Goal: Task Accomplishment & Management: Manage account settings

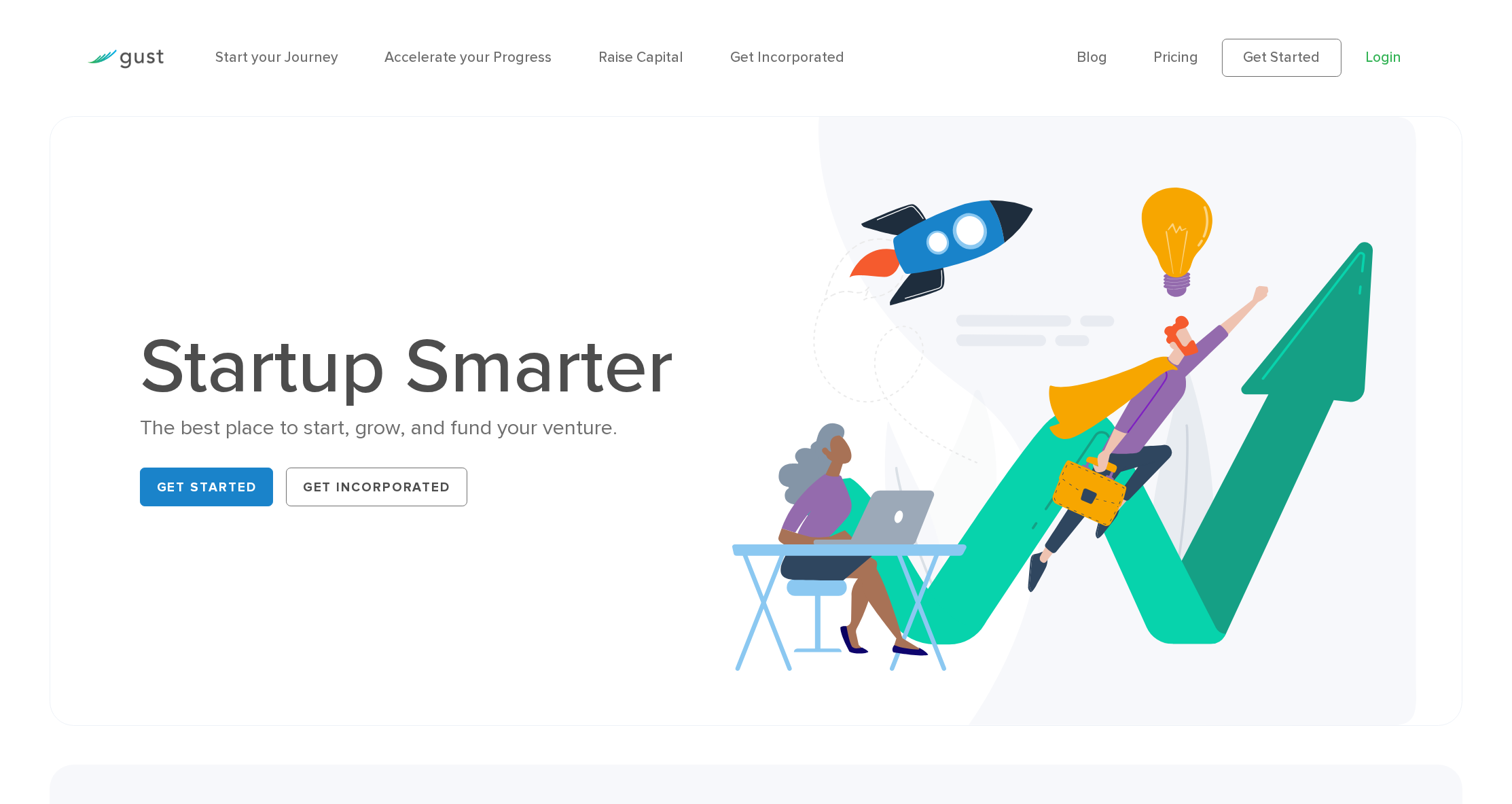
click at [1365, 62] on link "Login" at bounding box center [1383, 56] width 36 height 17
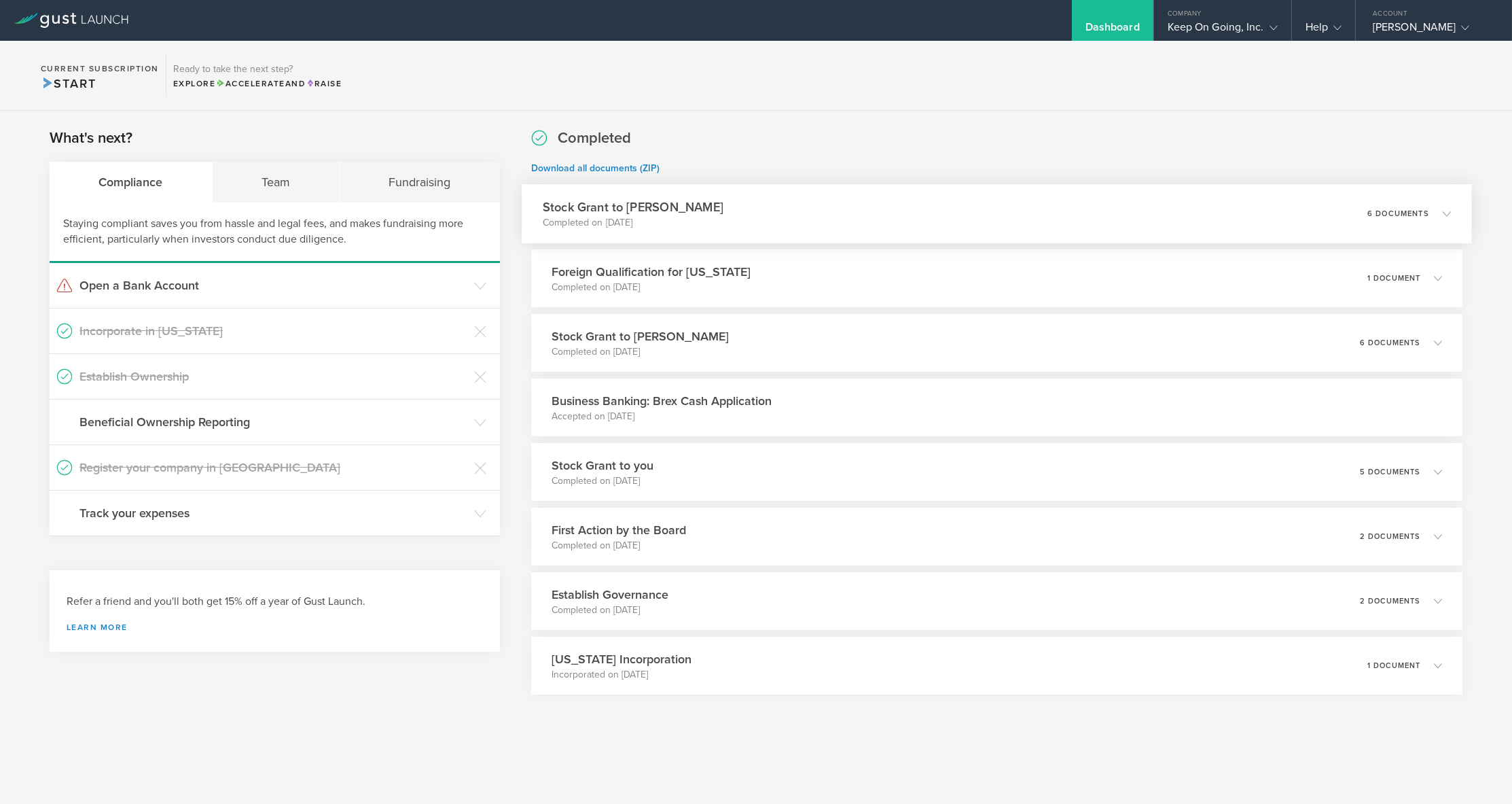
click at [728, 213] on div "Stock Grant to Marin Grbić Completed on Apr 14, 2025 6 documents" at bounding box center [997, 213] width 950 height 59
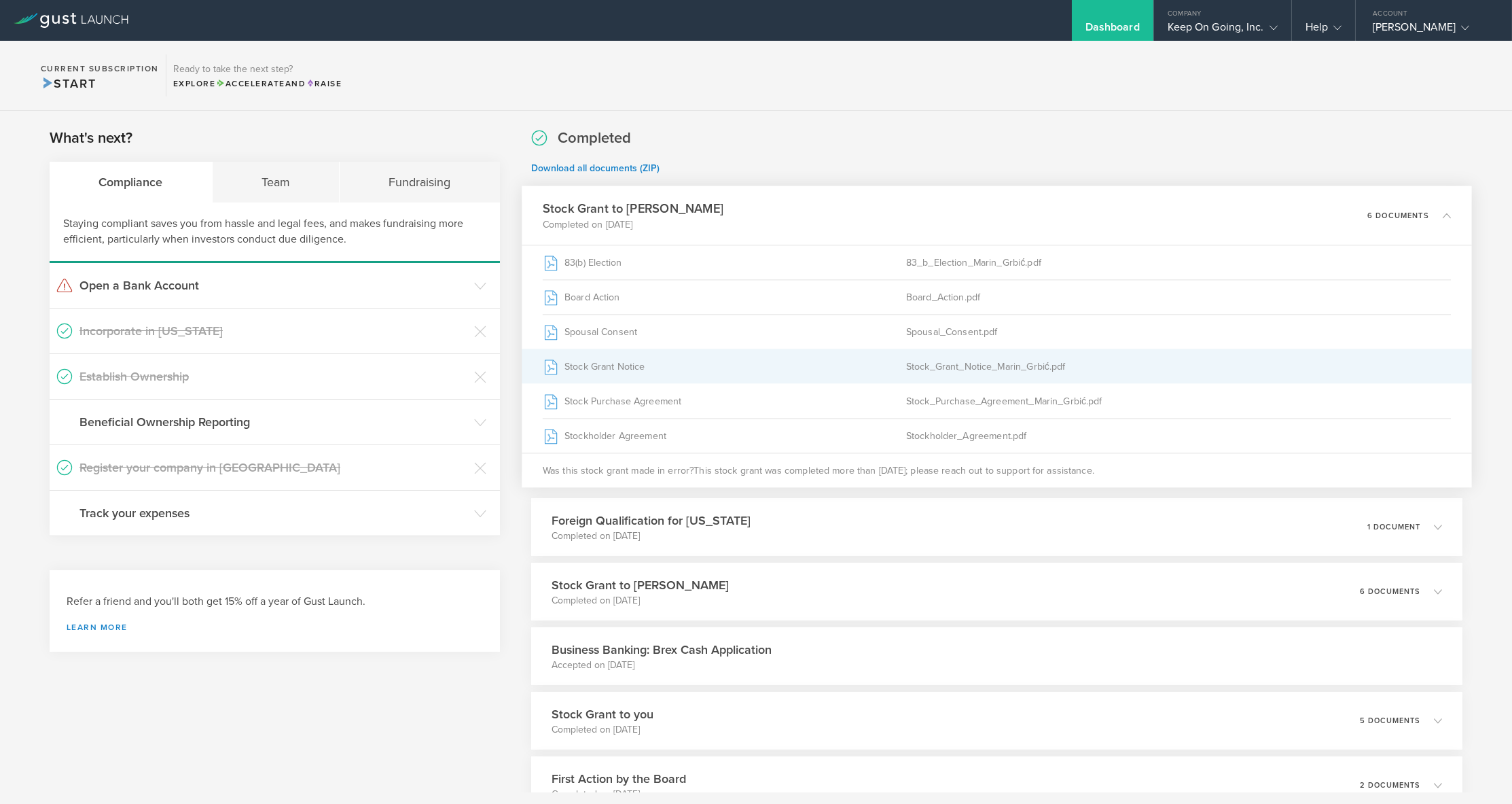
click at [960, 362] on div "Stock_Grant_Notice_Marin_Grbić.pdf" at bounding box center [1178, 366] width 545 height 34
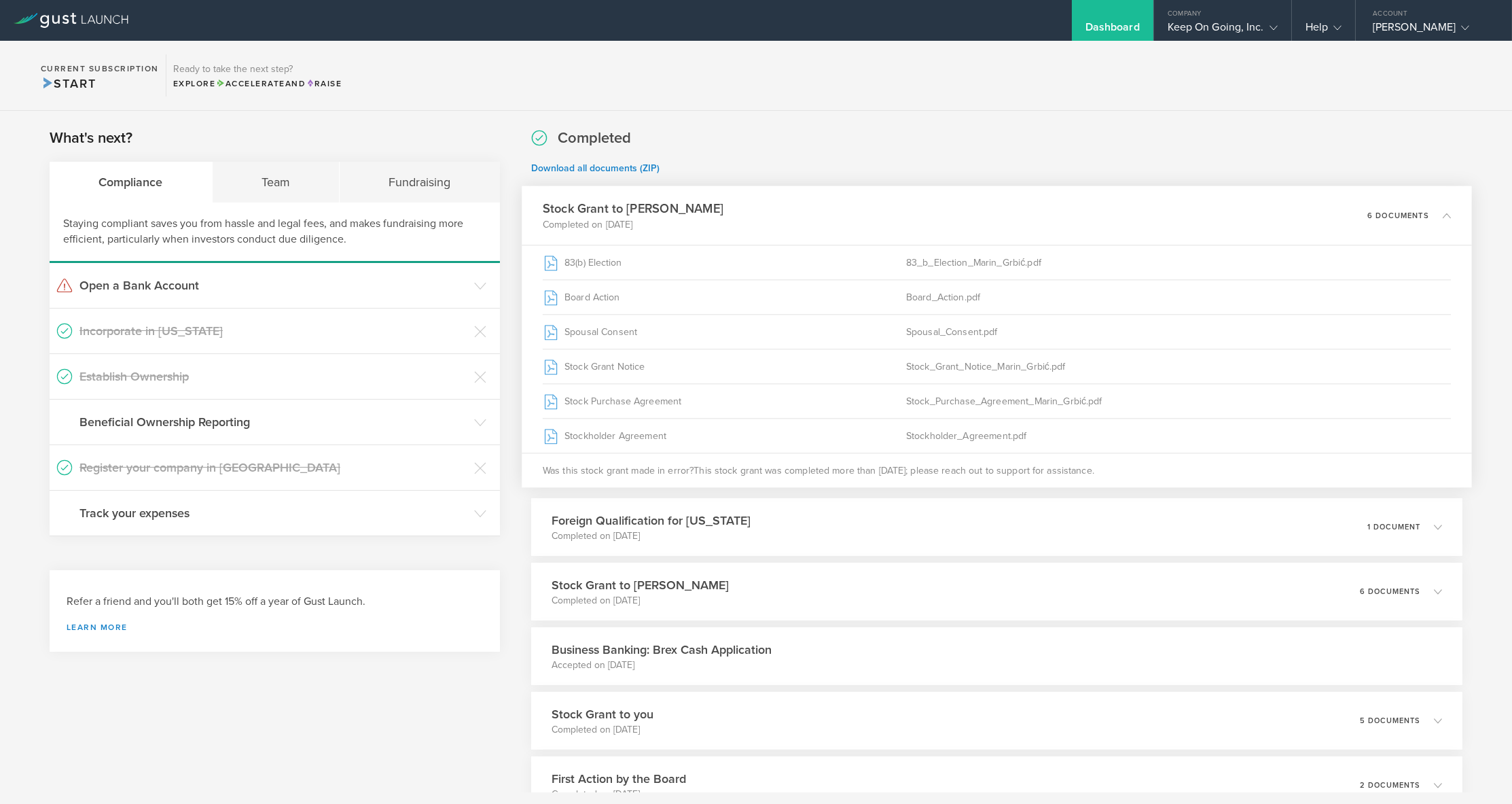
click at [394, 141] on section "What's next? Compliance Team Fundraising Staying compliant saves you from hassl…" at bounding box center [274, 332] width 450 height 408
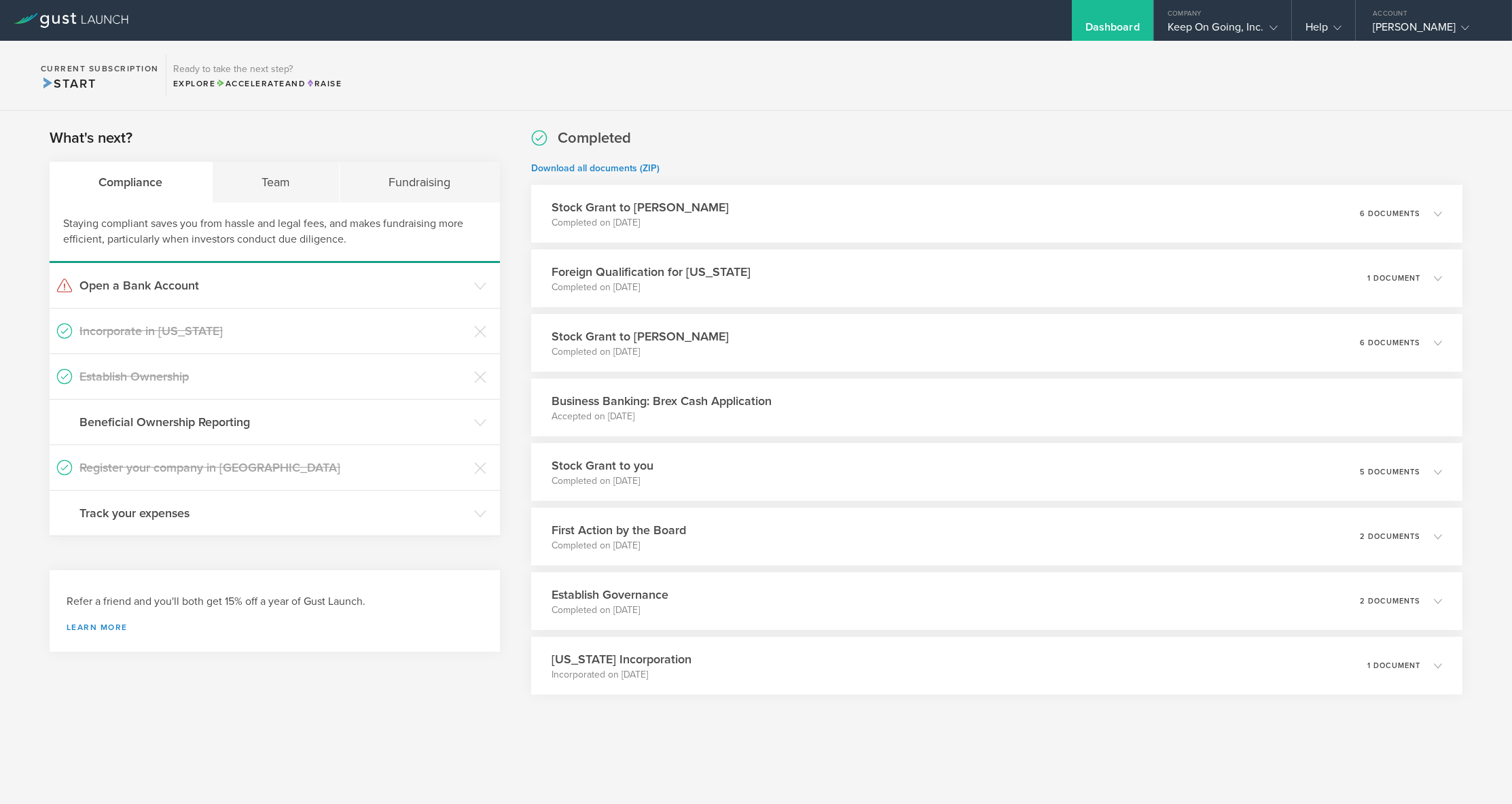
click at [151, 192] on div "Compliance" at bounding box center [131, 182] width 163 height 41
click at [283, 181] on div "Team" at bounding box center [276, 182] width 127 height 41
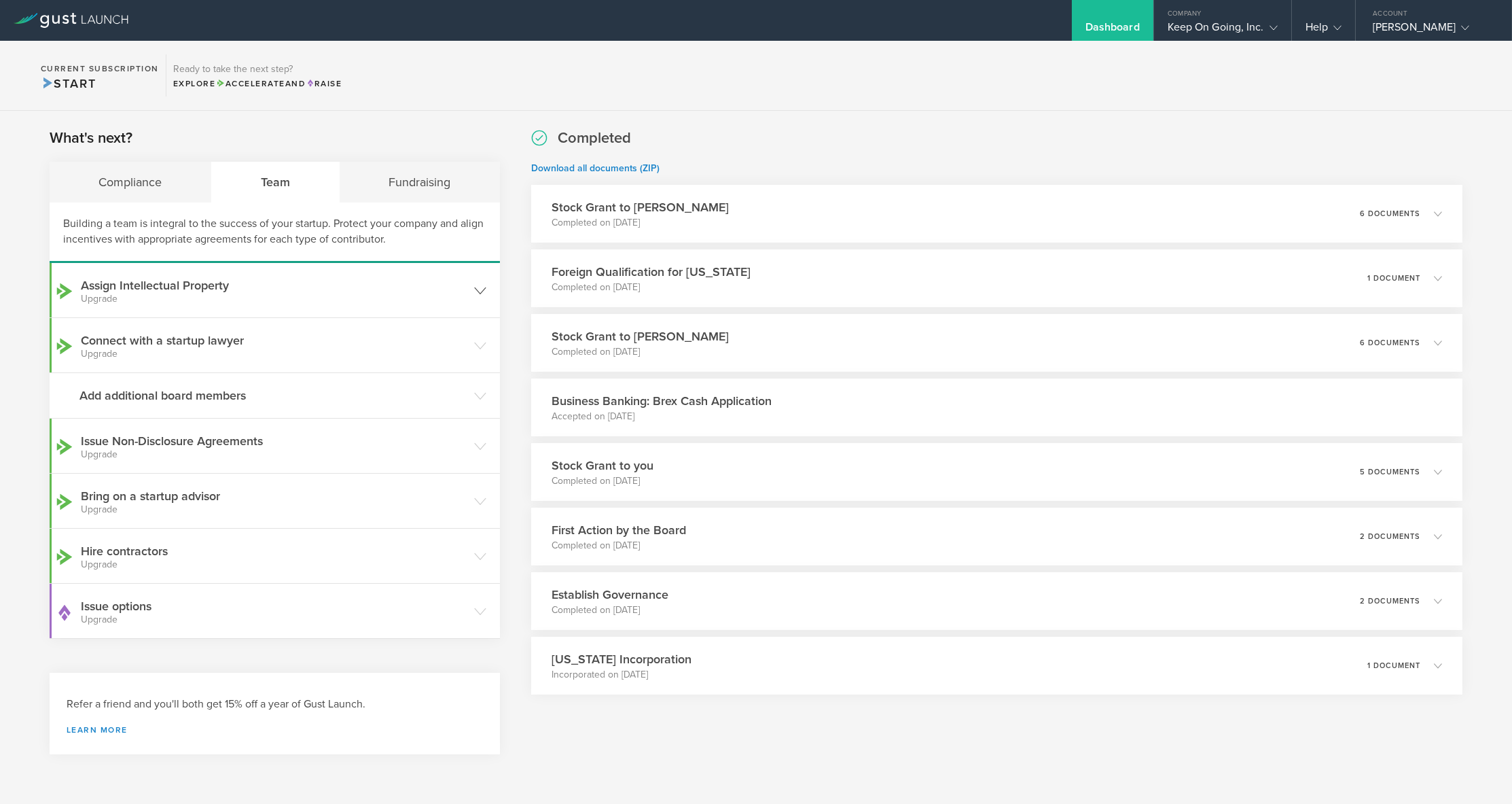
click at [232, 287] on h3 "Assign Intellectual Property Upgrade" at bounding box center [274, 290] width 387 height 27
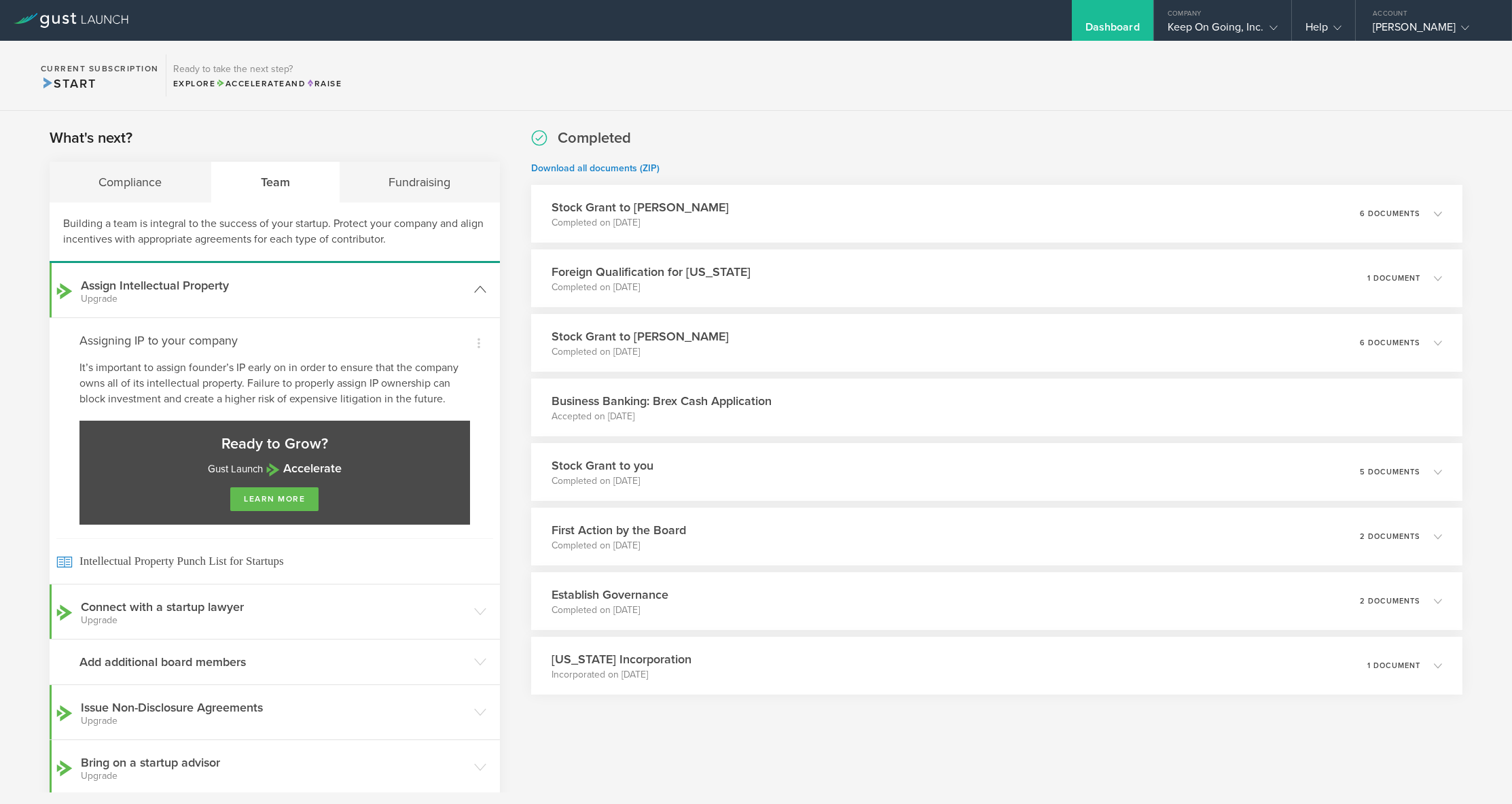
click at [232, 287] on h3 "Assign Intellectual Property Upgrade" at bounding box center [274, 290] width 387 height 27
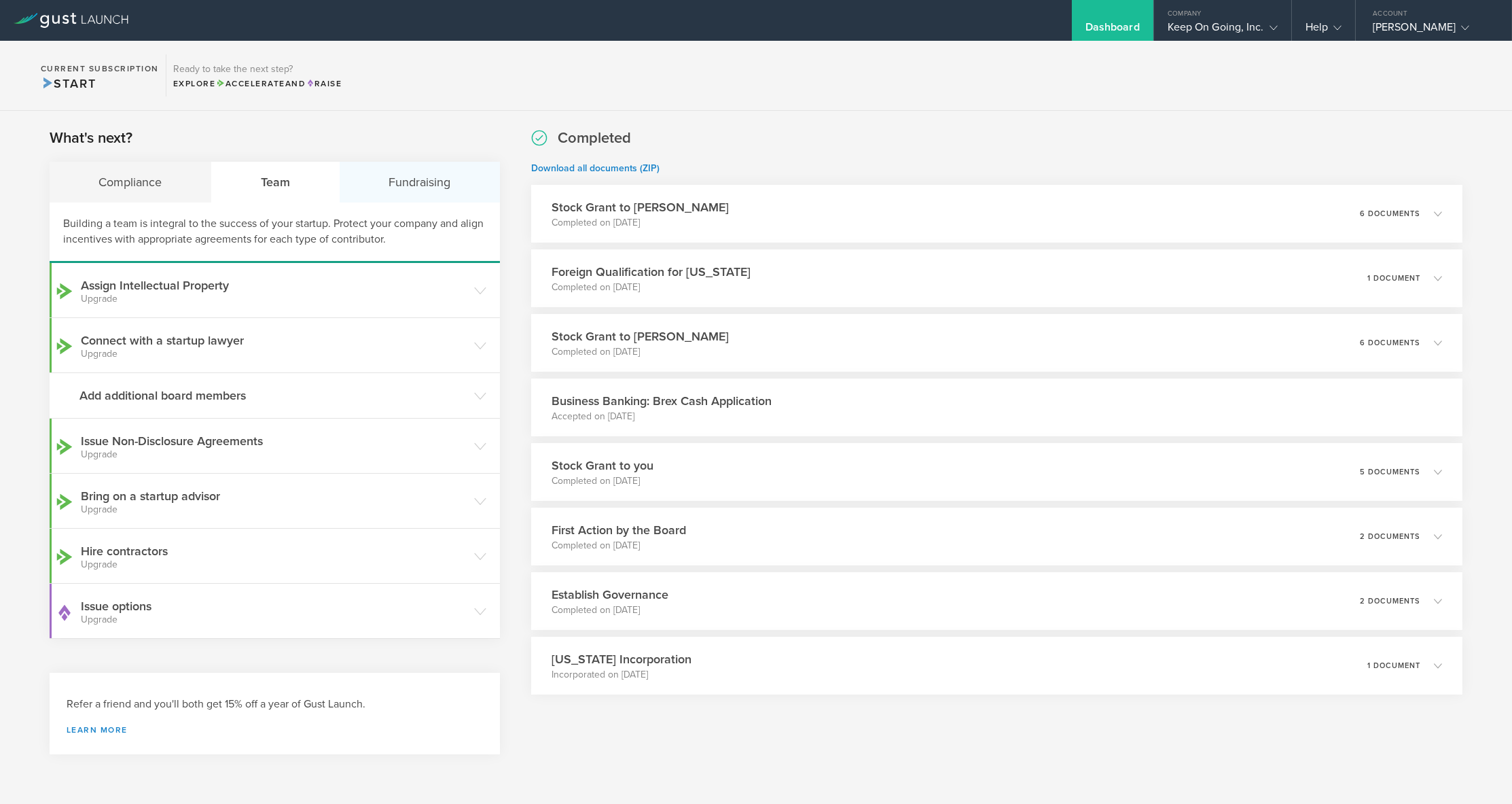
click at [391, 178] on div "Fundraising" at bounding box center [419, 182] width 160 height 41
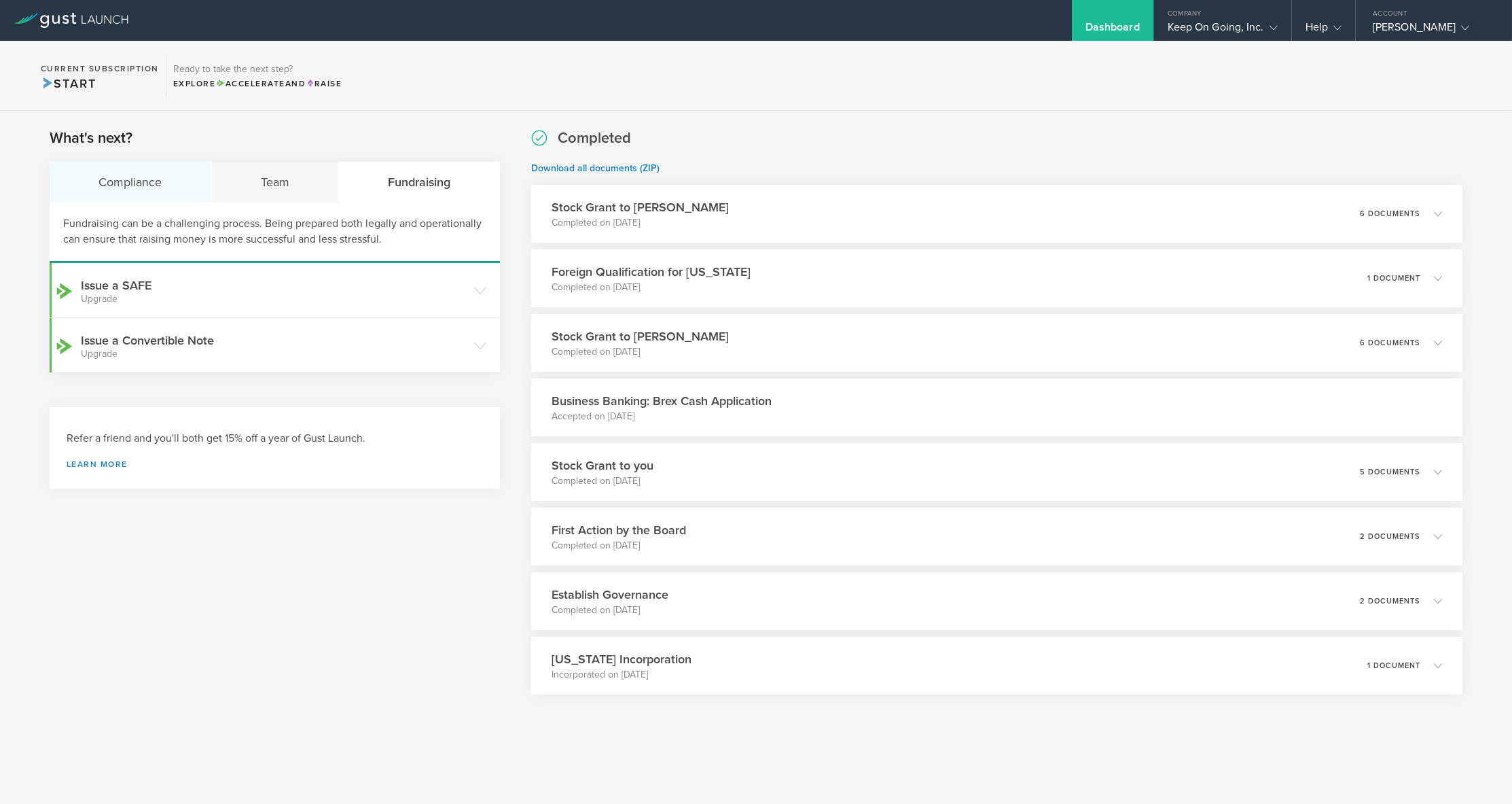
click at [121, 182] on div "Compliance" at bounding box center [130, 182] width 162 height 41
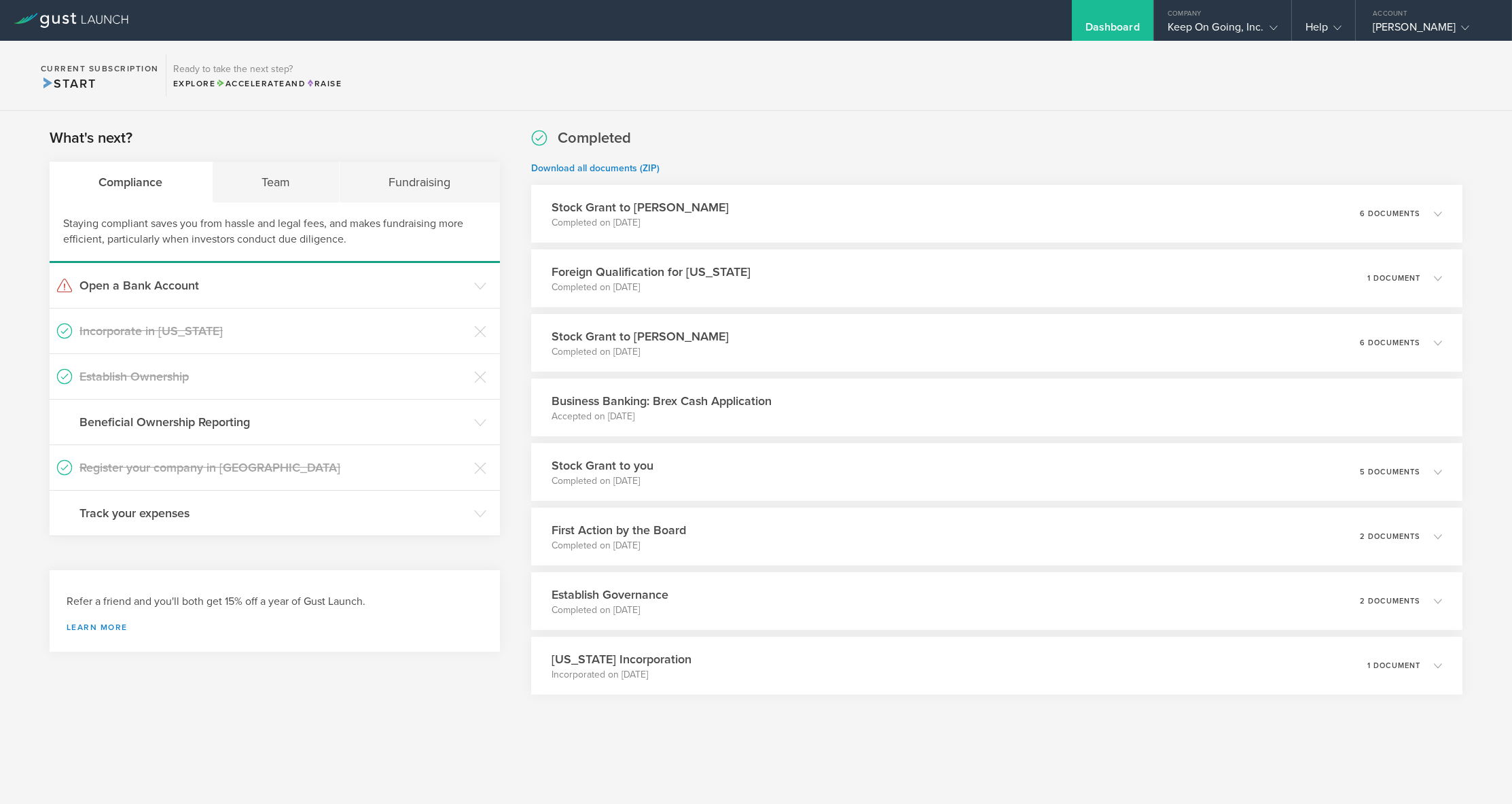
click at [756, 131] on div "Completed Download all documents (ZIP) Stock Grant to Marin Grbić Completed on …" at bounding box center [997, 410] width 932 height 567
click at [1123, 27] on div "Dashboard" at bounding box center [1113, 30] width 54 height 20
click at [215, 370] on h3 "Establish Ownership" at bounding box center [273, 376] width 388 height 17
click at [140, 377] on h3 "Establish Ownership" at bounding box center [273, 376] width 388 height 17
click at [263, 169] on div "Team" at bounding box center [276, 182] width 127 height 41
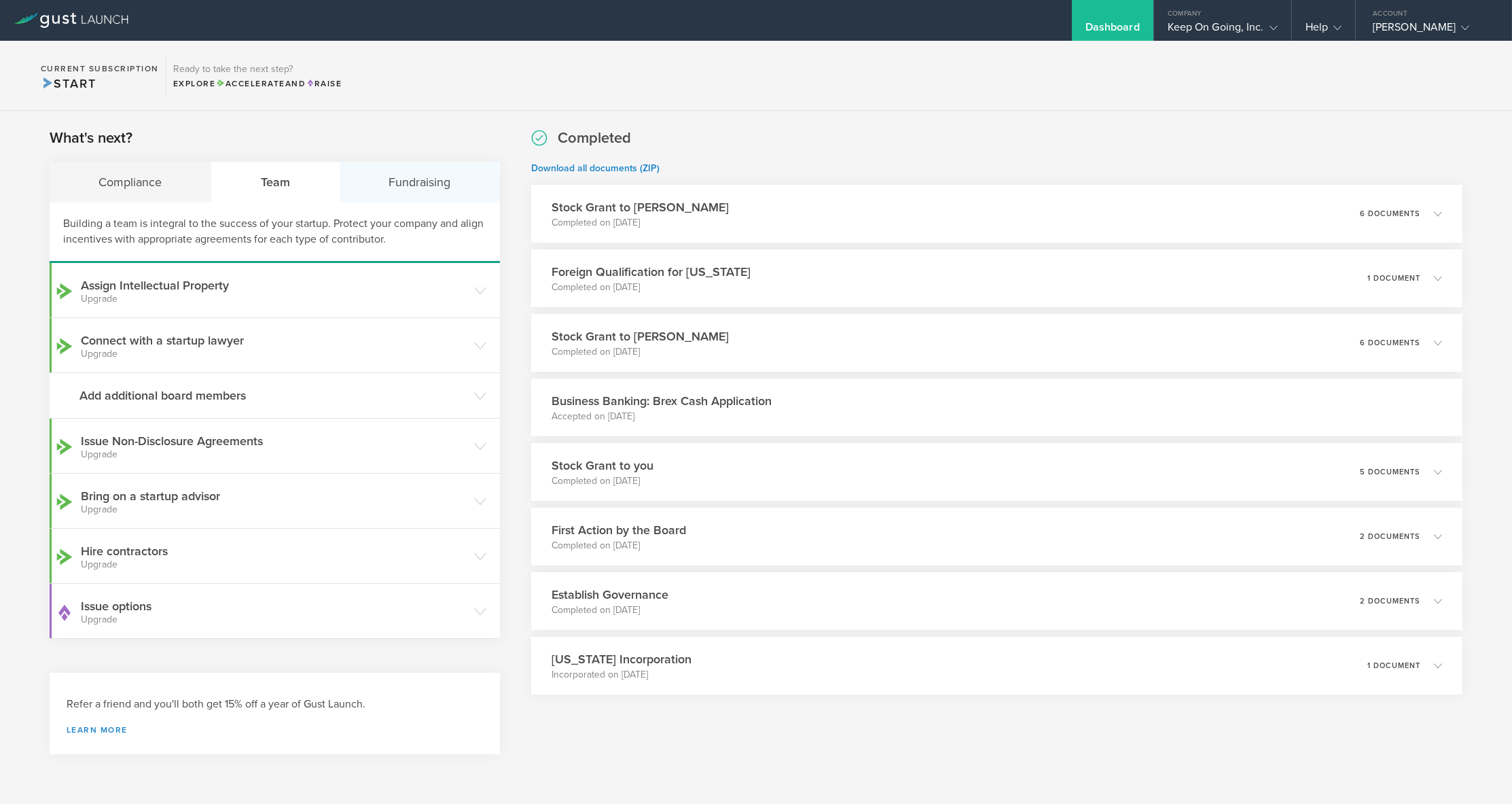
click at [377, 180] on div "Fundraising" at bounding box center [419, 182] width 160 height 41
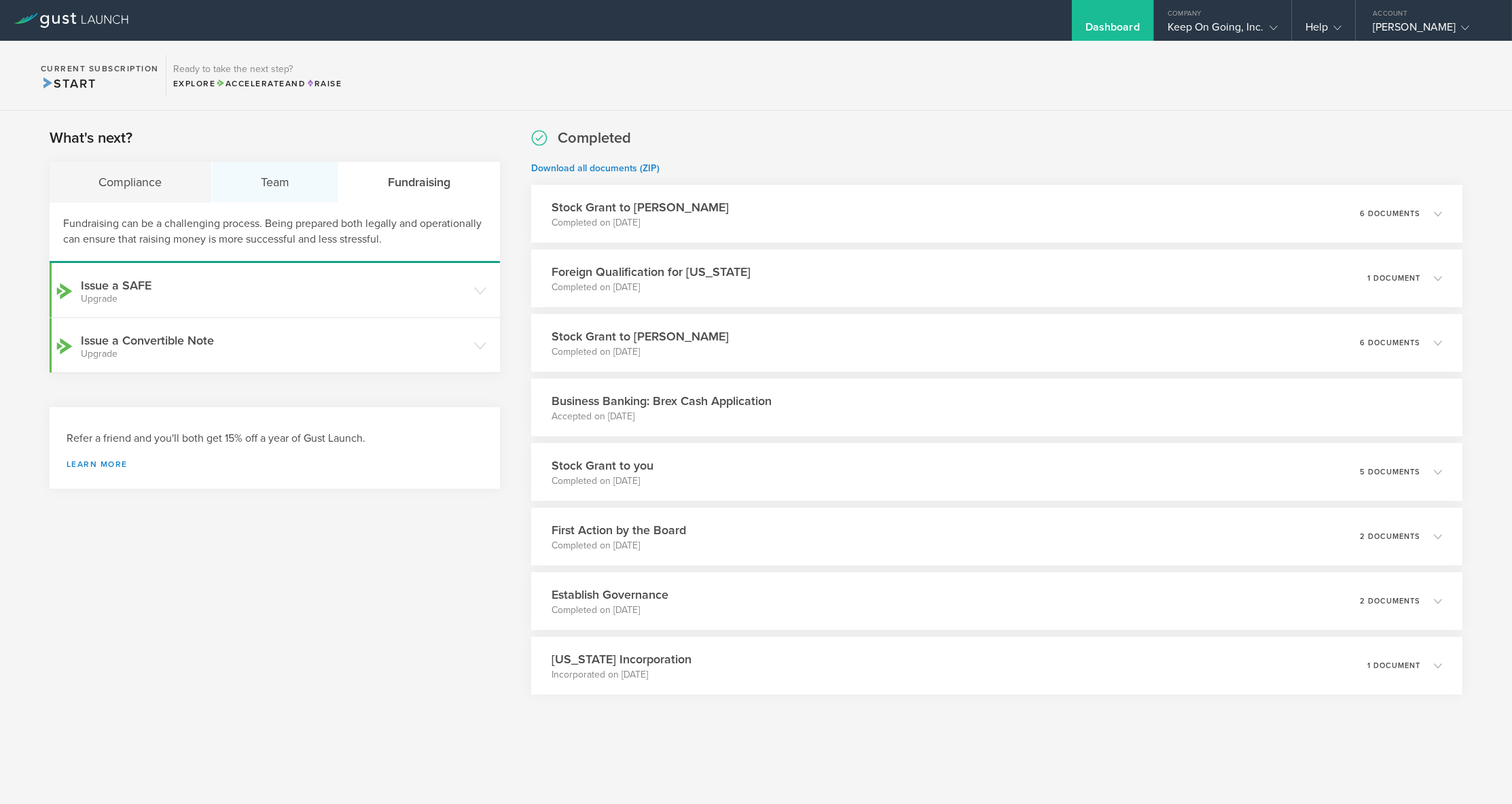
click at [286, 179] on div "Team" at bounding box center [275, 182] width 127 height 41
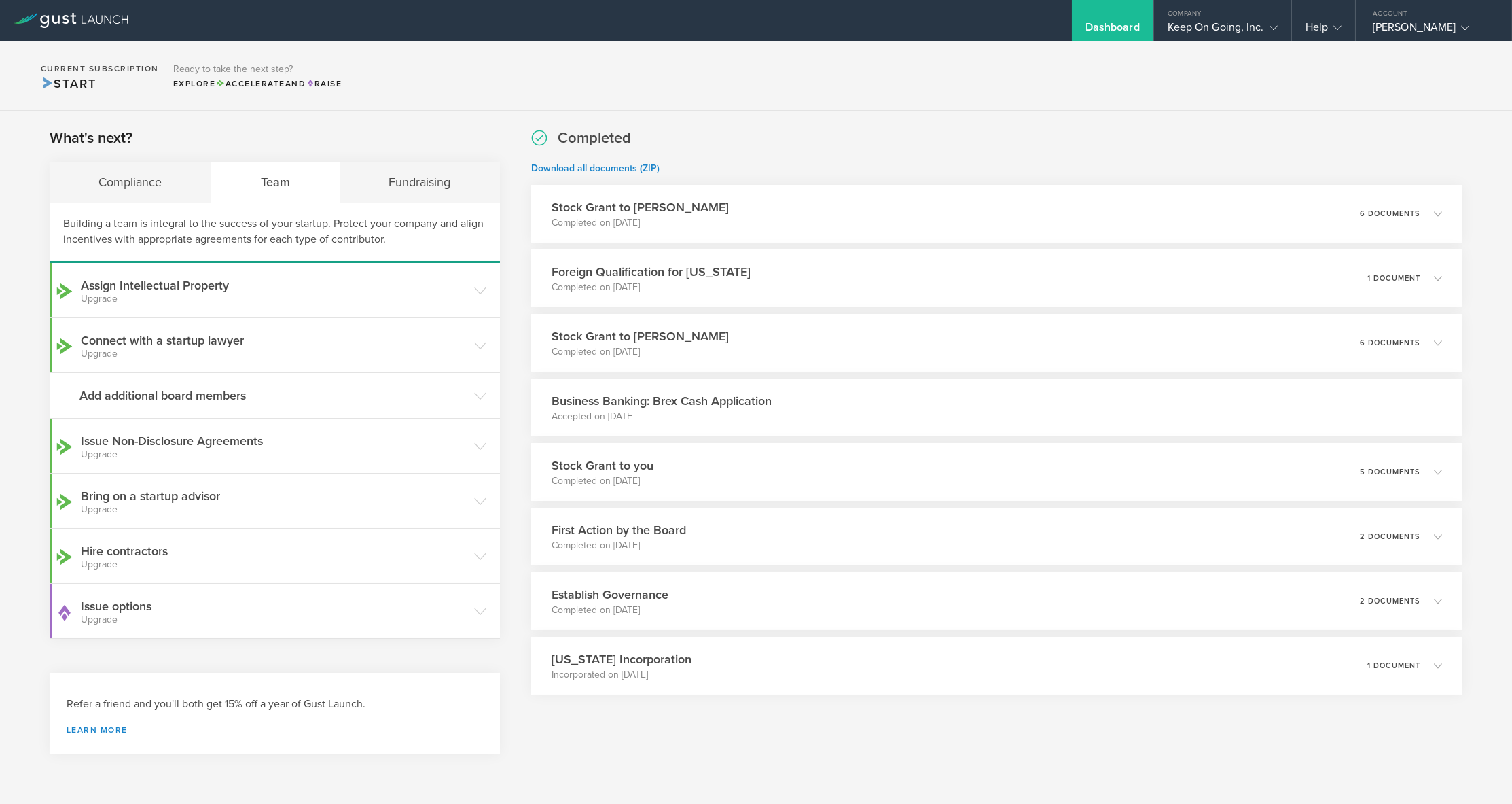
click at [53, 13] on link at bounding box center [71, 12] width 115 height 14
click at [51, 14] on icon at bounding box center [71, 19] width 115 height 15
click at [1248, 26] on div "Keep On Going, Inc." at bounding box center [1222, 30] width 110 height 20
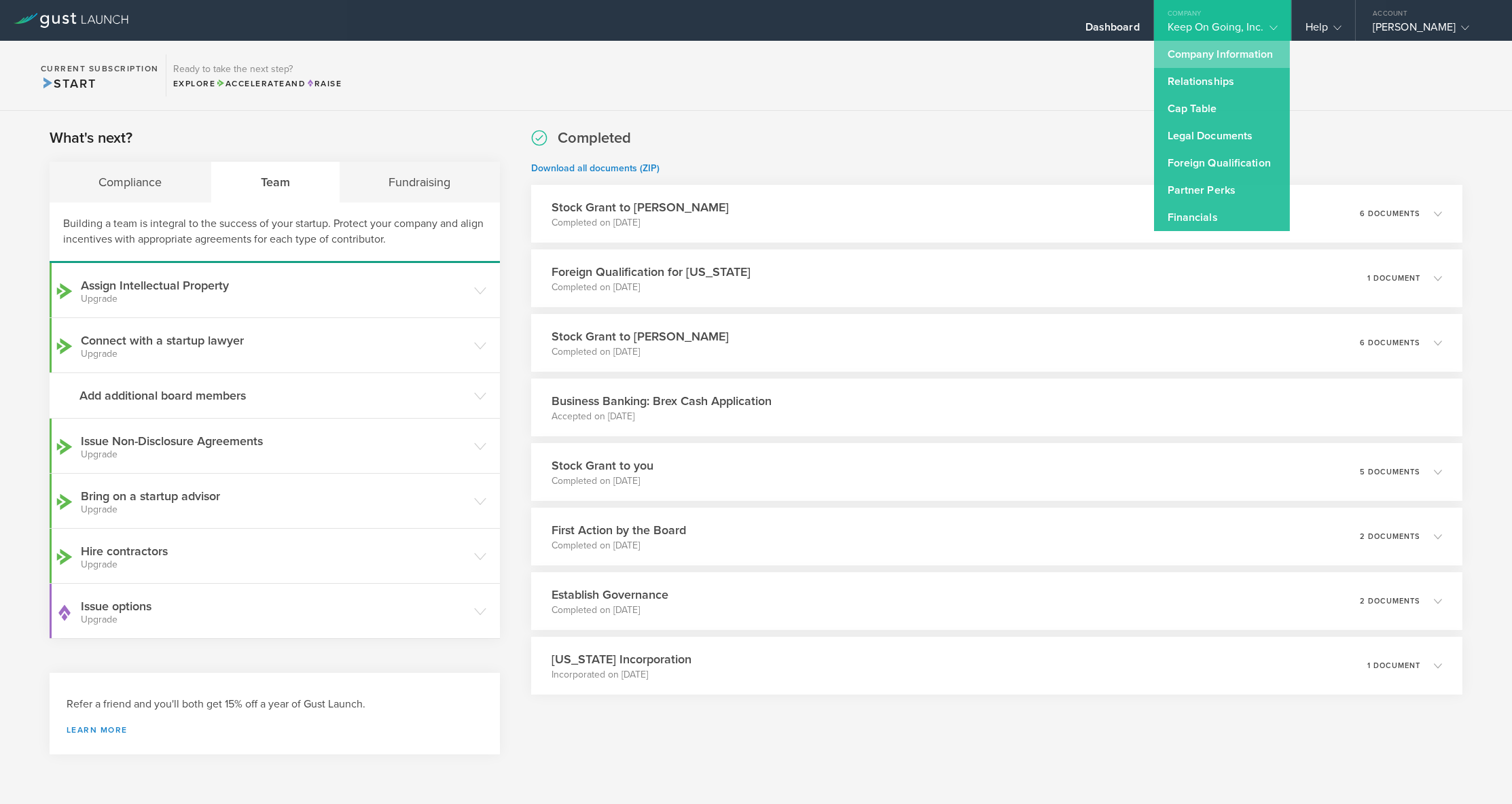
click at [1232, 54] on link "Company Information" at bounding box center [1222, 54] width 136 height 27
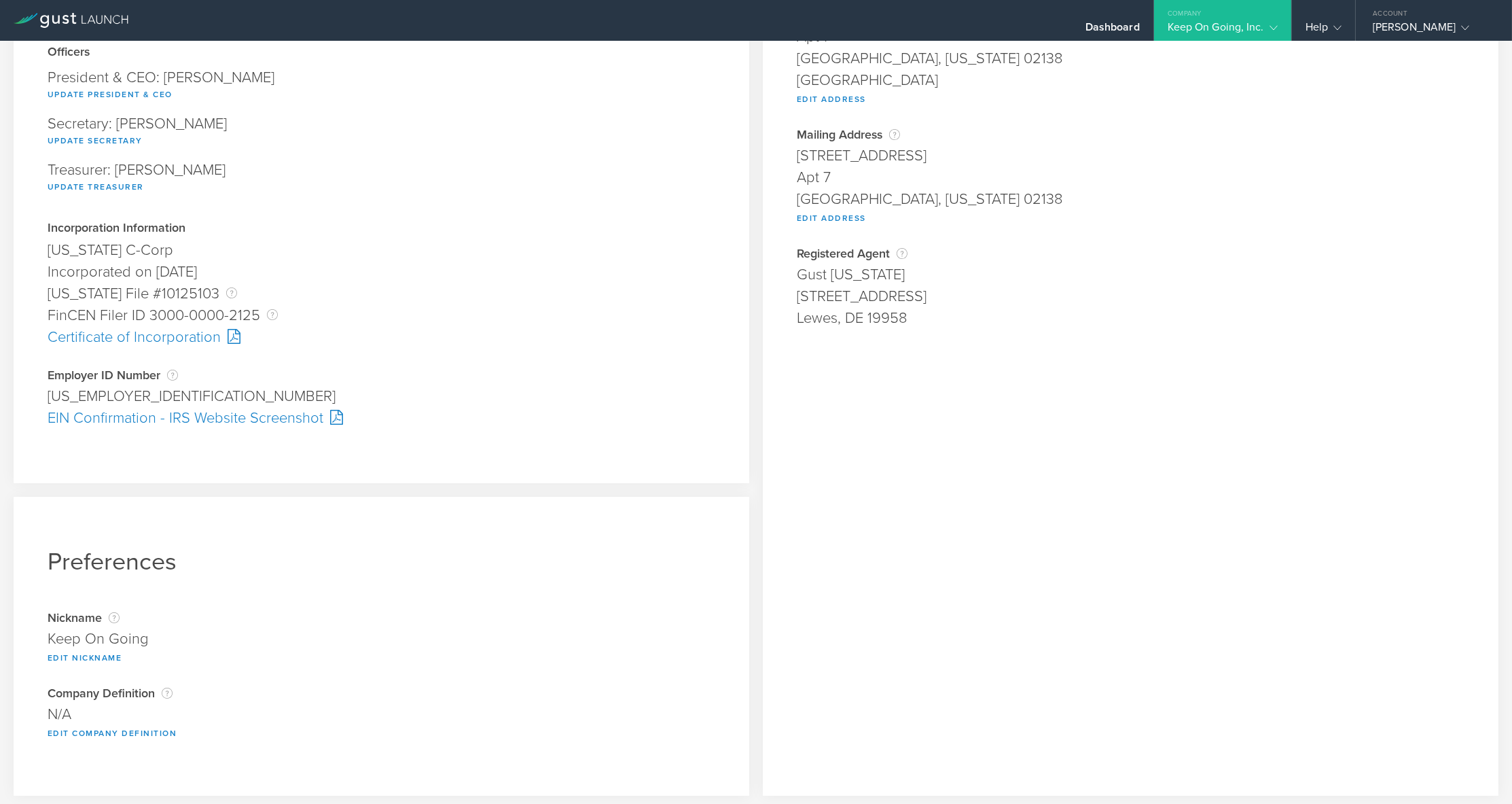
scroll to position [180, 0]
click at [101, 655] on button "Edit Nickname" at bounding box center [85, 658] width 75 height 17
click at [115, 643] on input "Keep On Going" at bounding box center [381, 643] width 668 height 21
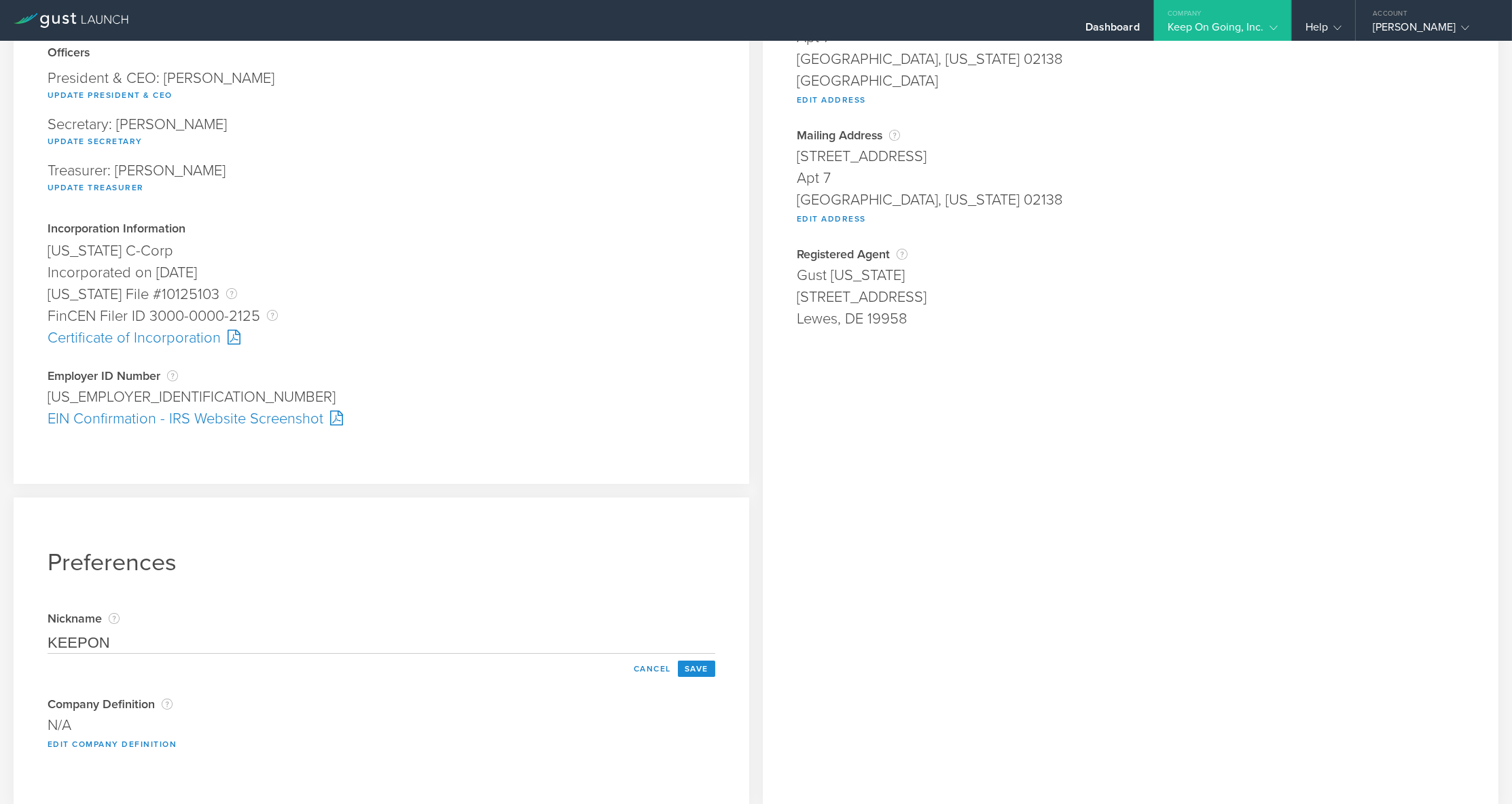
type input "KEEPON"
click at [688, 660] on button "Save" at bounding box center [696, 668] width 37 height 17
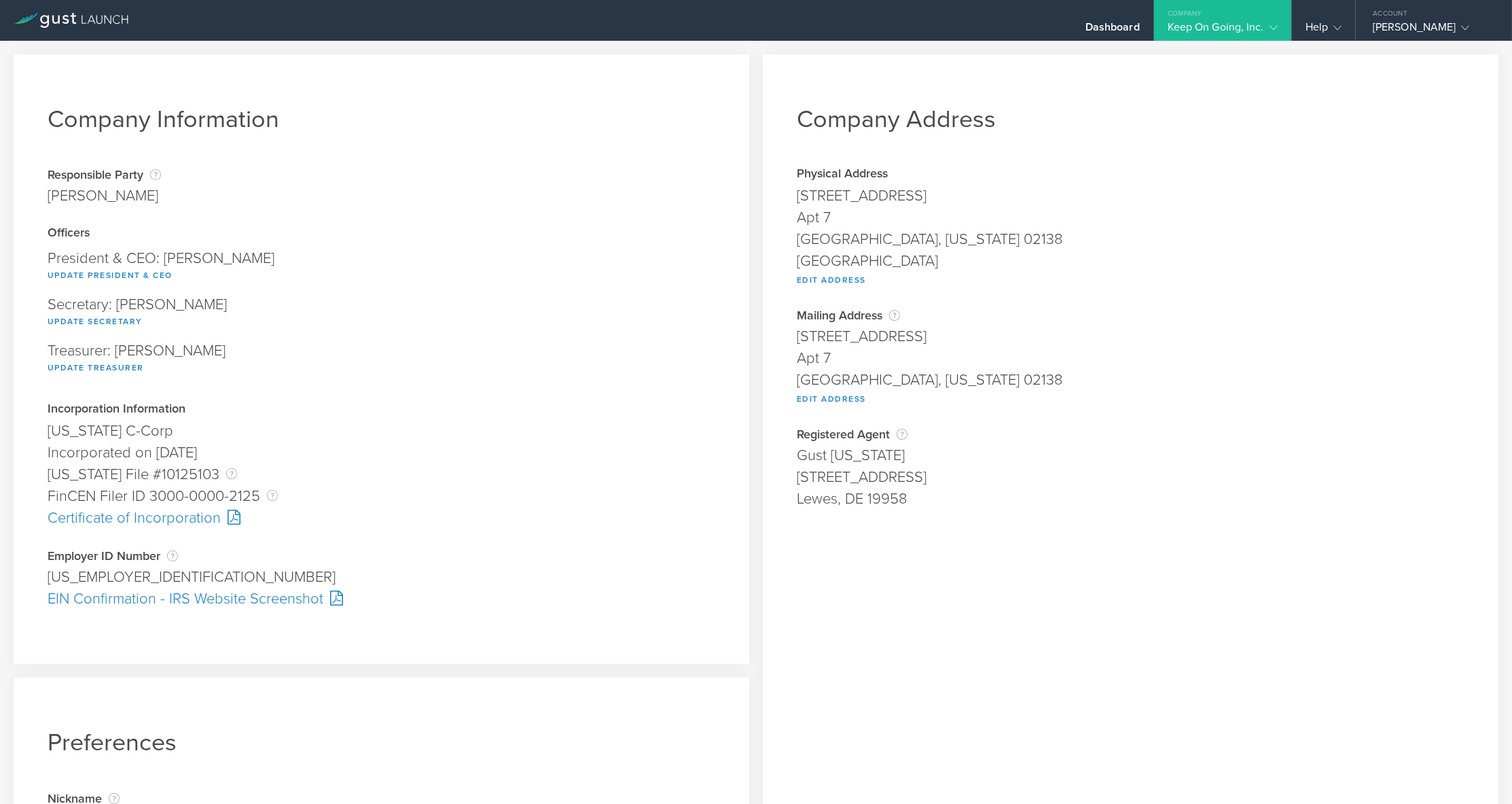
scroll to position [0, 0]
click at [57, 22] on icon at bounding box center [71, 19] width 115 height 15
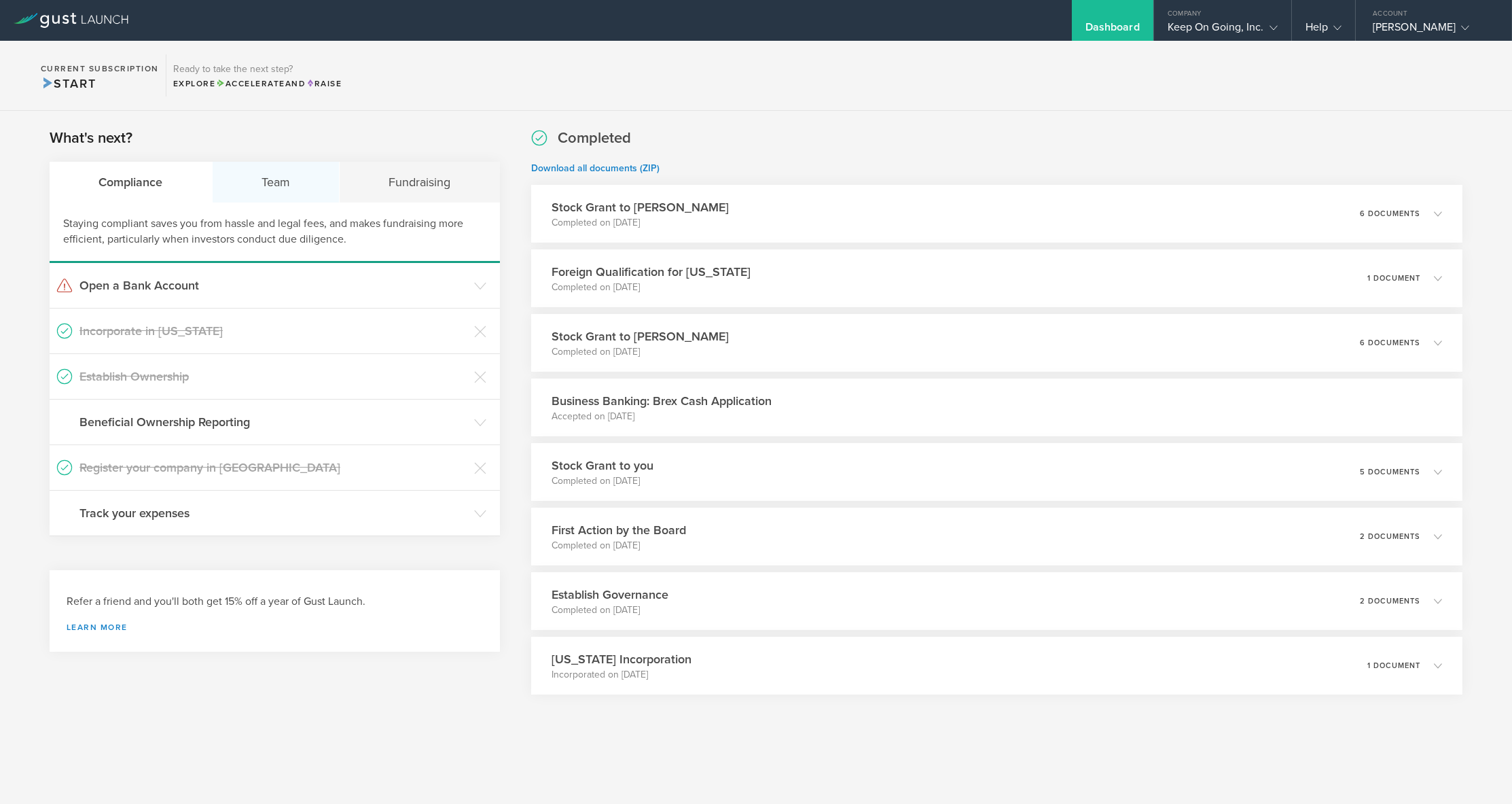
click at [312, 184] on div "Team" at bounding box center [276, 182] width 127 height 41
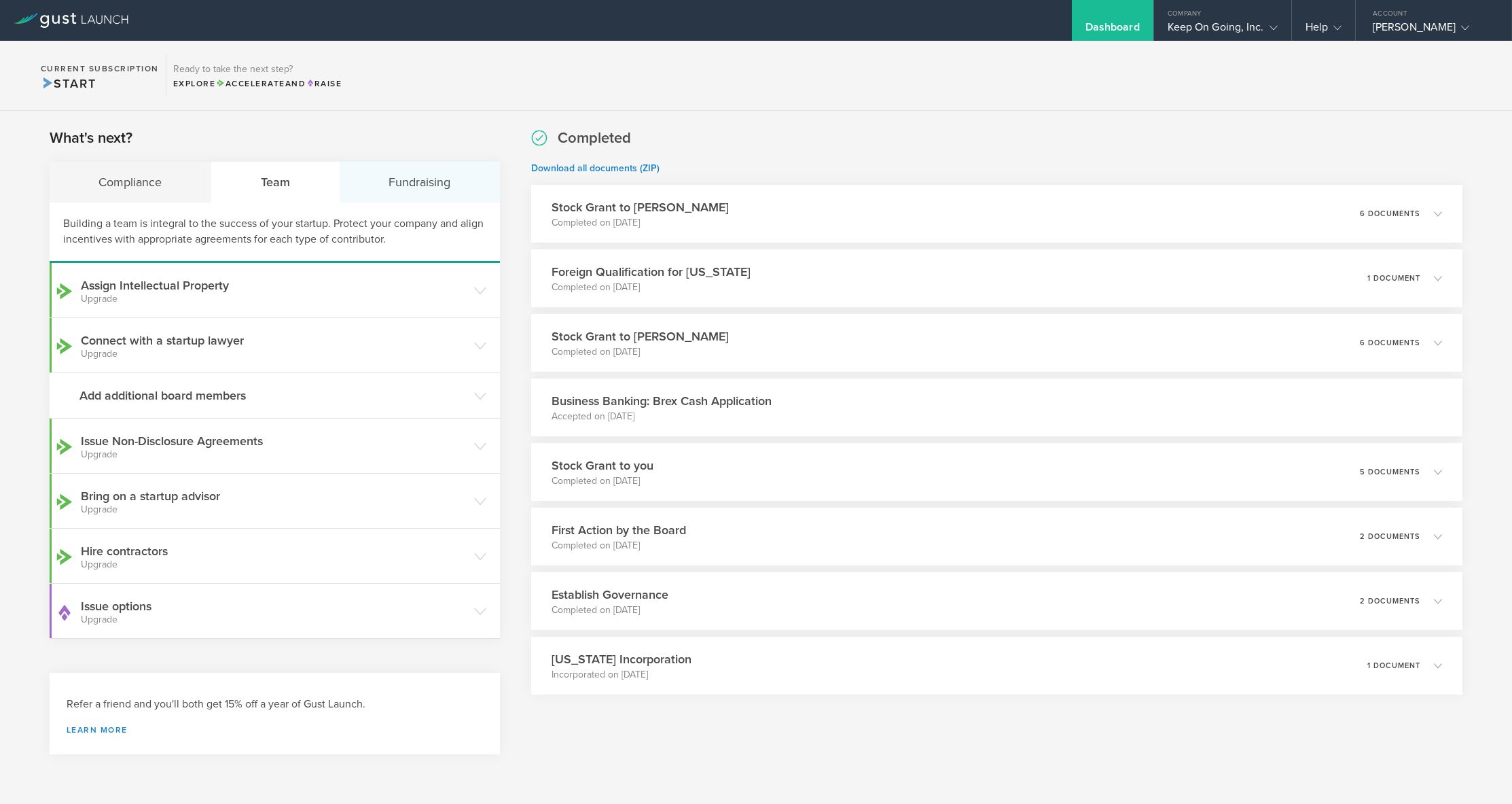
click at [389, 192] on div "Fundraising" at bounding box center [419, 182] width 160 height 41
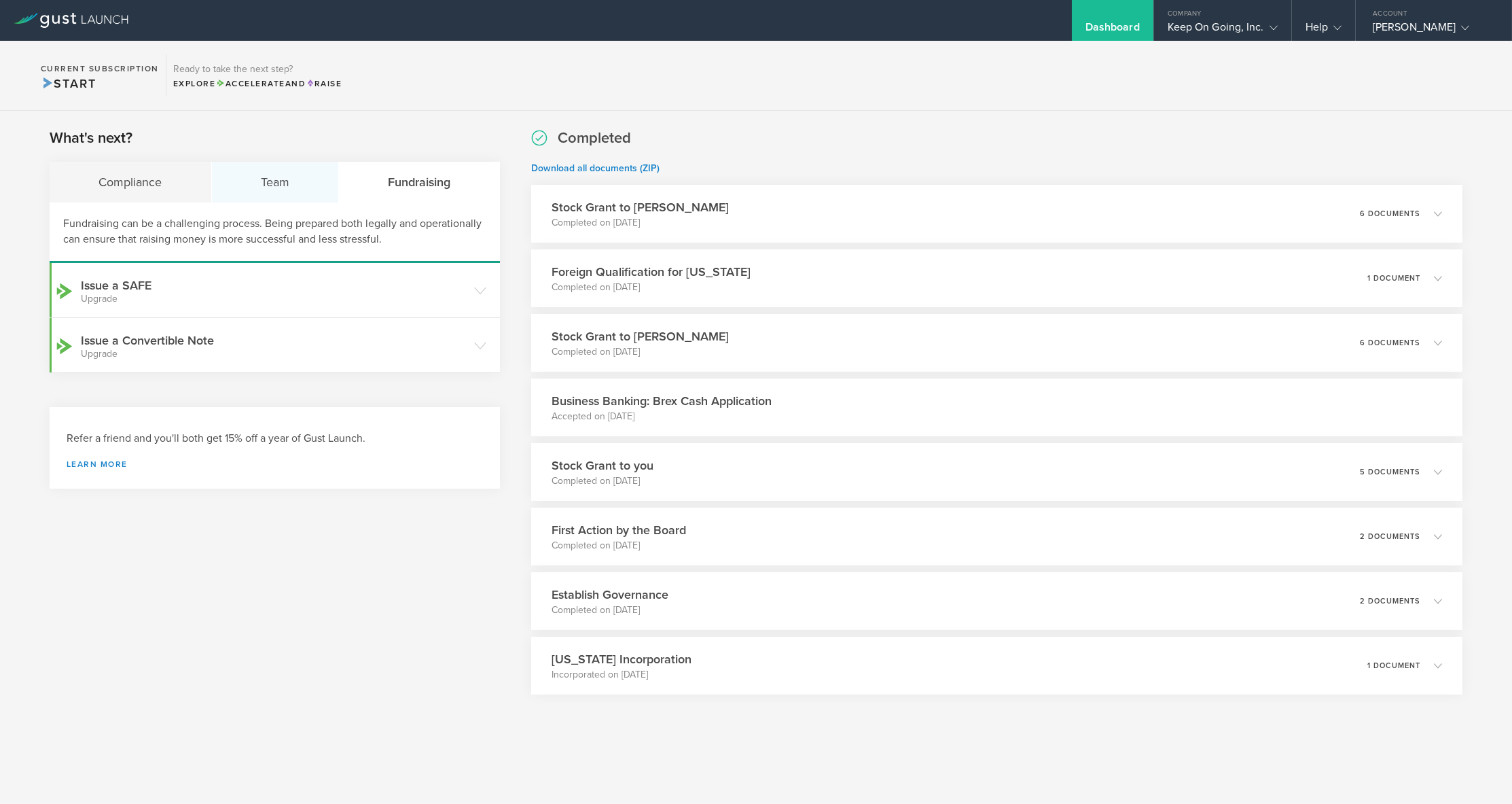
click at [303, 193] on div "Team" at bounding box center [275, 182] width 127 height 41
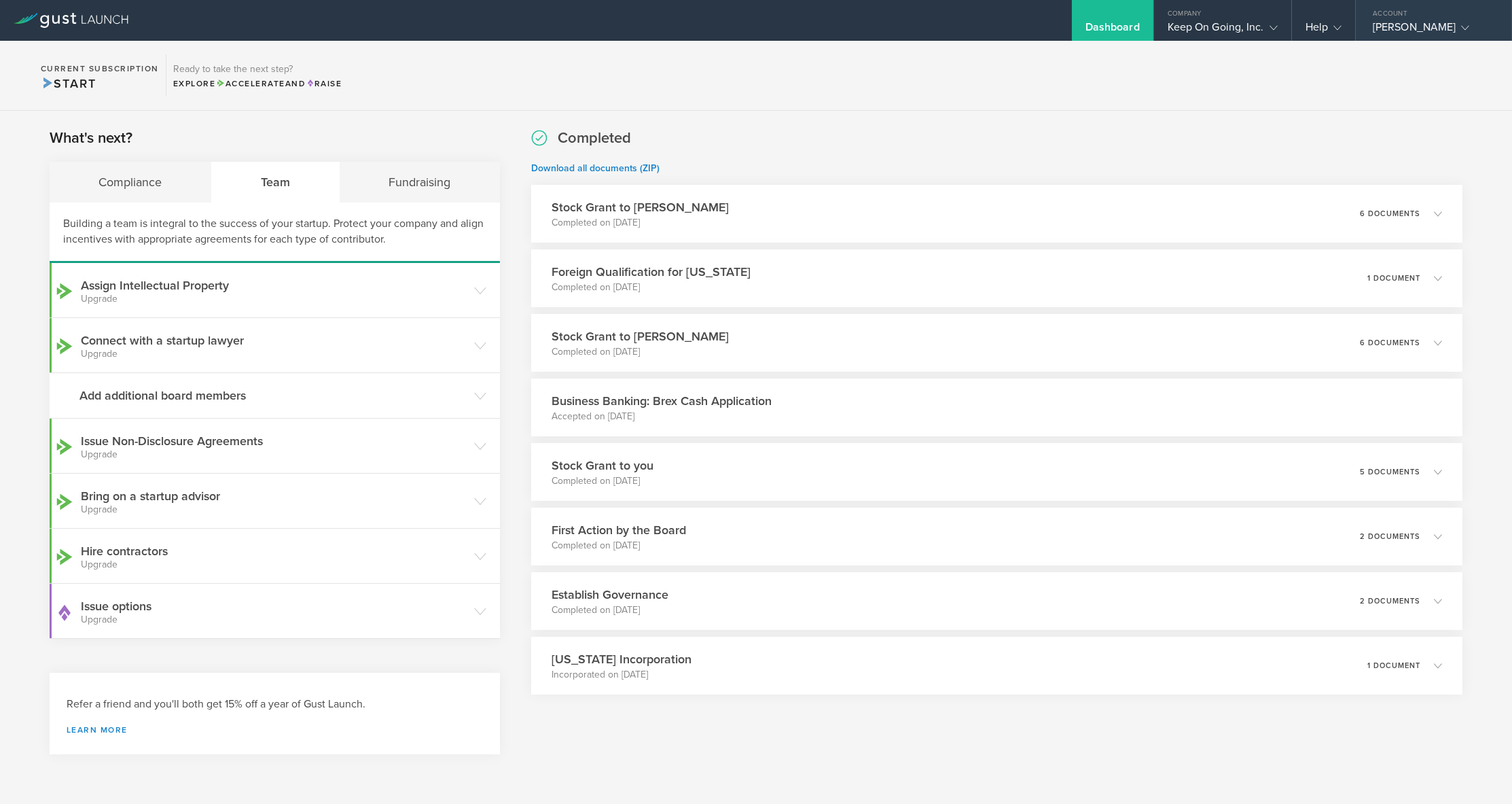
click at [1386, 29] on div "[PERSON_NAME]" at bounding box center [1430, 30] width 116 height 20
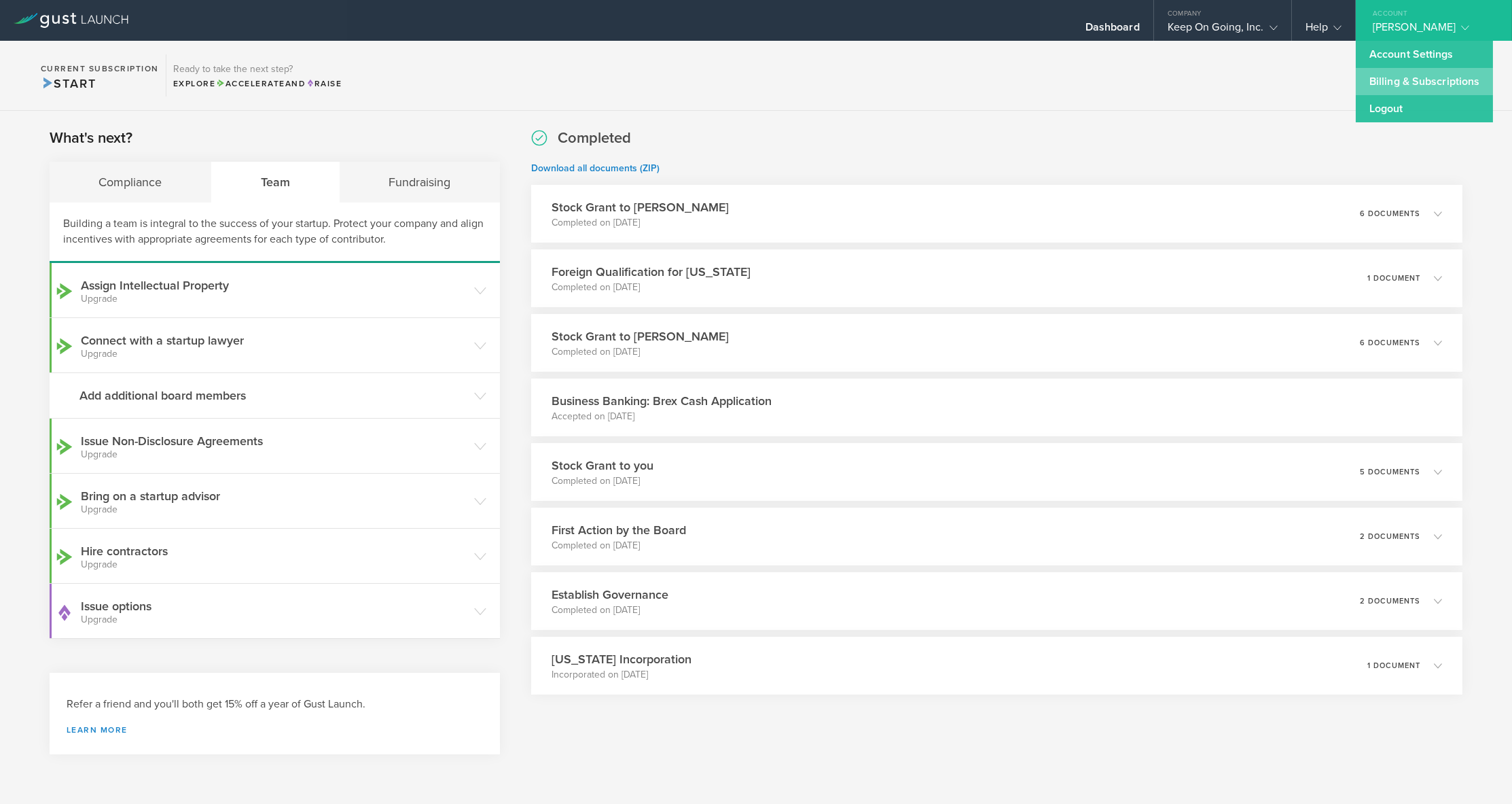
click at [1381, 78] on link "Billing & Subscriptions" at bounding box center [1424, 82] width 137 height 27
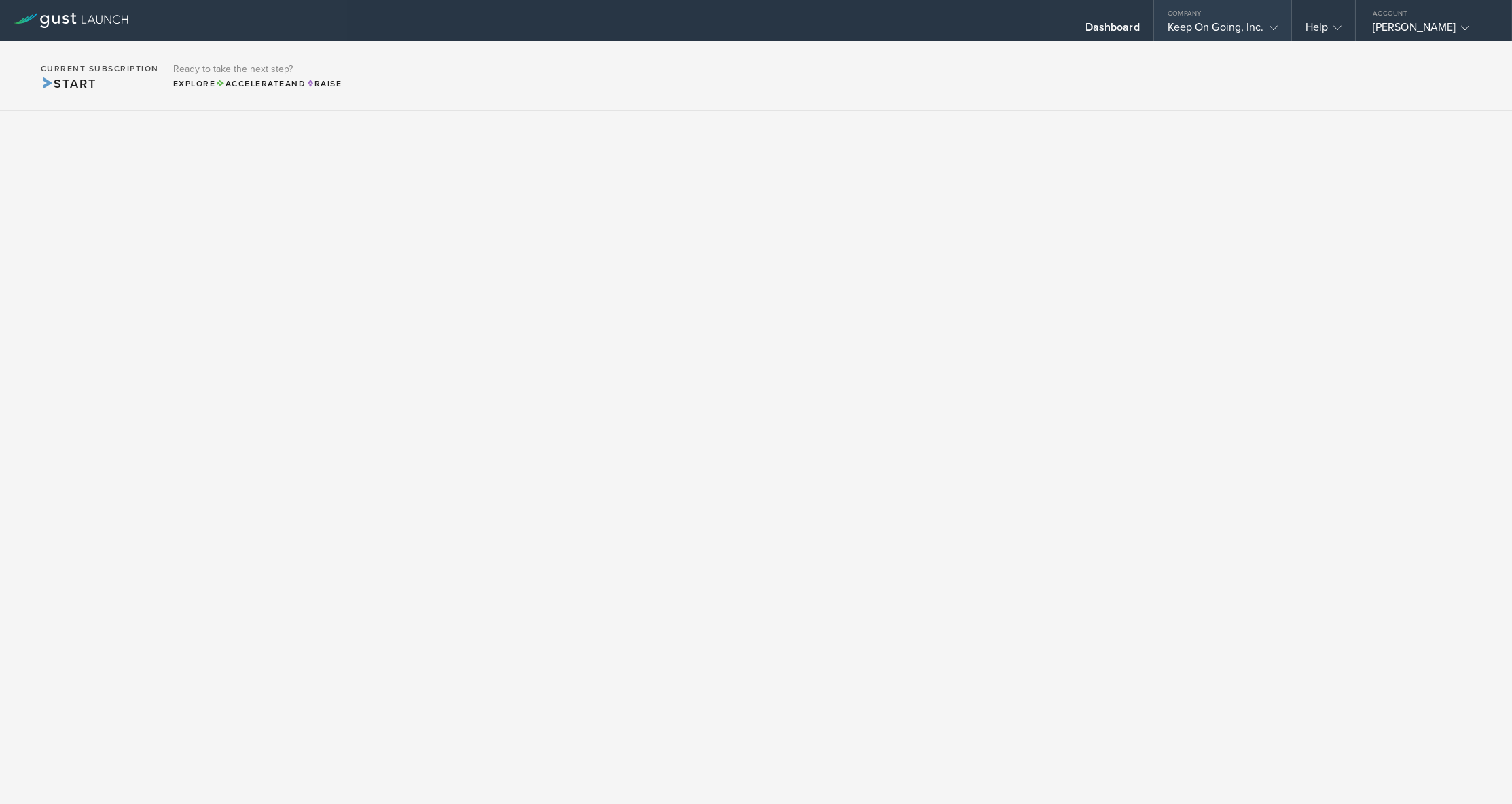
click at [1216, 33] on div "Keep On Going, Inc." at bounding box center [1222, 30] width 110 height 20
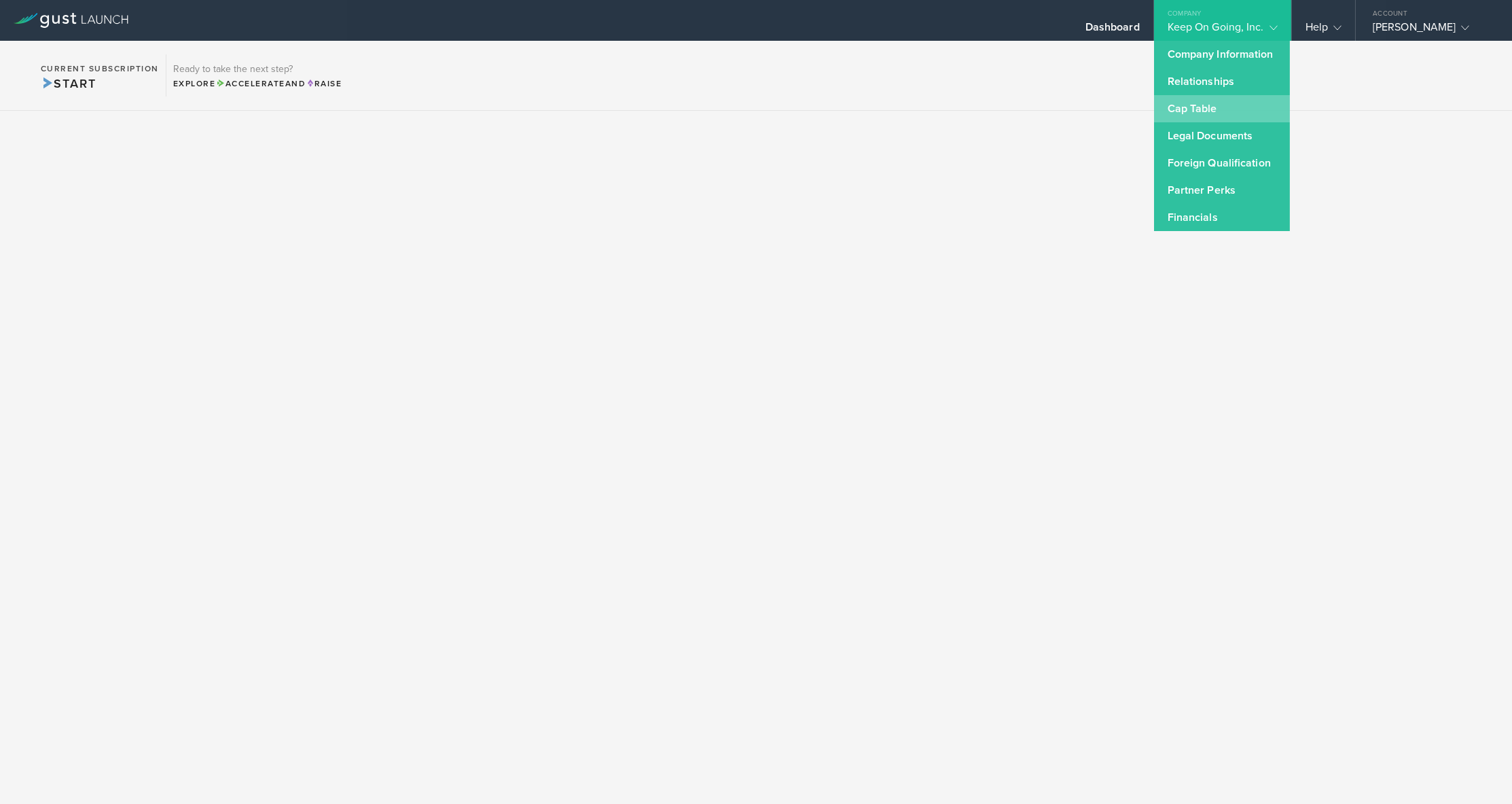
click at [1210, 109] on link "Cap Table" at bounding box center [1222, 109] width 136 height 27
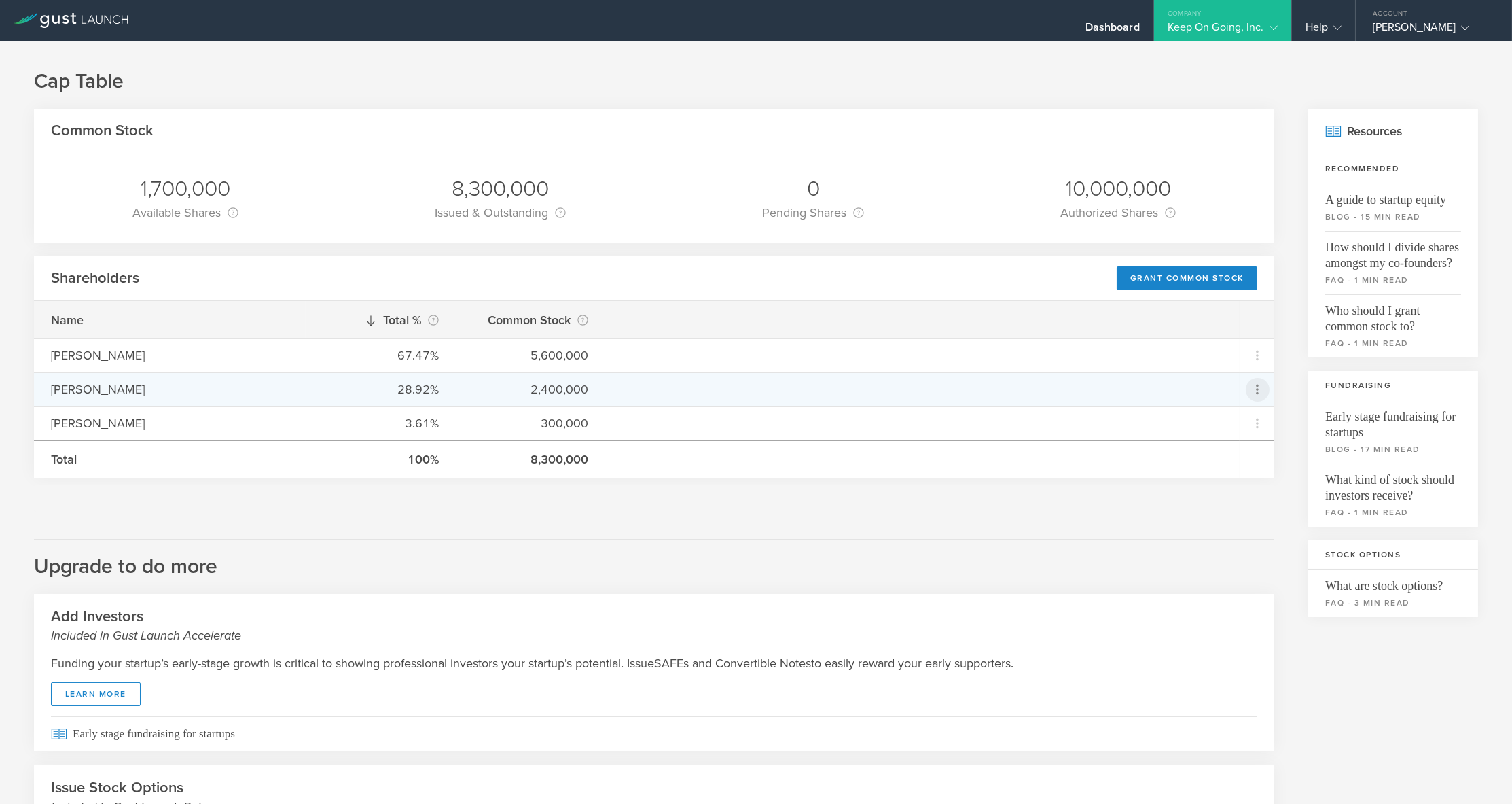
click at [1258, 384] on icon at bounding box center [1257, 389] width 17 height 17
click at [580, 544] on md-backdrop at bounding box center [756, 402] width 1512 height 804
click at [1254, 395] on icon at bounding box center [1257, 389] width 17 height 17
click at [1223, 459] on div "due to termination" at bounding box center [1214, 464] width 103 height 14
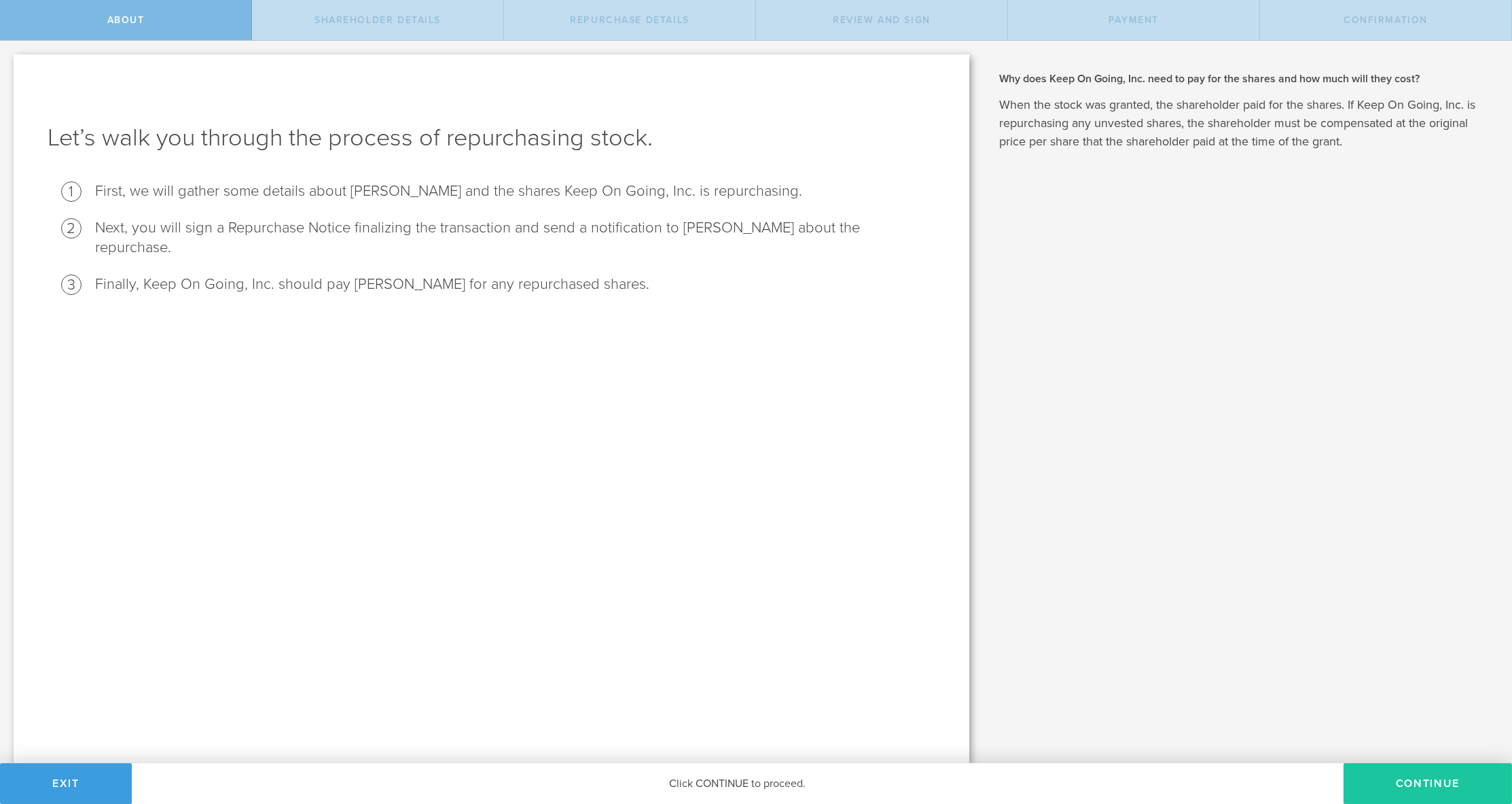
click at [1388, 784] on button "Continue" at bounding box center [1427, 784] width 168 height 41
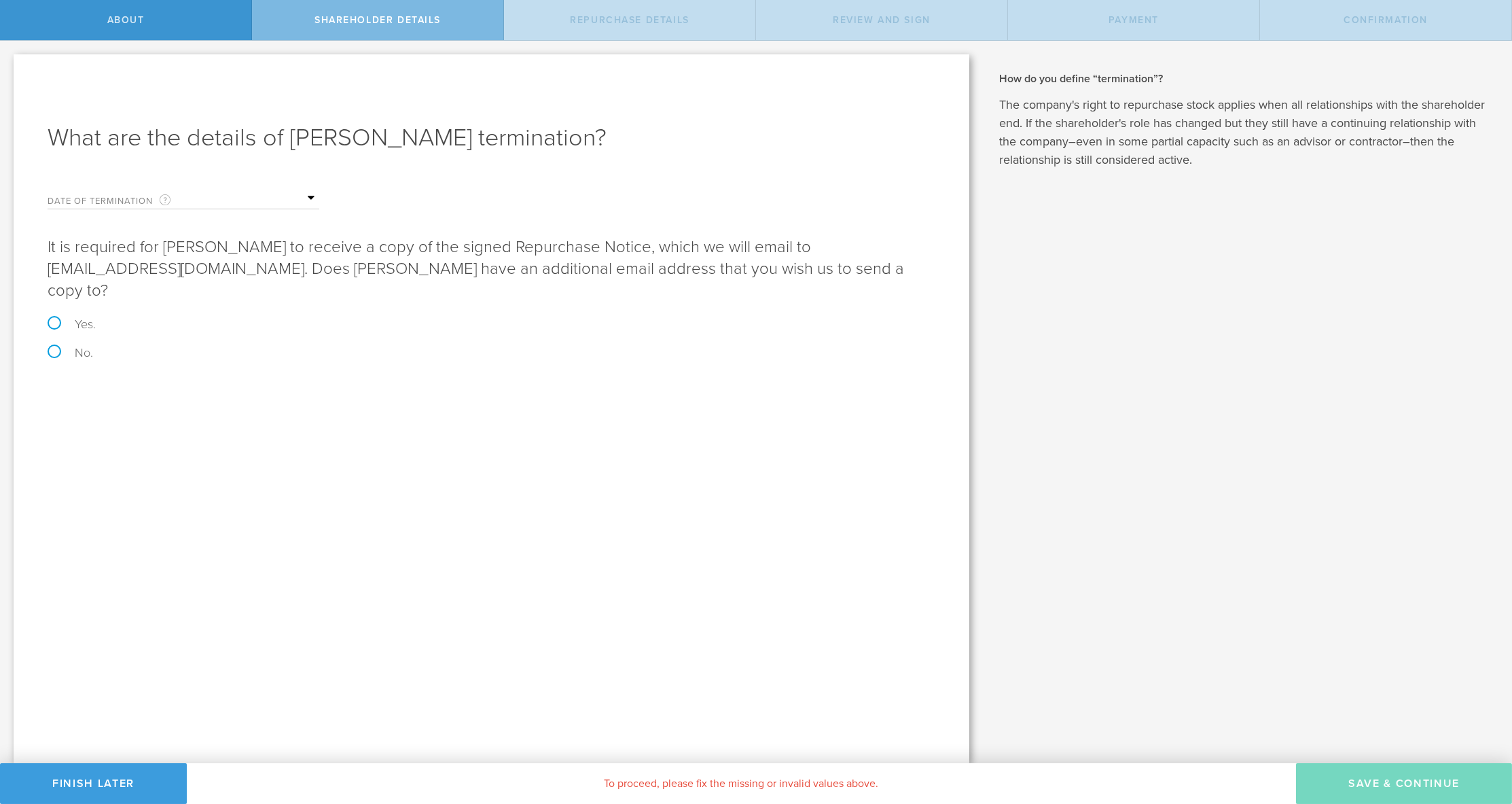
click at [192, 191] on input "text" at bounding box center [252, 198] width 136 height 20
click at [334, 267] on span "5" at bounding box center [339, 258] width 24 height 23
click at [253, 443] on div "What are the details of Jérémie Lasnier’s termination? Date of Termination This…" at bounding box center [491, 408] width 956 height 709
click at [51, 346] on label "No." at bounding box center [491, 352] width 888 height 13
click at [9, 69] on input "No." at bounding box center [4, 54] width 9 height 28
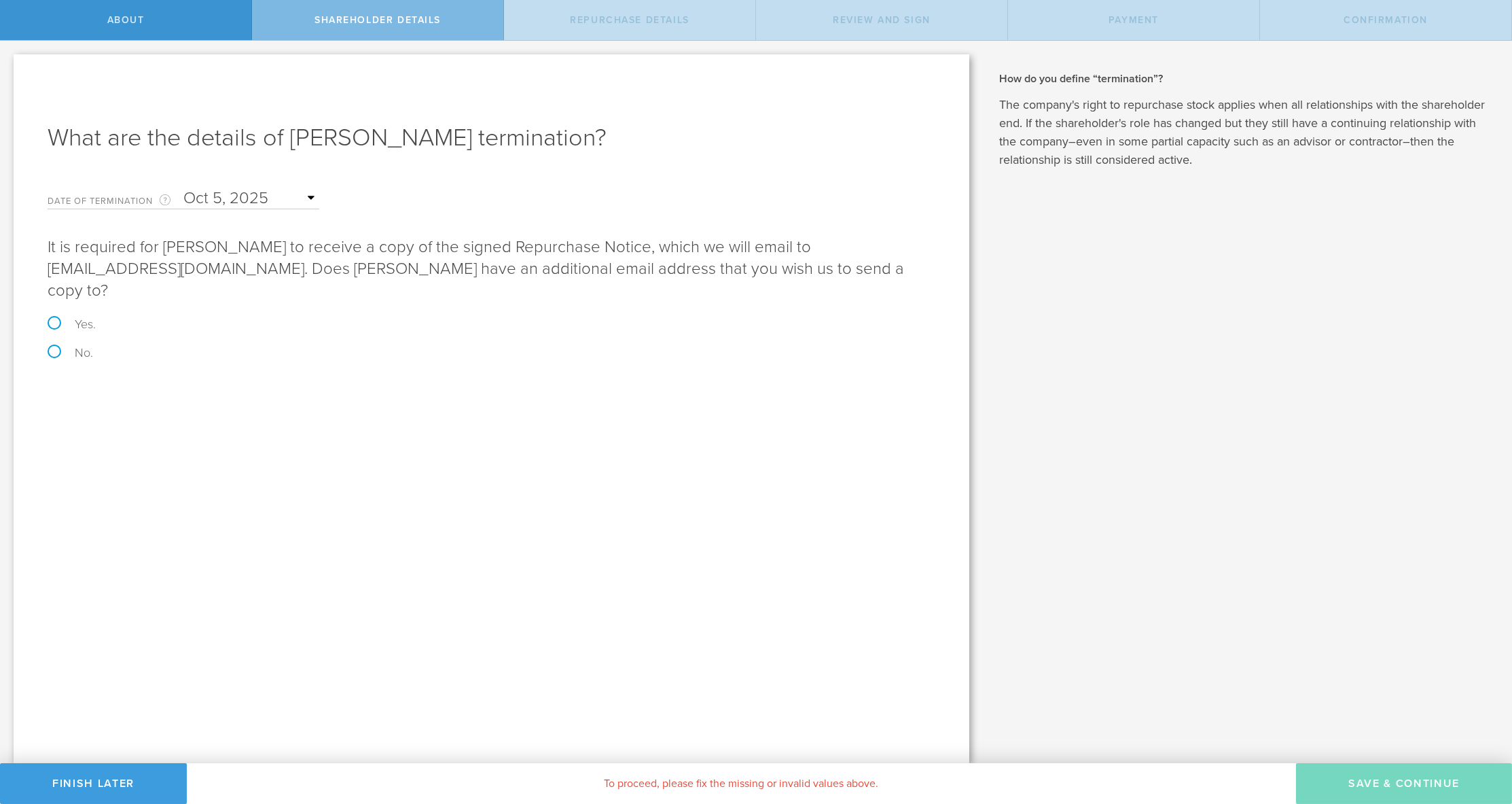
radio input "true"
click at [1414, 781] on button "Save & Continue" at bounding box center [1404, 784] width 216 height 41
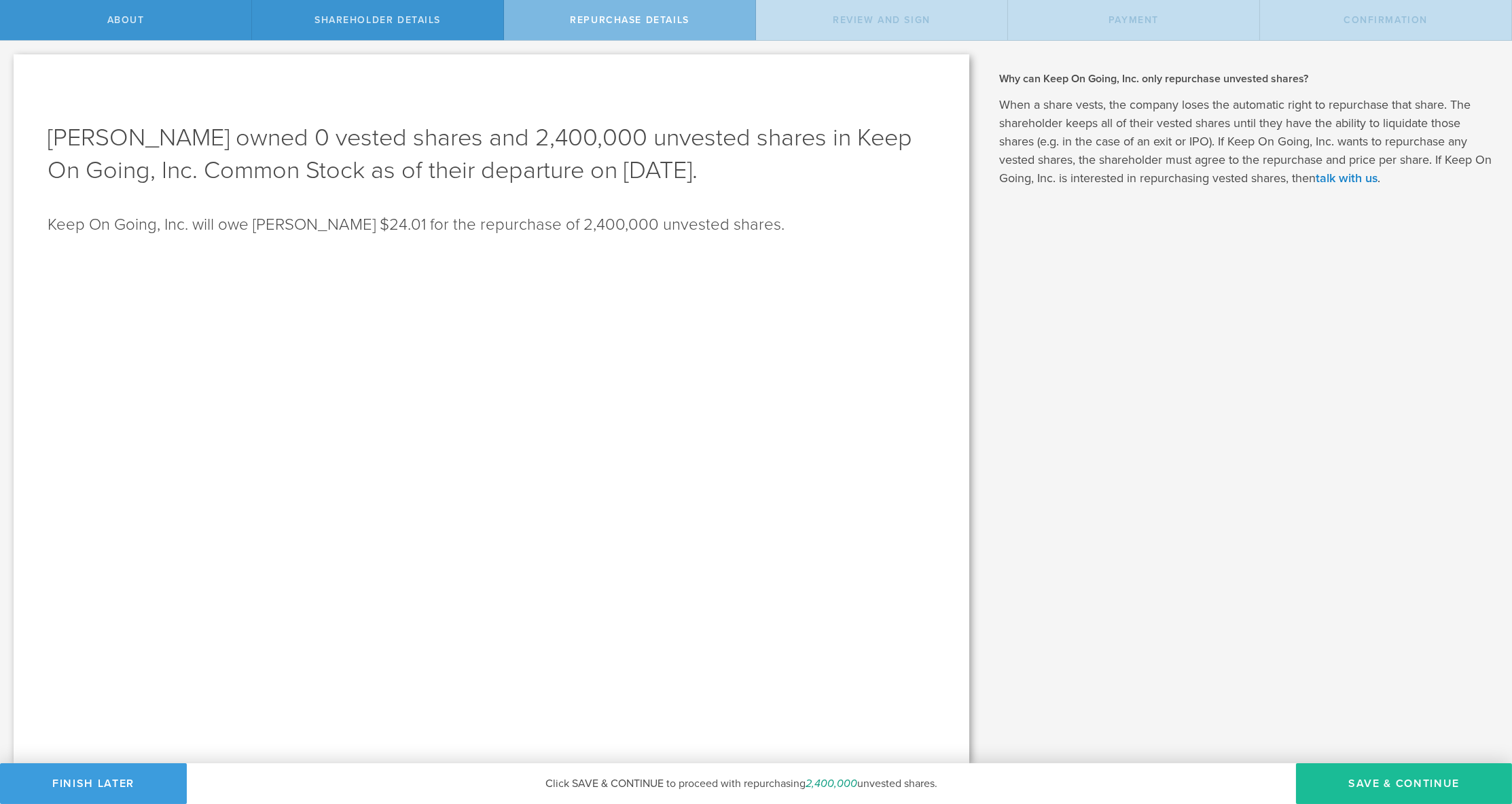
click at [890, 497] on div "Jérémie Lasnier owned 0 vested shares and 2,400,000 unvested shares in Keep On …" at bounding box center [491, 408] width 956 height 709
click at [380, 323] on div "Jérémie Lasnier owned 0 vested shares and 2,400,000 unvested shares in Keep On …" at bounding box center [491, 408] width 956 height 709
click at [1189, 437] on div "Why does Keep On Going, Inc. need to pay for the shares and how much will they …" at bounding box center [1248, 402] width 529 height 722
click at [114, 31] on div "About" at bounding box center [125, 19] width 252 height 40
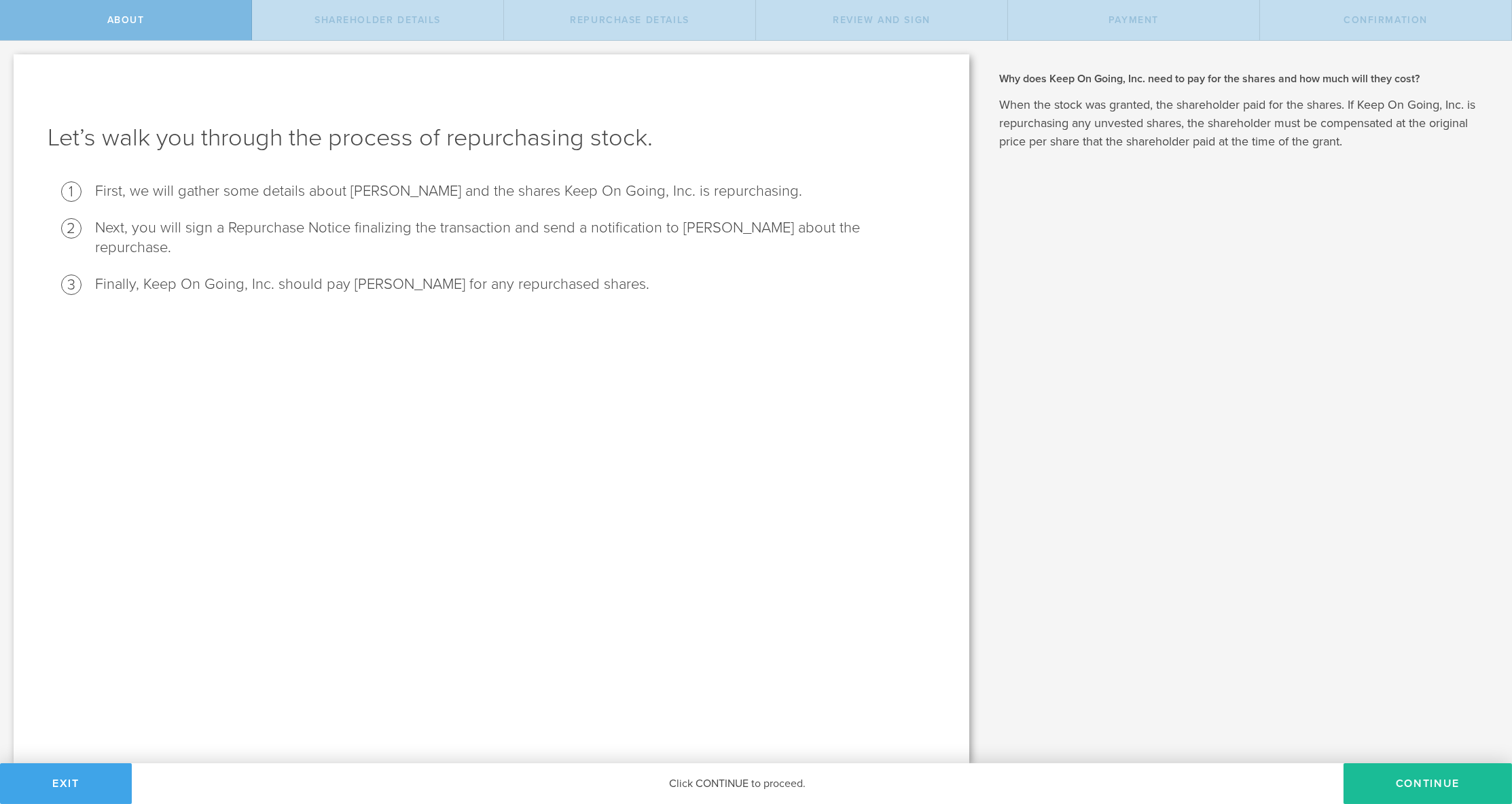
click at [87, 775] on button "Exit" at bounding box center [66, 784] width 132 height 41
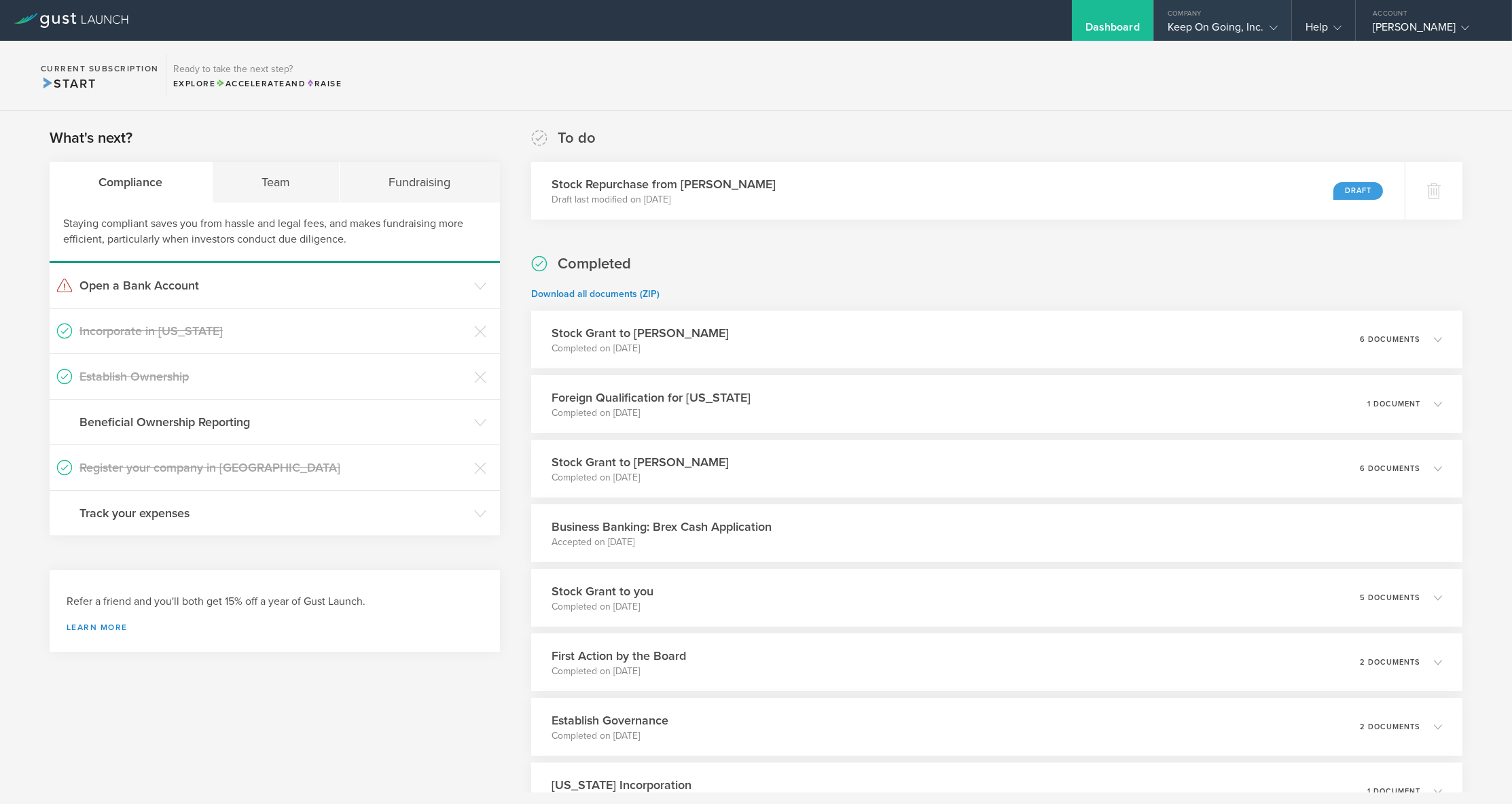
click at [1188, 32] on div "Keep On Going, Inc." at bounding box center [1222, 30] width 110 height 20
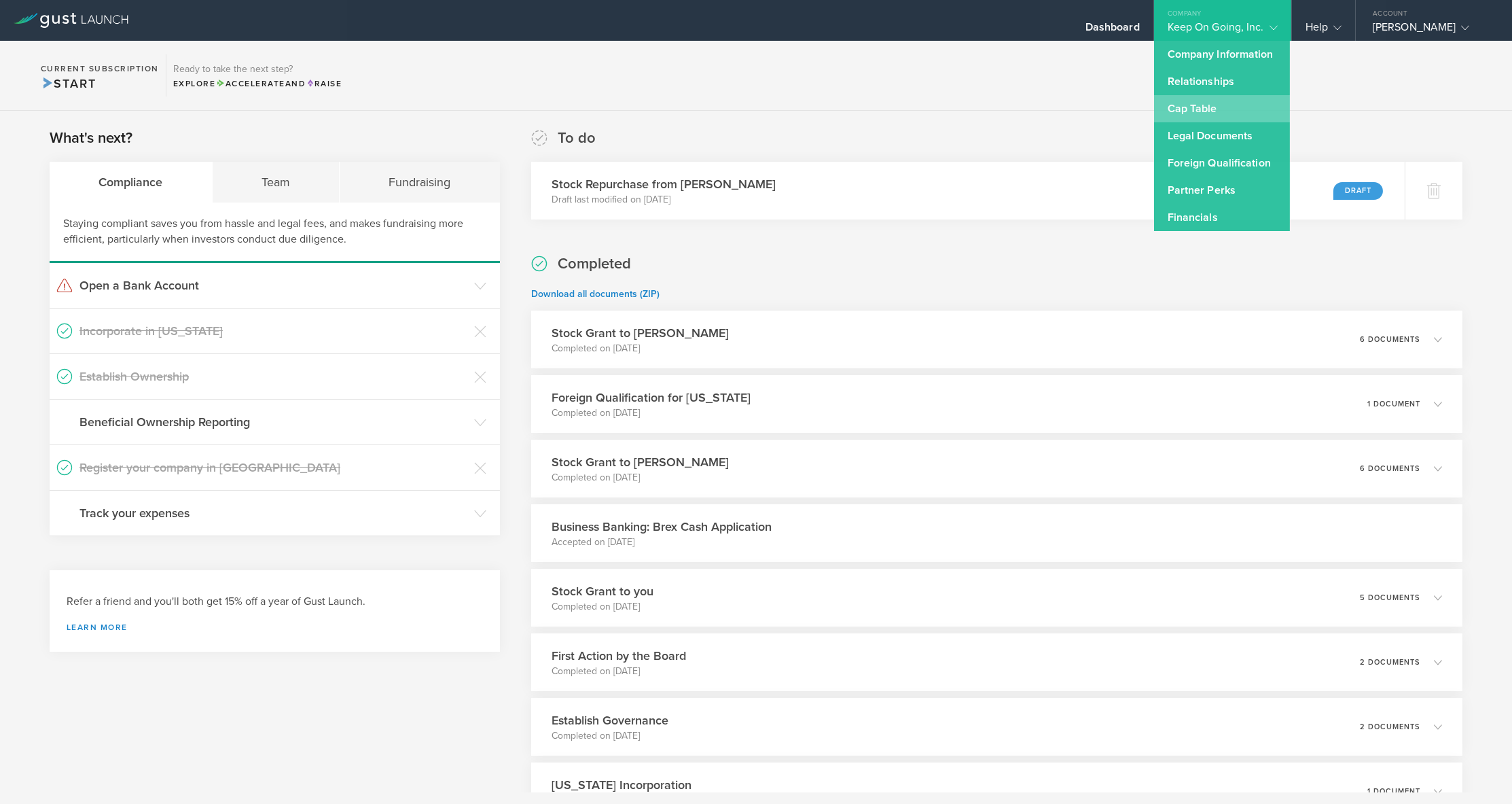
click at [1217, 114] on link "Cap Table" at bounding box center [1222, 109] width 136 height 27
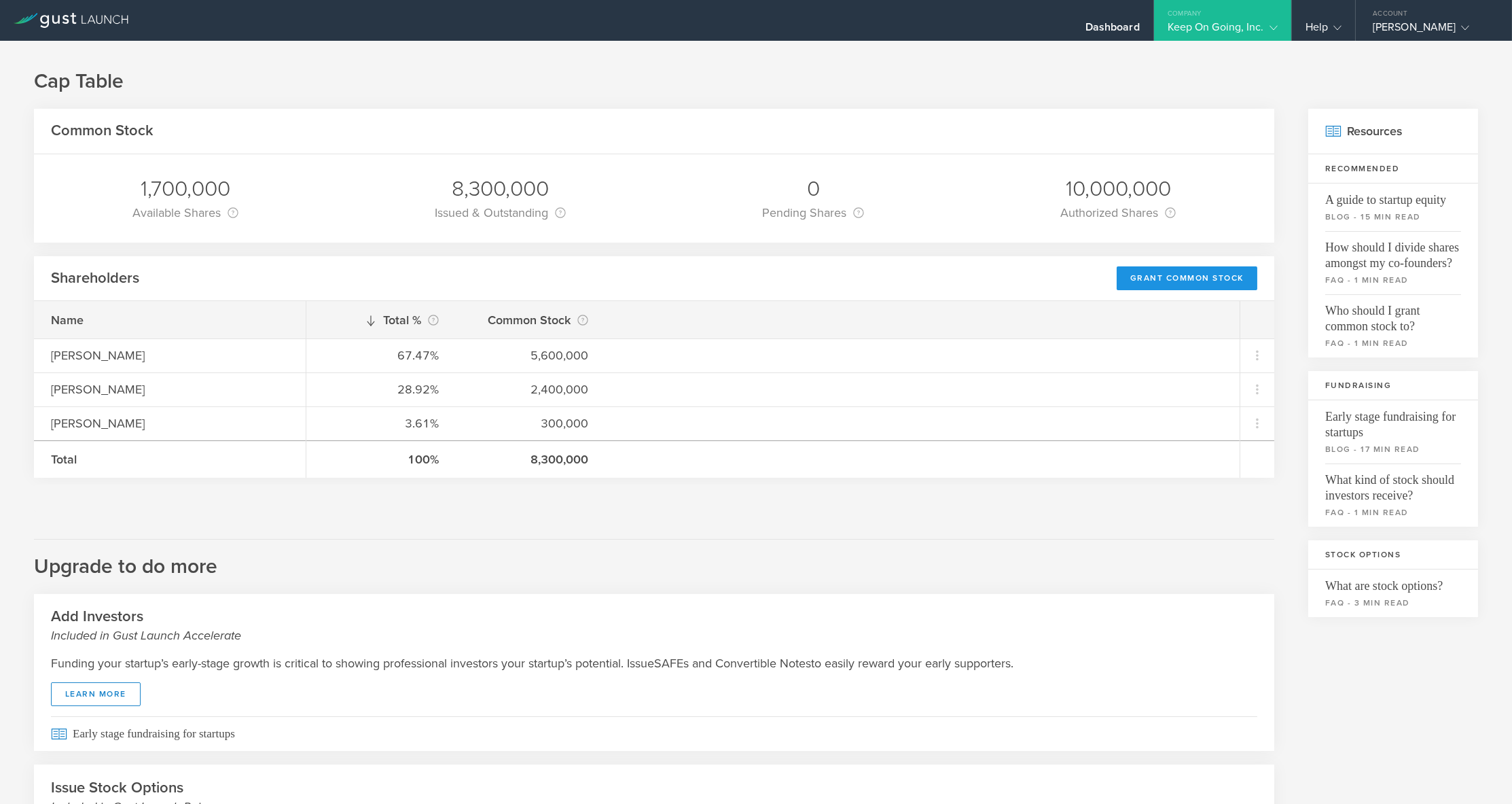
click at [1173, 272] on div "Grant Common Stock" at bounding box center [1187, 278] width 141 height 23
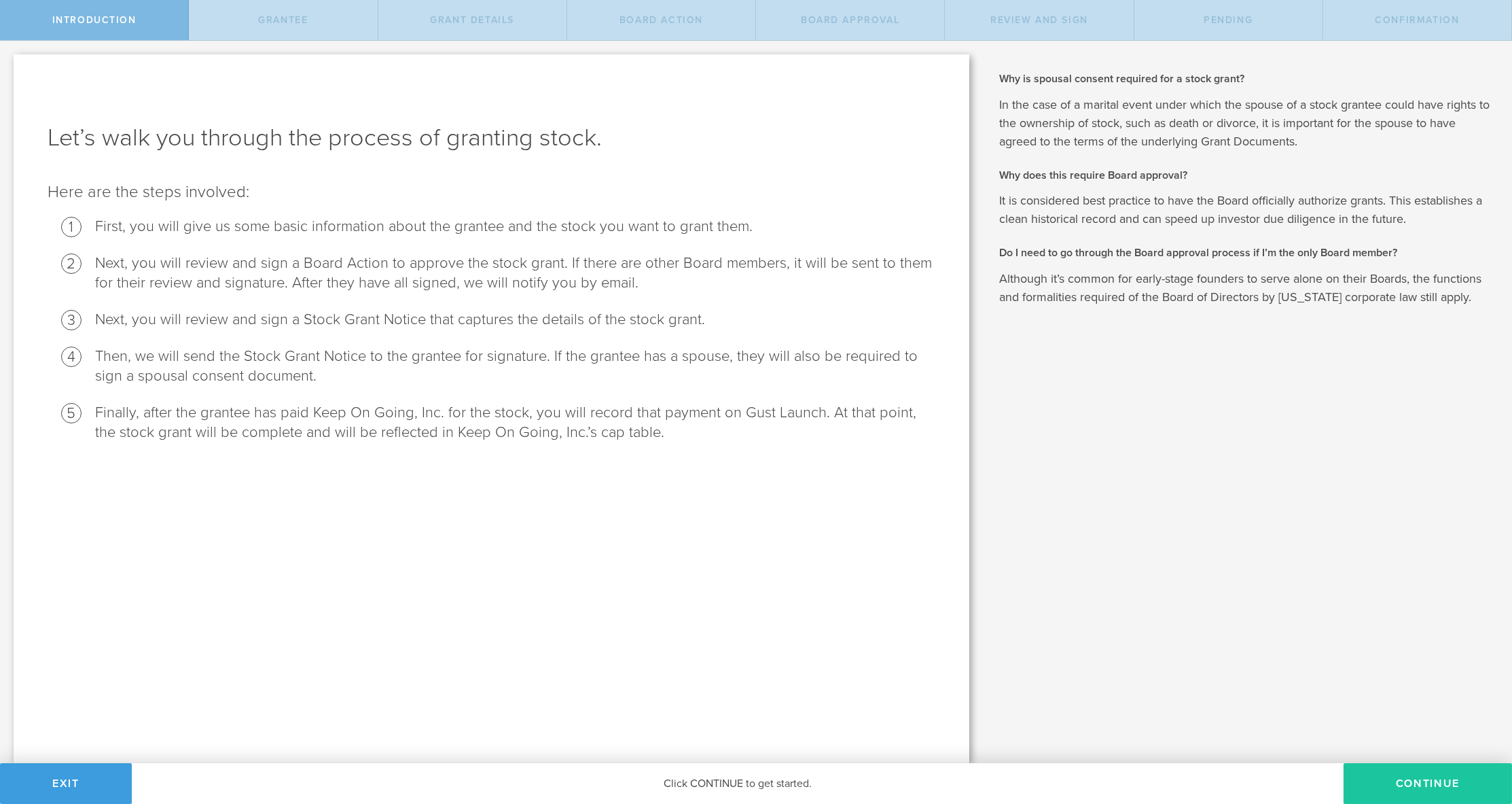
click at [1424, 784] on button "Continue" at bounding box center [1427, 784] width 168 height 41
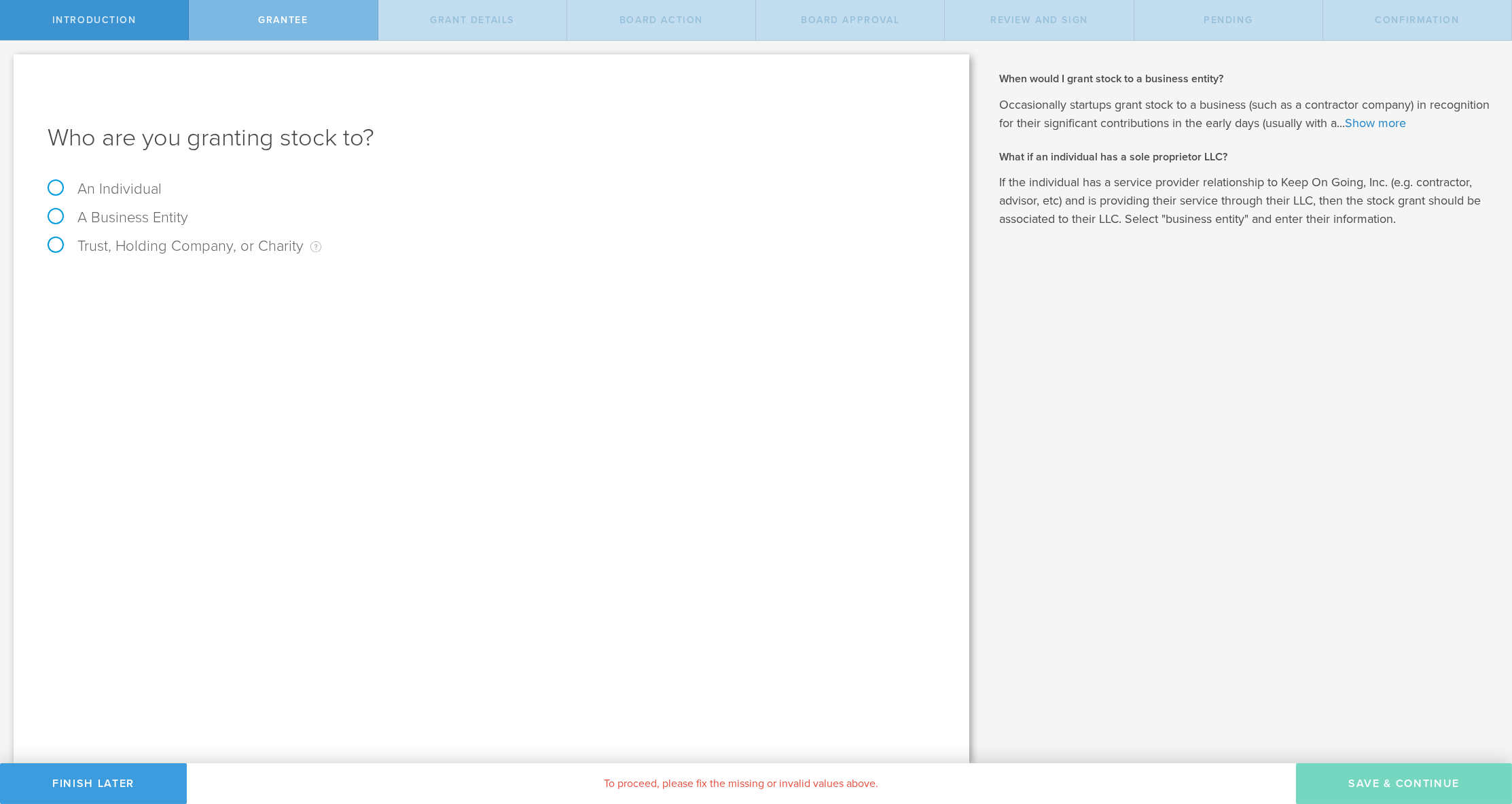
click at [115, 191] on label "An Individual" at bounding box center [104, 189] width 114 height 17
click at [9, 62] on input "An Individual" at bounding box center [4, 52] width 9 height 21
radio input "true"
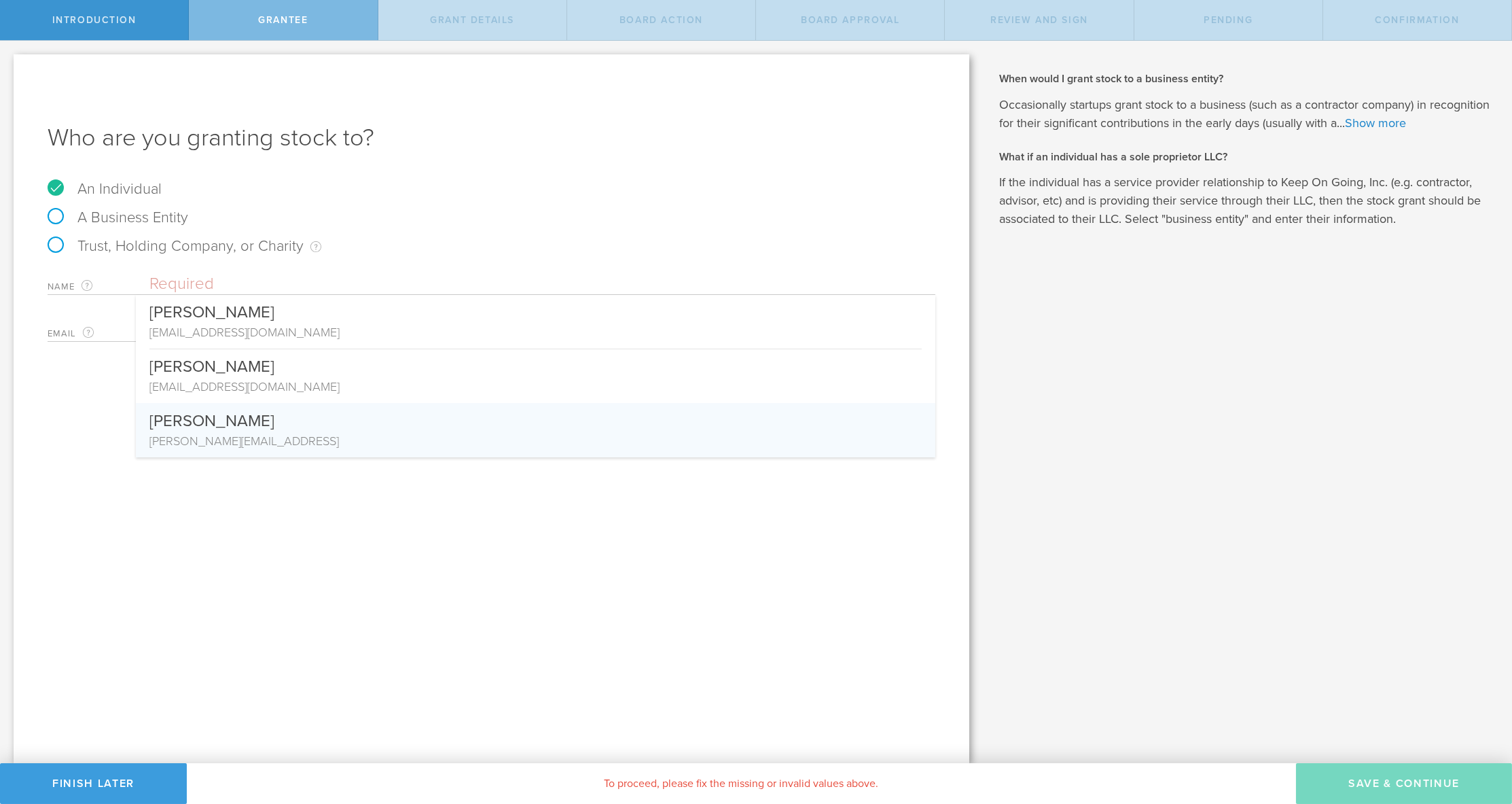
click at [235, 422] on div "[PERSON_NAME]" at bounding box center [536, 417] width 772 height 29
type input "[PERSON_NAME]"
type input "samuel@keepon.ai"
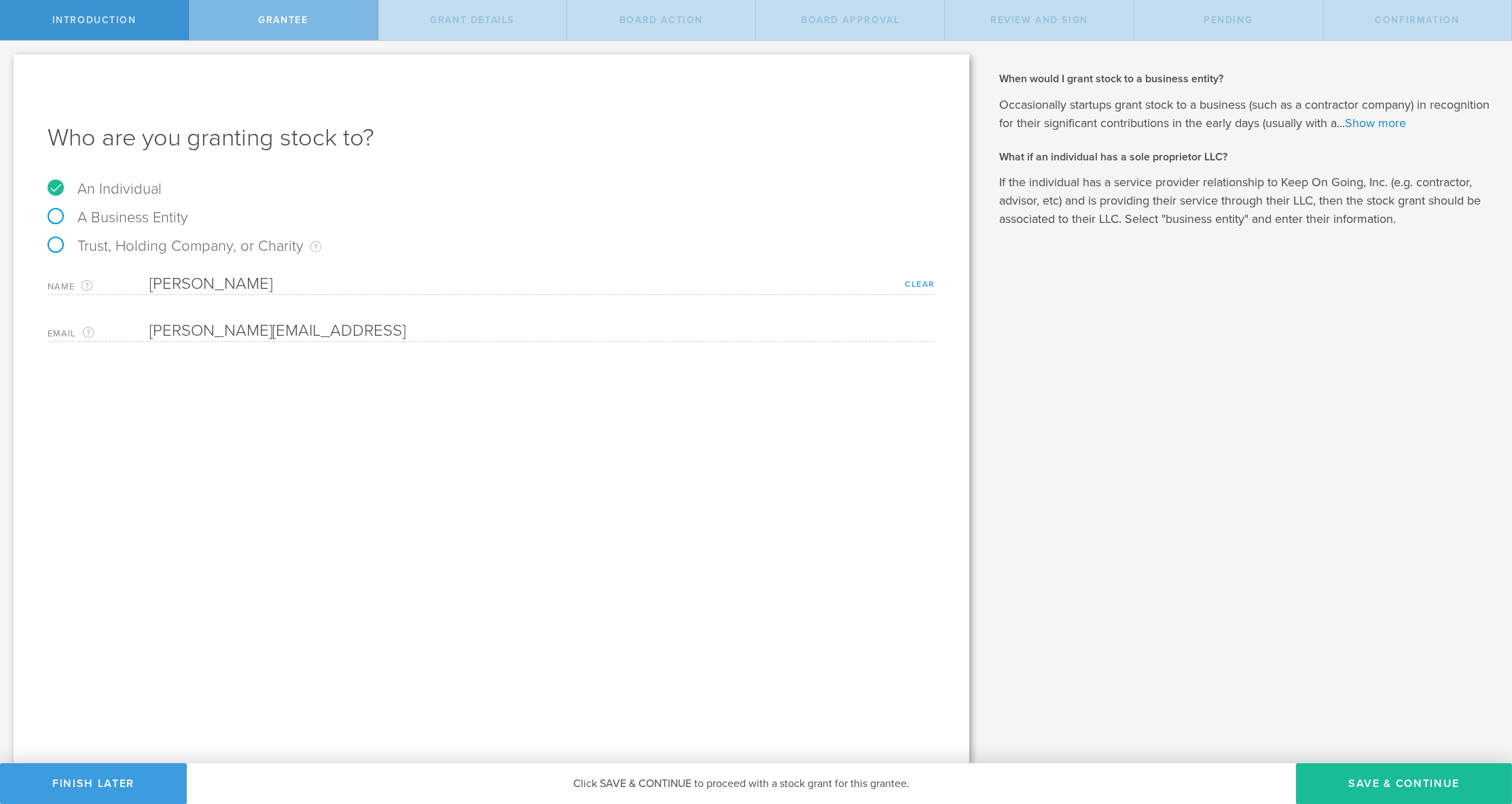
click at [914, 285] on link "Clear" at bounding box center [920, 284] width 30 height 10
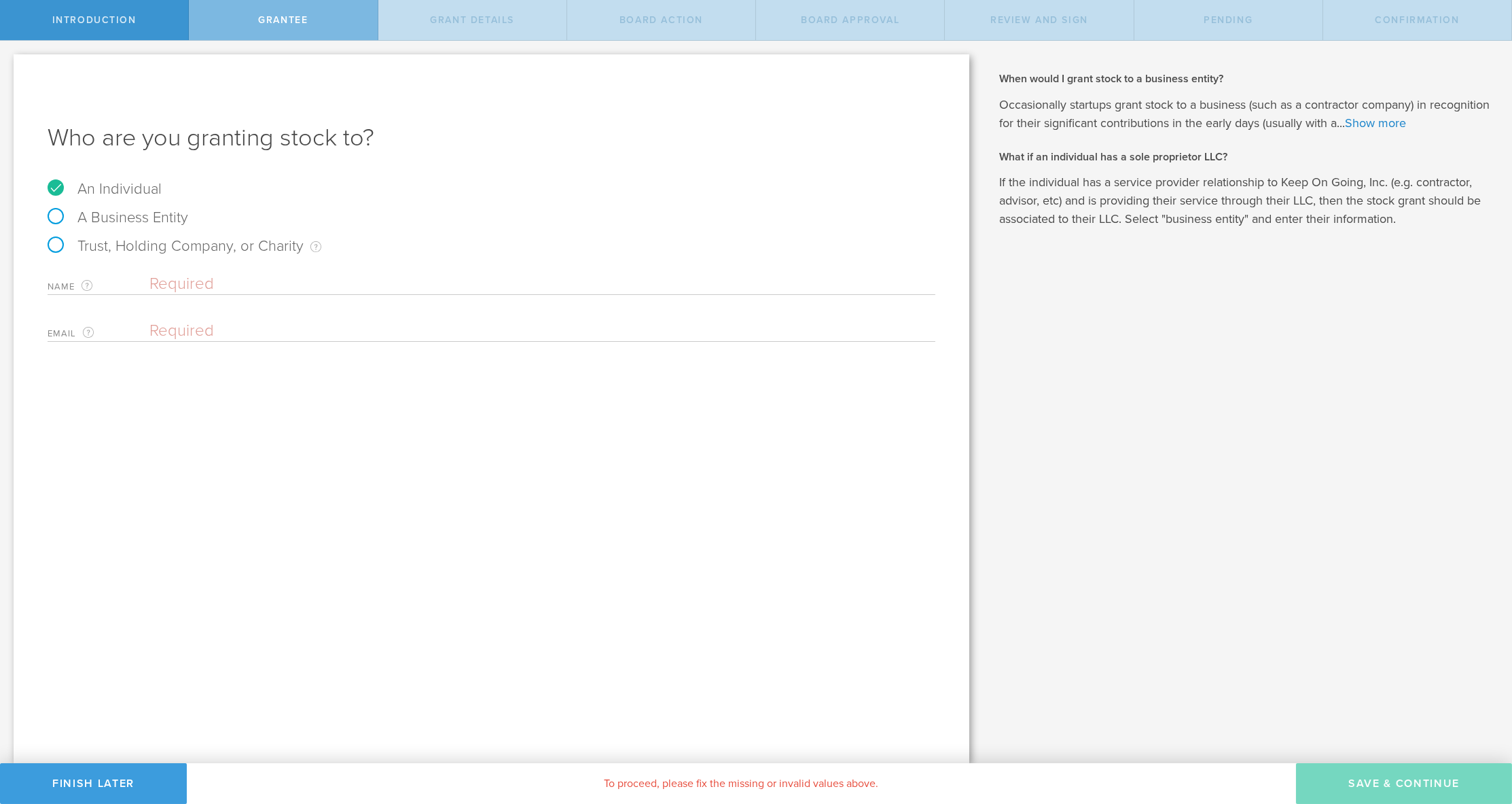
click at [235, 291] on input "text" at bounding box center [543, 284] width 786 height 20
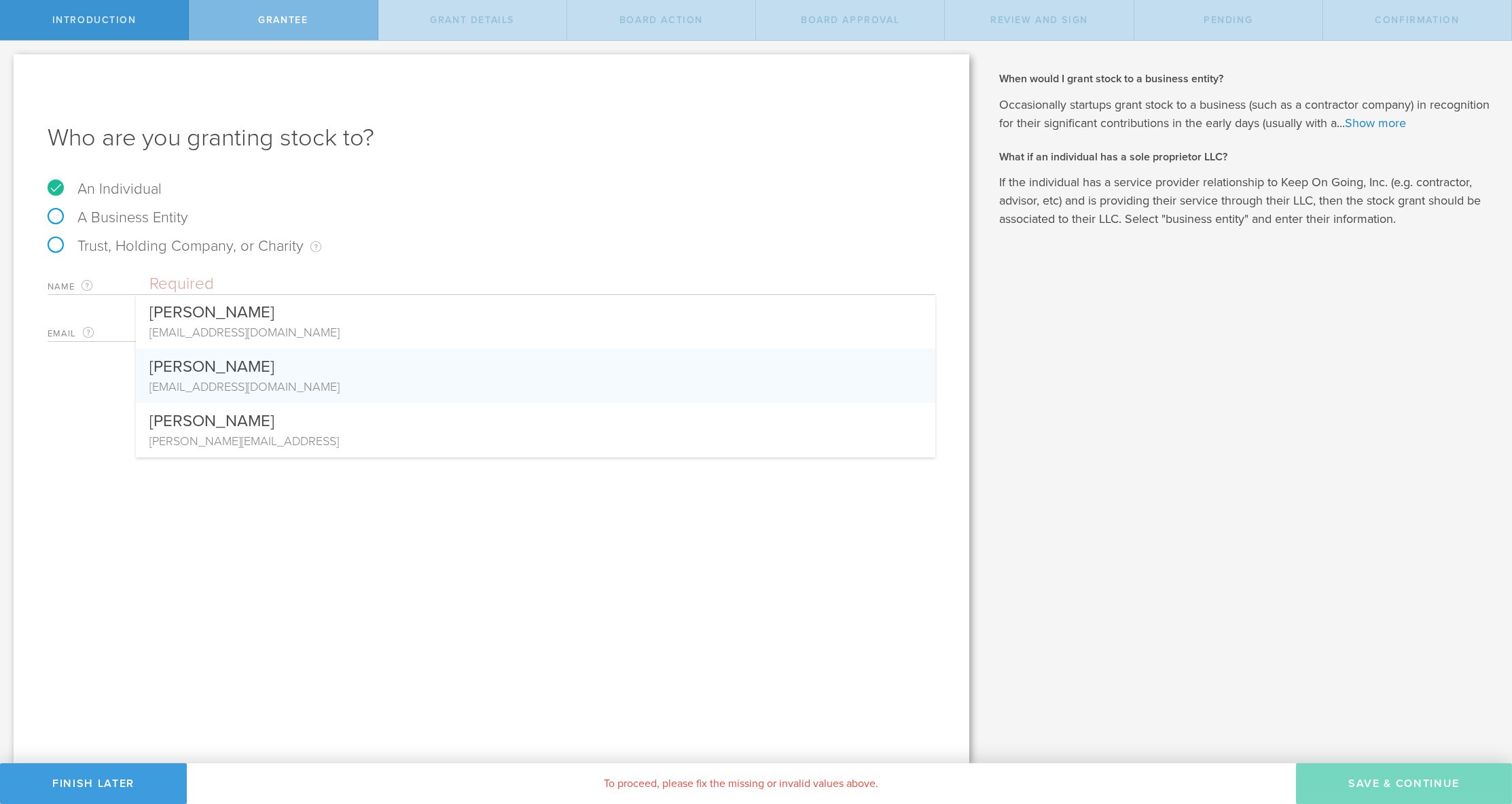
click at [233, 392] on div "maringrbic95@gmail.com" at bounding box center [536, 386] width 772 height 17
type input "[PERSON_NAME]"
type input "maringrbic95@gmail.com"
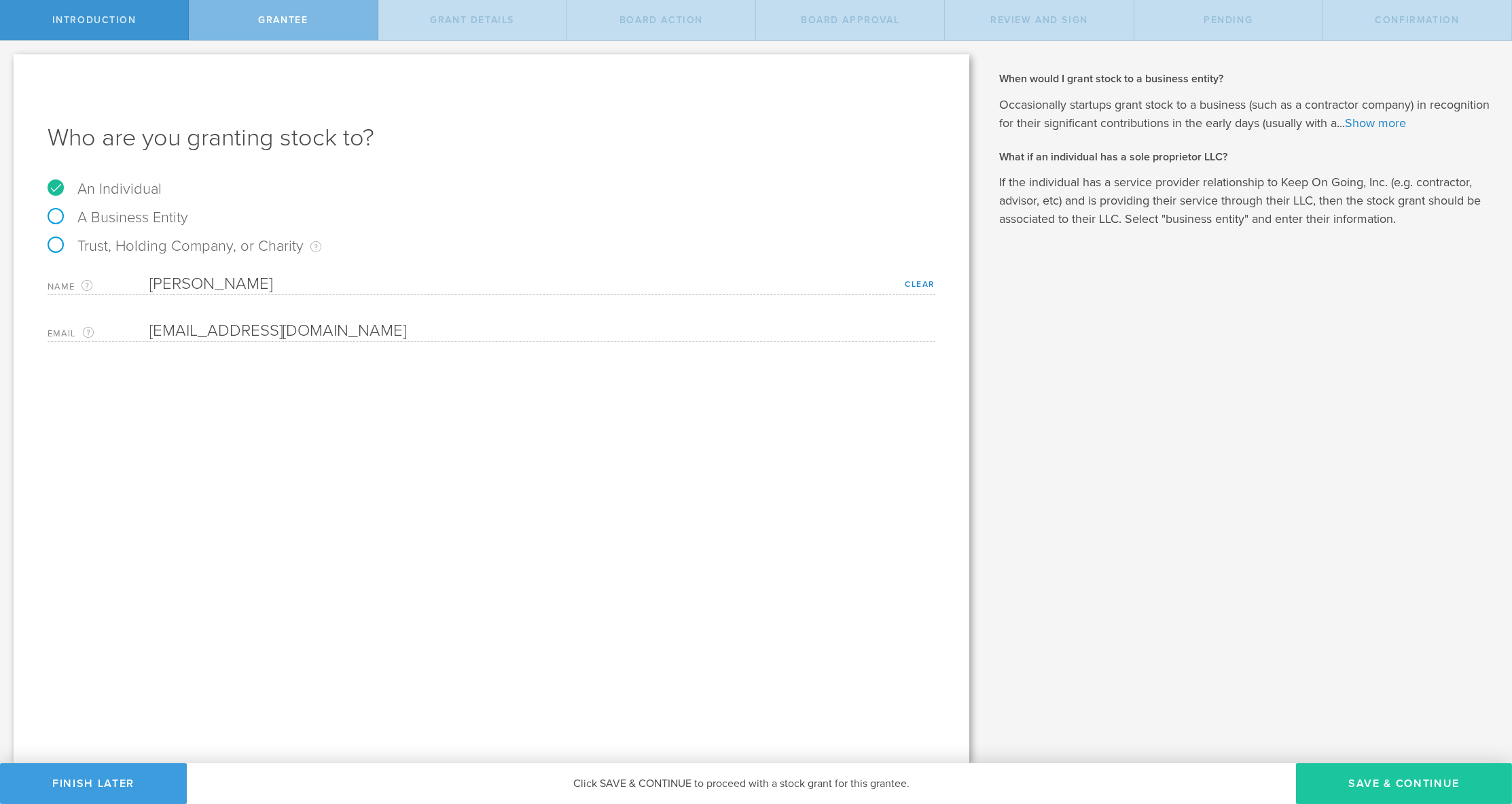
click at [1356, 783] on button "Save & Continue" at bounding box center [1404, 784] width 216 height 41
type input "48"
type input "12"
select select "none"
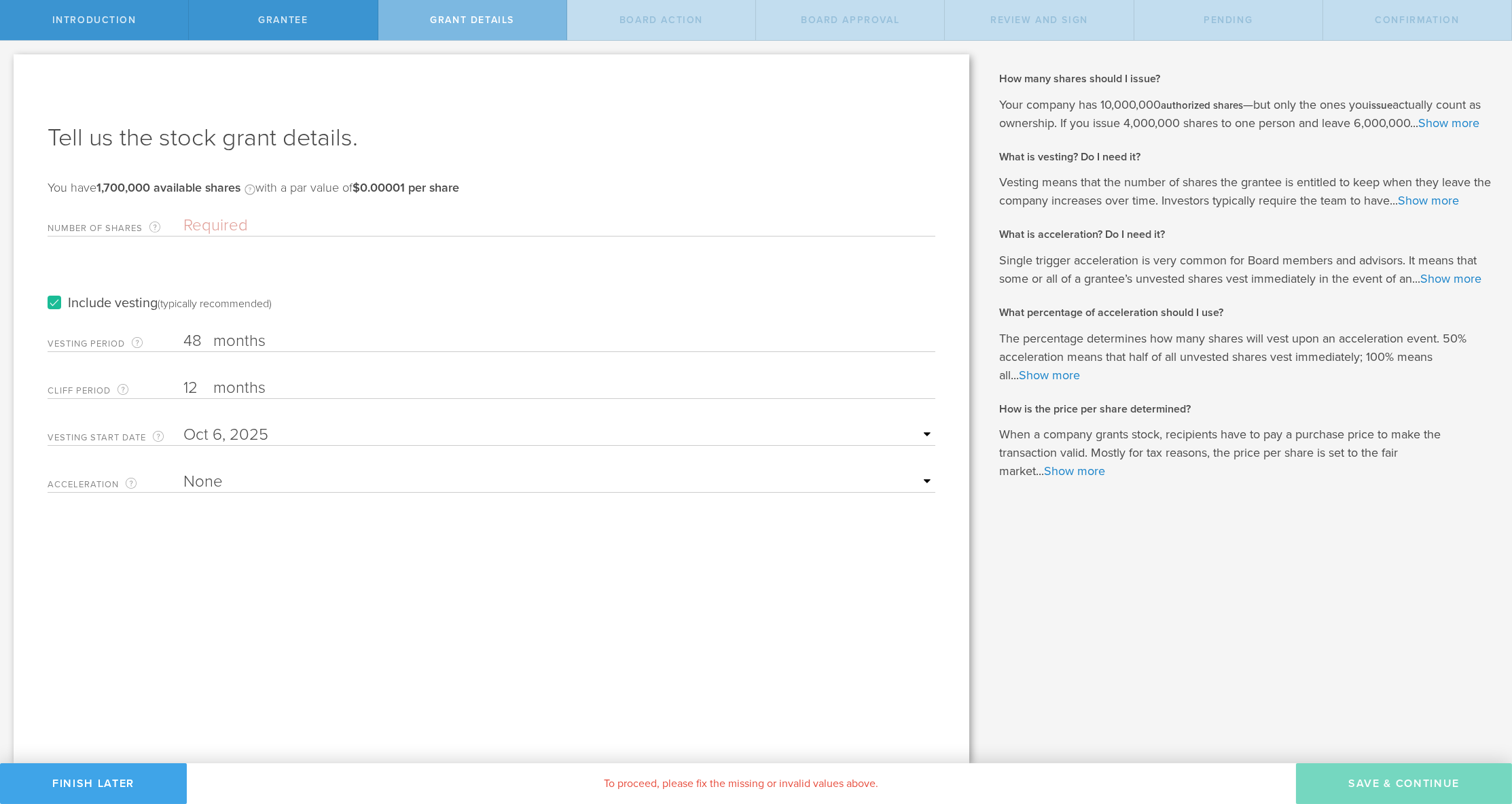
click at [116, 777] on button "Finish Later" at bounding box center [93, 784] width 187 height 41
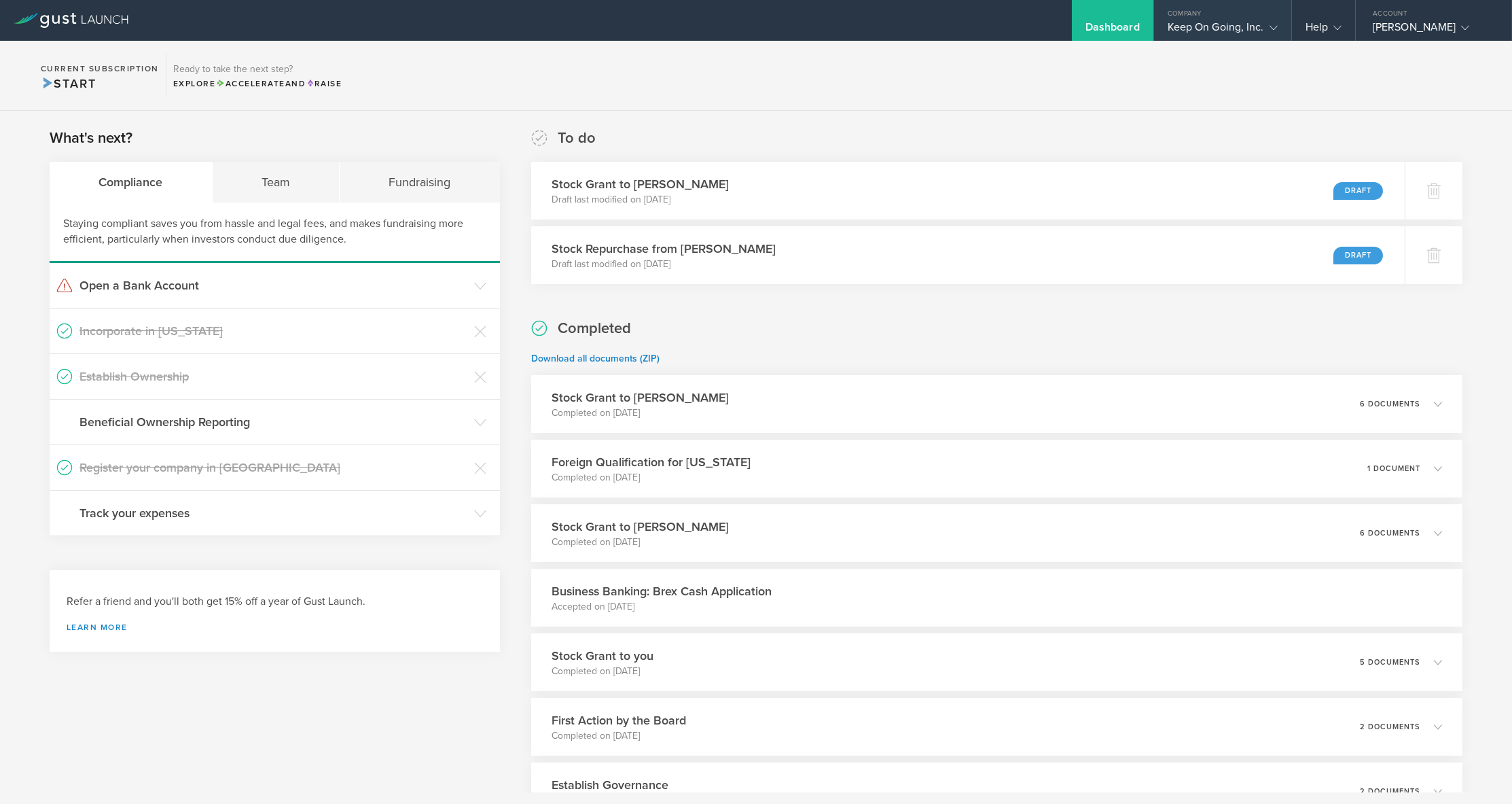
click at [1173, 34] on div "Keep On Going, Inc." at bounding box center [1222, 30] width 110 height 20
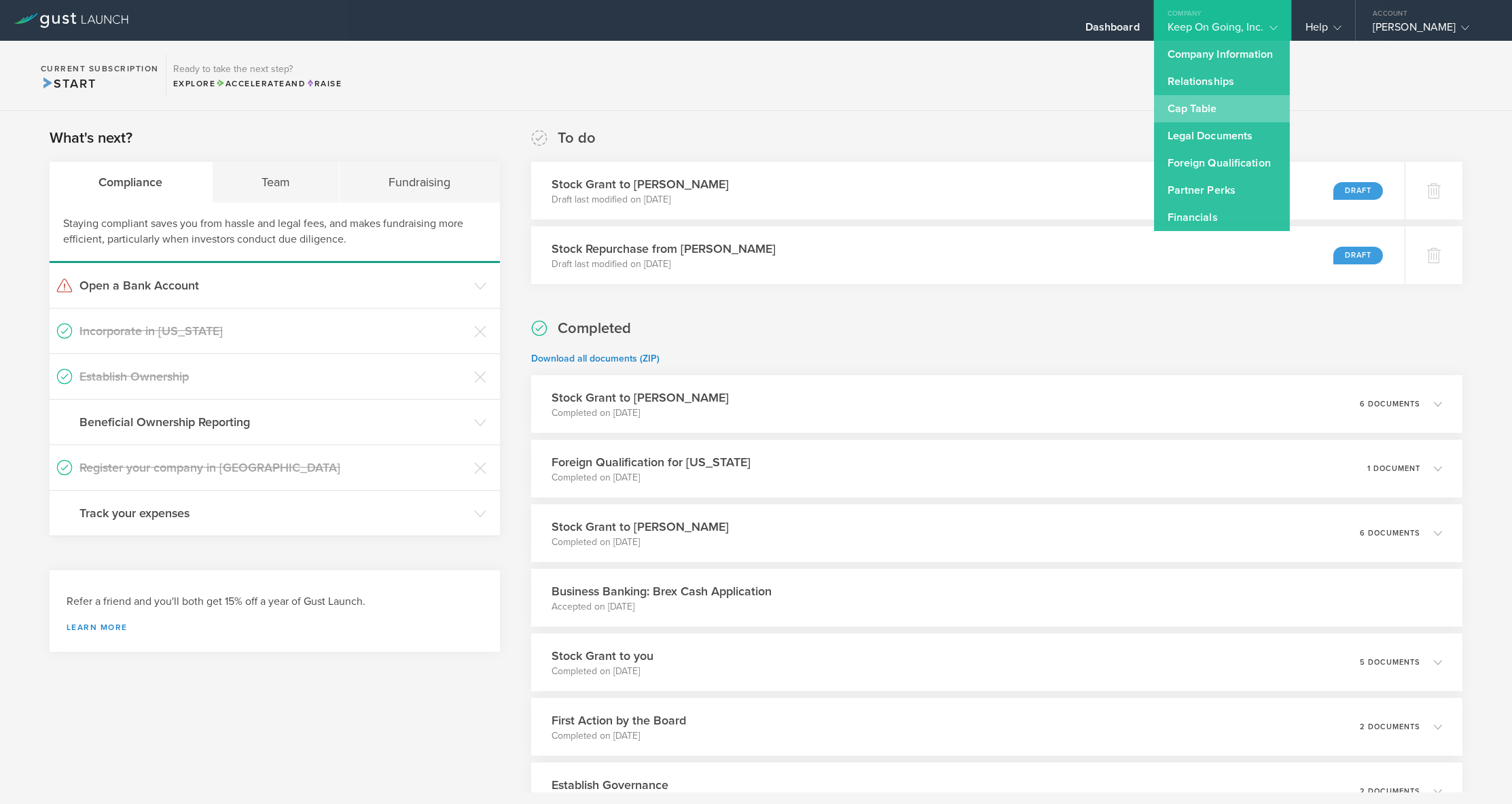
click at [1204, 118] on link "Cap Table" at bounding box center [1222, 109] width 136 height 27
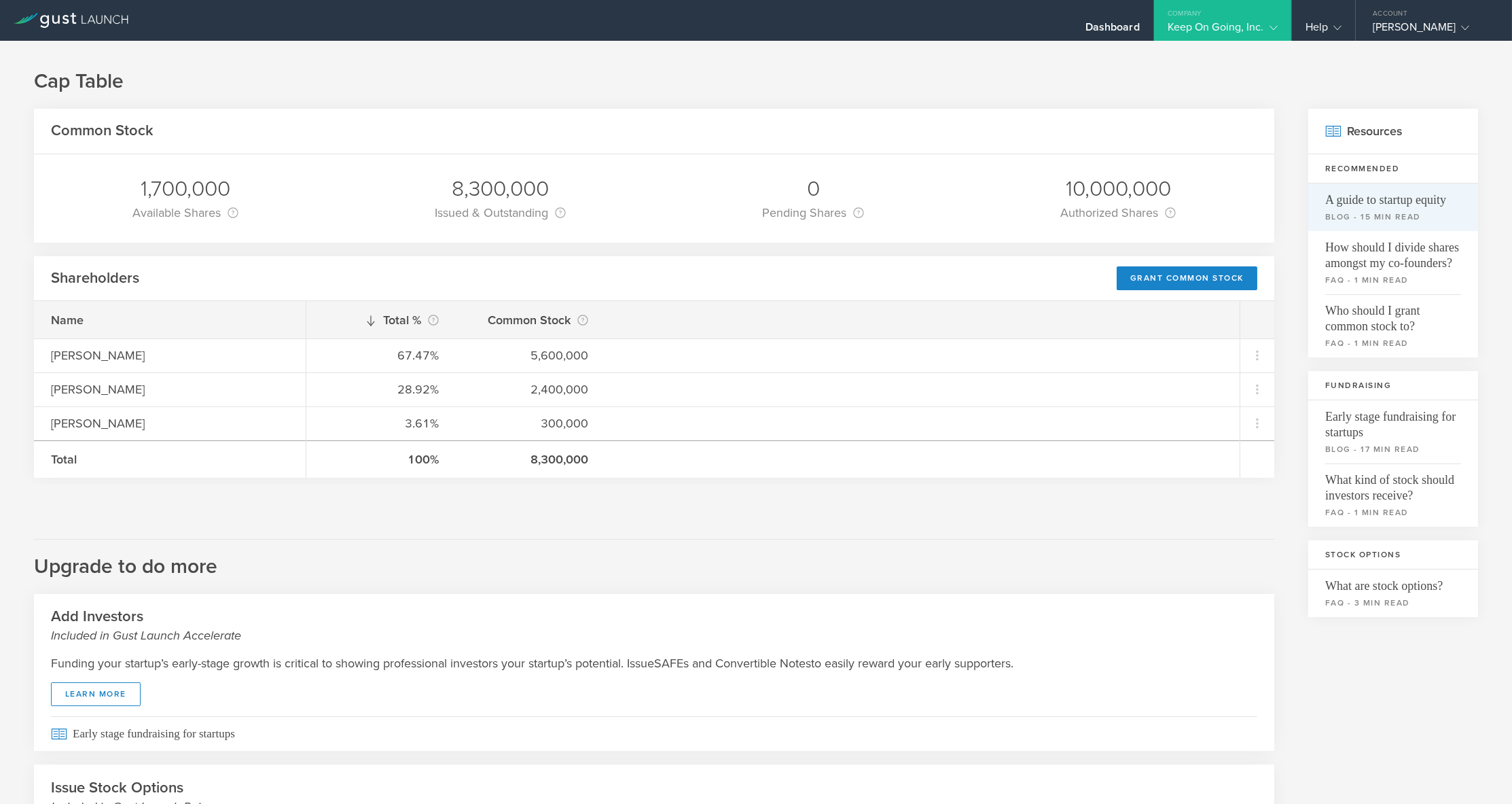
click at [1401, 207] on link "A guide to startup equity blog - 15 min read" at bounding box center [1393, 207] width 170 height 48
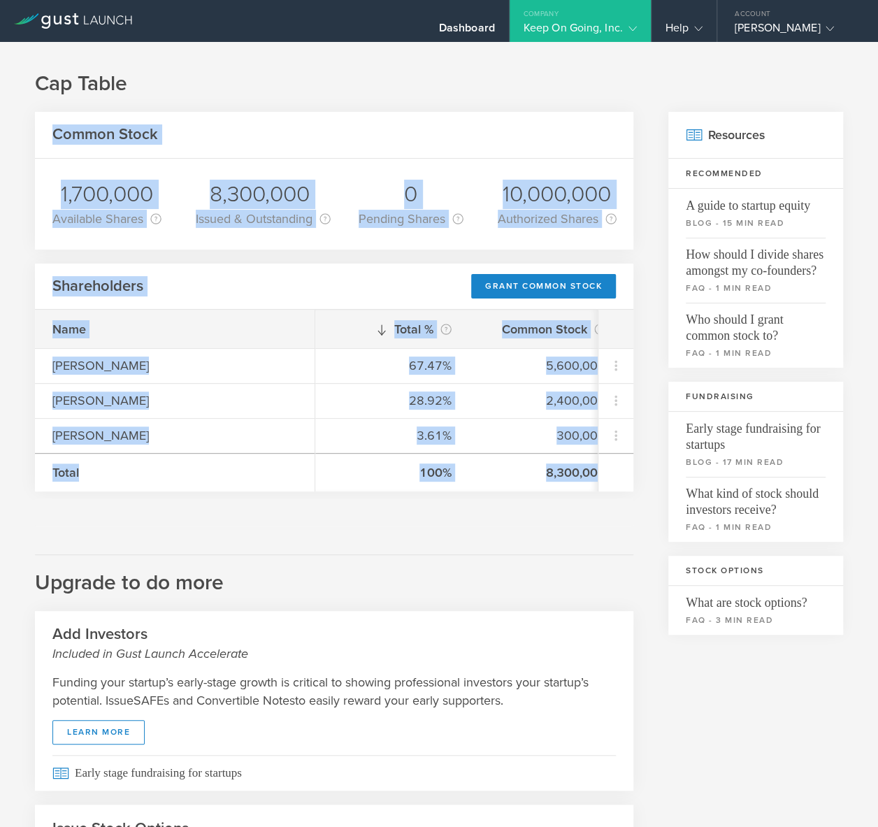
drag, startPoint x: 494, startPoint y: 539, endPoint x: 53, endPoint y: 137, distance: 596.9
click at [53, 137] on div "Common Stock 1,700,000 Available Shares This is the number of shares that the c…" at bounding box center [334, 564] width 598 height 905
copy div "Common Stock 1,700,000 Available Shares This is the number of shares that the c…"
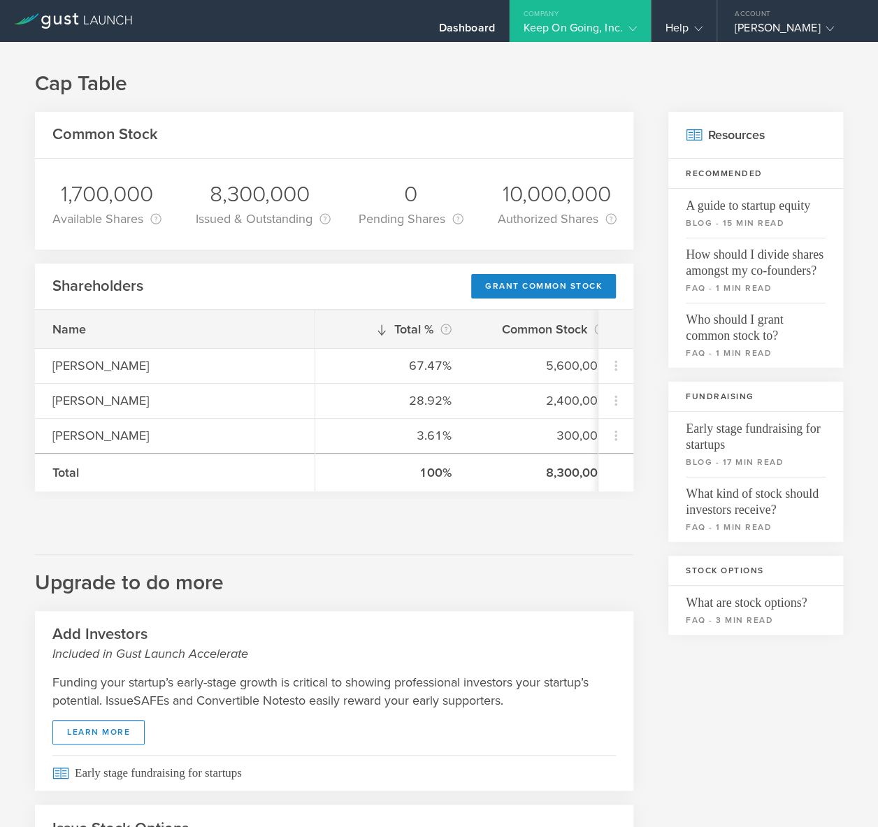
click at [523, 537] on div "Common Stock 1,700,000 Available Shares This is the number of shares that the c…" at bounding box center [334, 564] width 598 height 905
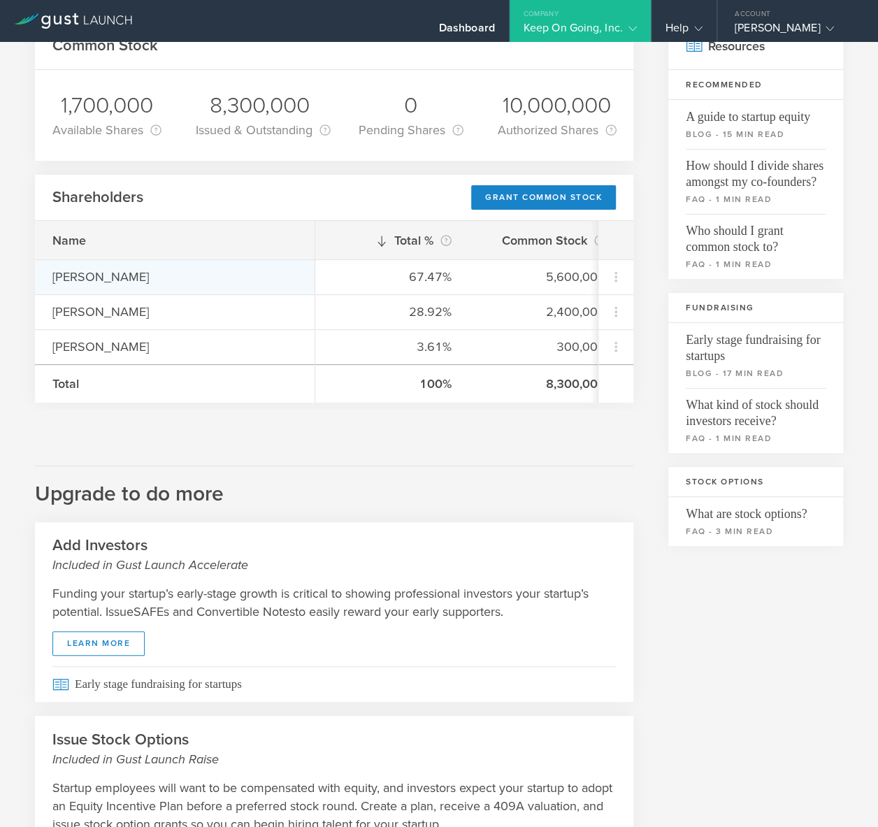
click at [95, 275] on div "[PERSON_NAME]" at bounding box center [174, 277] width 245 height 18
click at [173, 280] on div "[PERSON_NAME]" at bounding box center [174, 277] width 245 height 18
click at [616, 270] on icon at bounding box center [615, 276] width 17 height 17
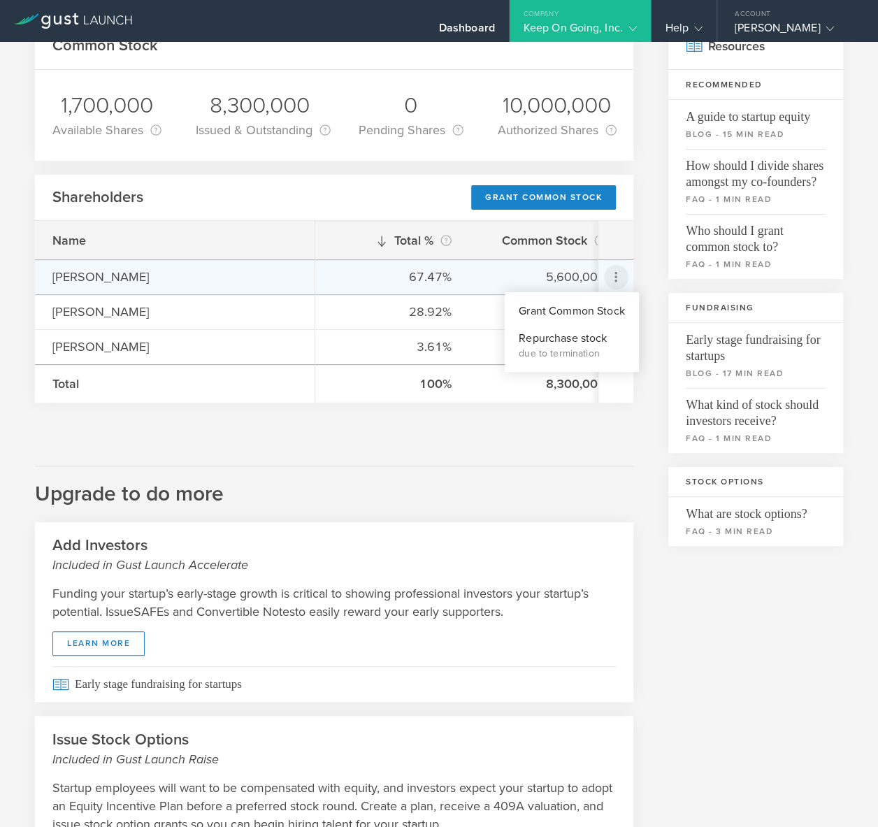
click at [616, 270] on md-backdrop at bounding box center [439, 413] width 878 height 827
click at [614, 284] on icon at bounding box center [616, 277] width 24 height 24
click at [615, 271] on md-backdrop at bounding box center [439, 413] width 878 height 827
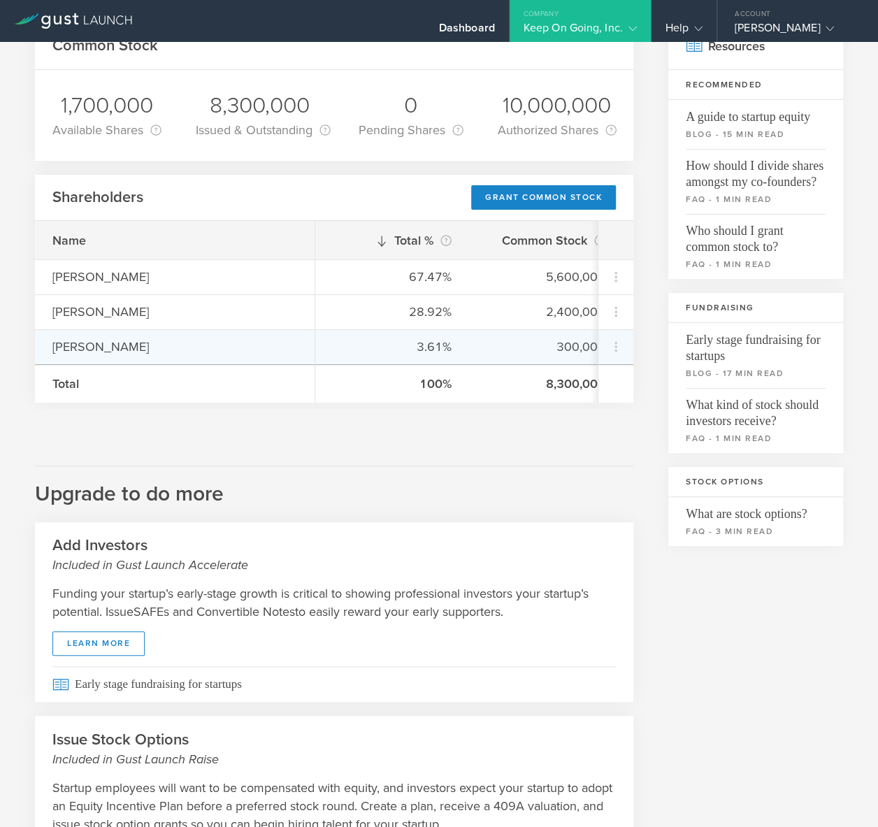
click at [119, 347] on div "Marin Grbić" at bounding box center [174, 346] width 245 height 18
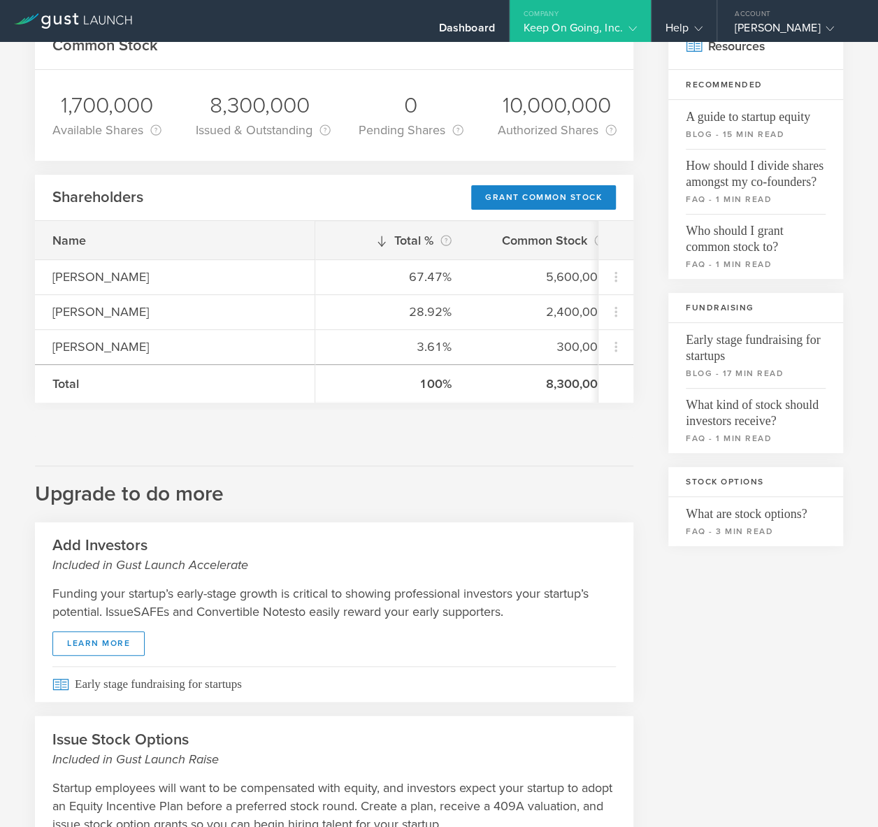
click at [568, 508] on h2 "Upgrade to do more" at bounding box center [334, 486] width 598 height 43
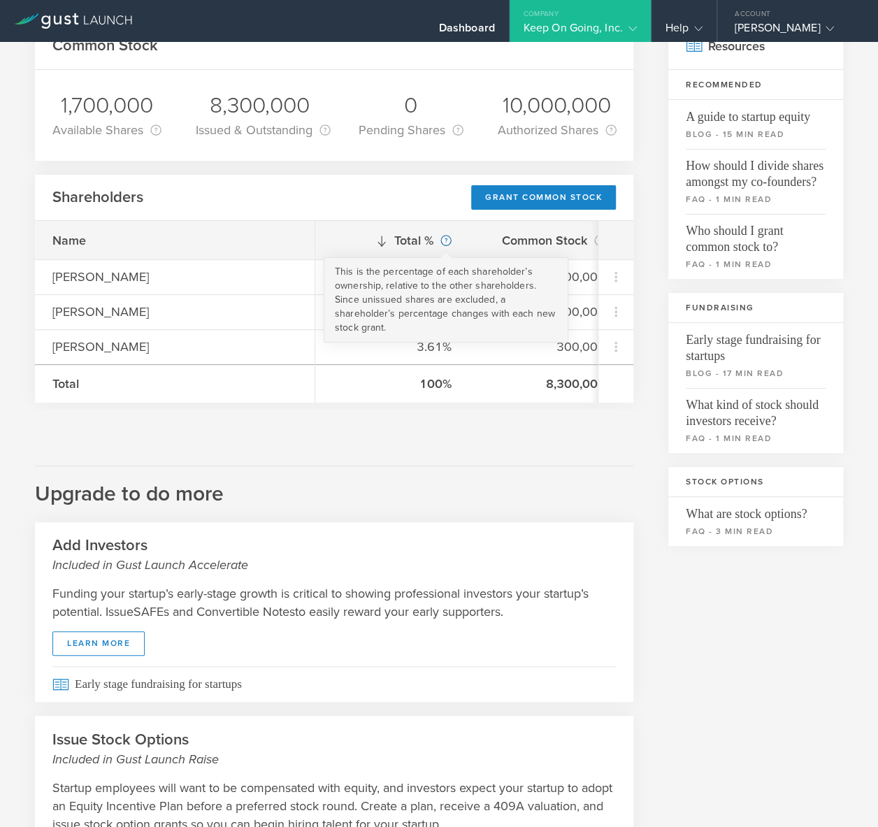
click at [443, 238] on circle at bounding box center [446, 240] width 10 height 10
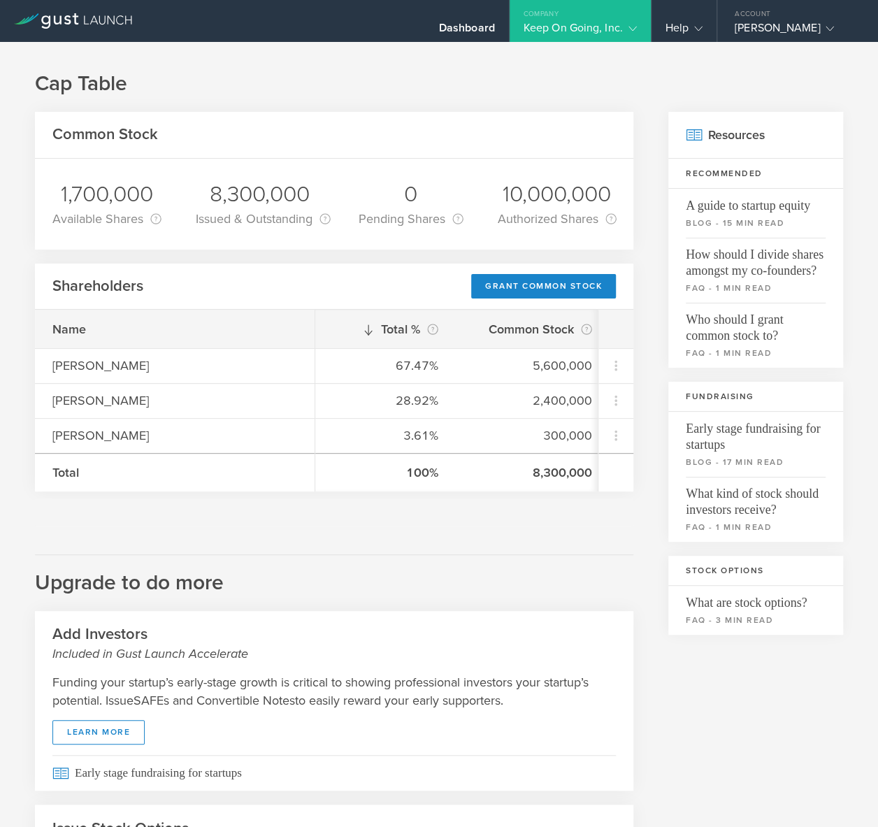
click at [609, 27] on div "Keep On Going, Inc." at bounding box center [579, 31] width 113 height 21
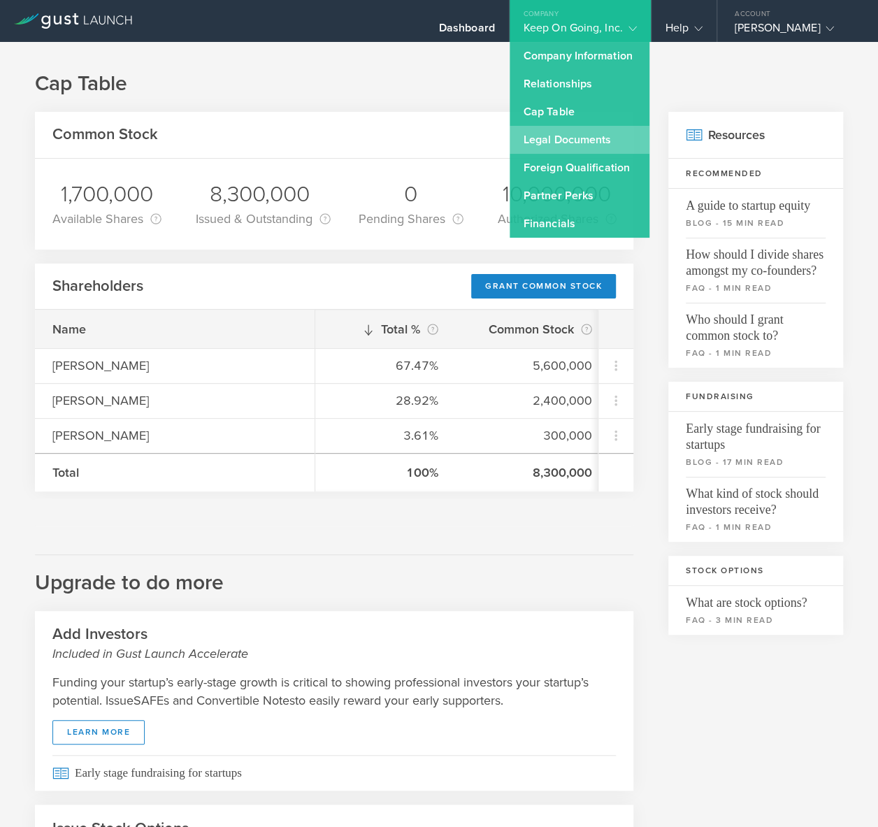
click at [573, 135] on link "Legal Documents" at bounding box center [579, 140] width 140 height 28
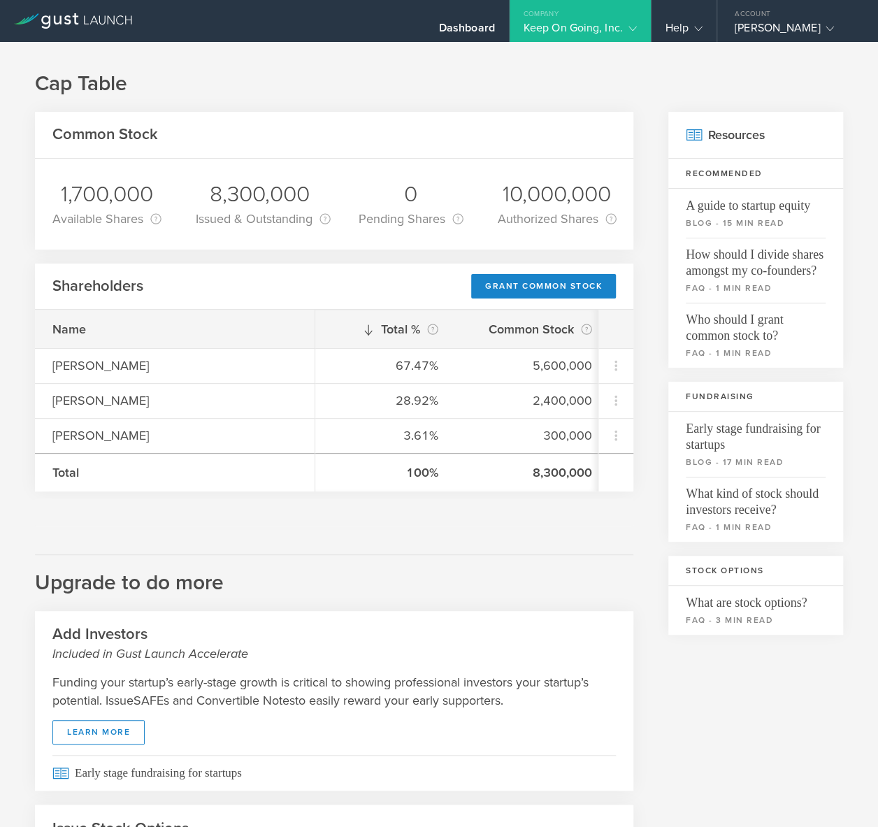
click at [568, 605] on div "Common Stock 1,700,000 Available Shares This is the number of shares that the c…" at bounding box center [334, 564] width 598 height 905
click at [554, 539] on div "Common Stock 1,700,000 Available Shares This is the number of shares that the c…" at bounding box center [334, 564] width 598 height 905
click at [380, 559] on h2 "Upgrade to do more" at bounding box center [334, 575] width 598 height 43
click at [395, 555] on div "Common Stock 1,700,000 Available Shares This is the number of shares that the c…" at bounding box center [334, 564] width 598 height 905
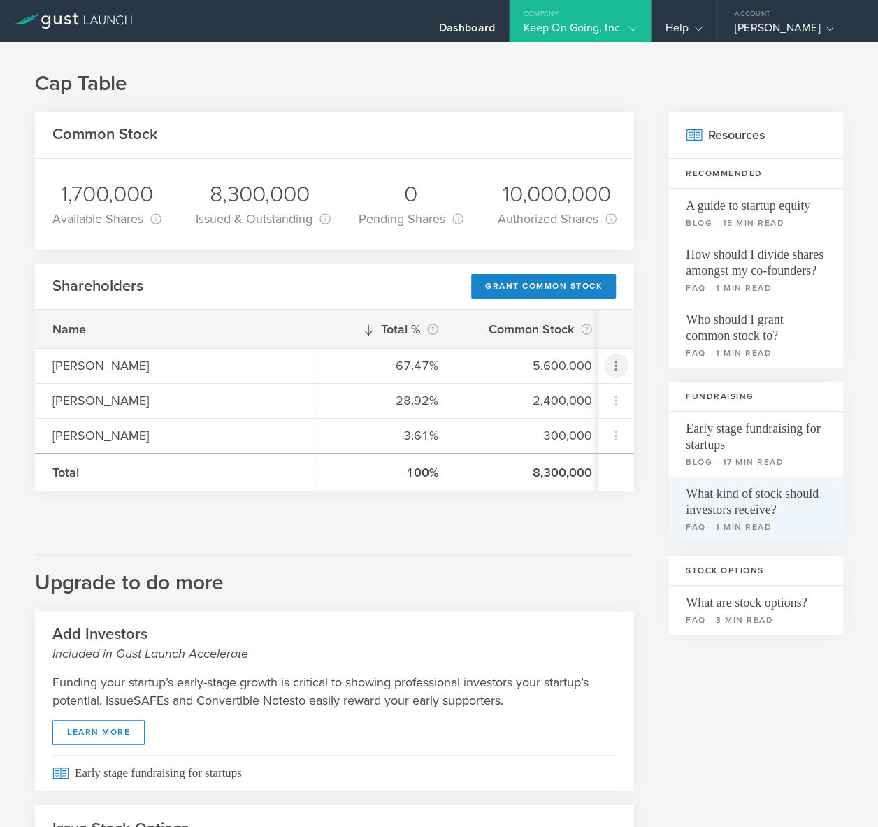
click at [620, 367] on icon at bounding box center [615, 365] width 17 height 17
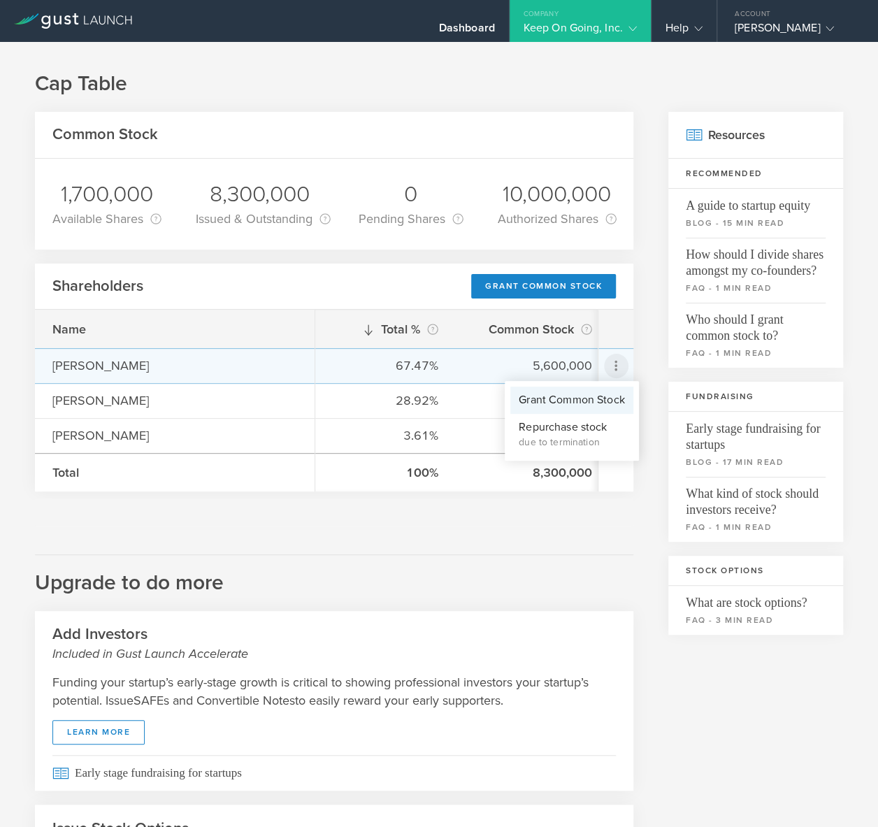
click at [597, 400] on div "Grant Common Stock" at bounding box center [571, 400] width 106 height 16
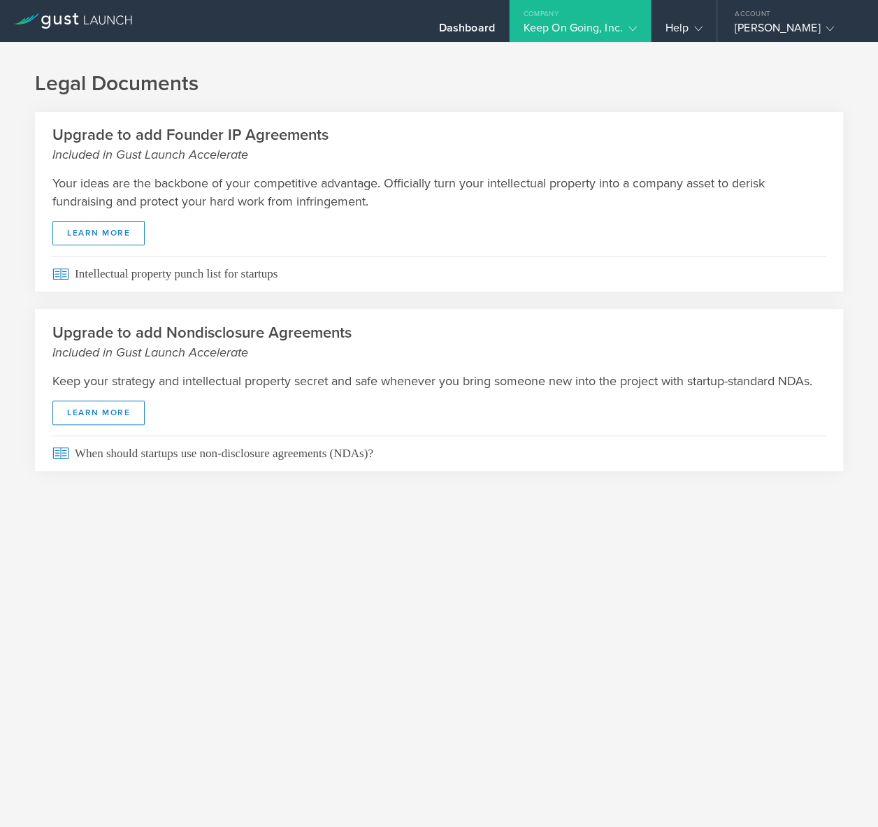
click at [588, 24] on div "Keep On Going, Inc." at bounding box center [579, 31] width 113 height 21
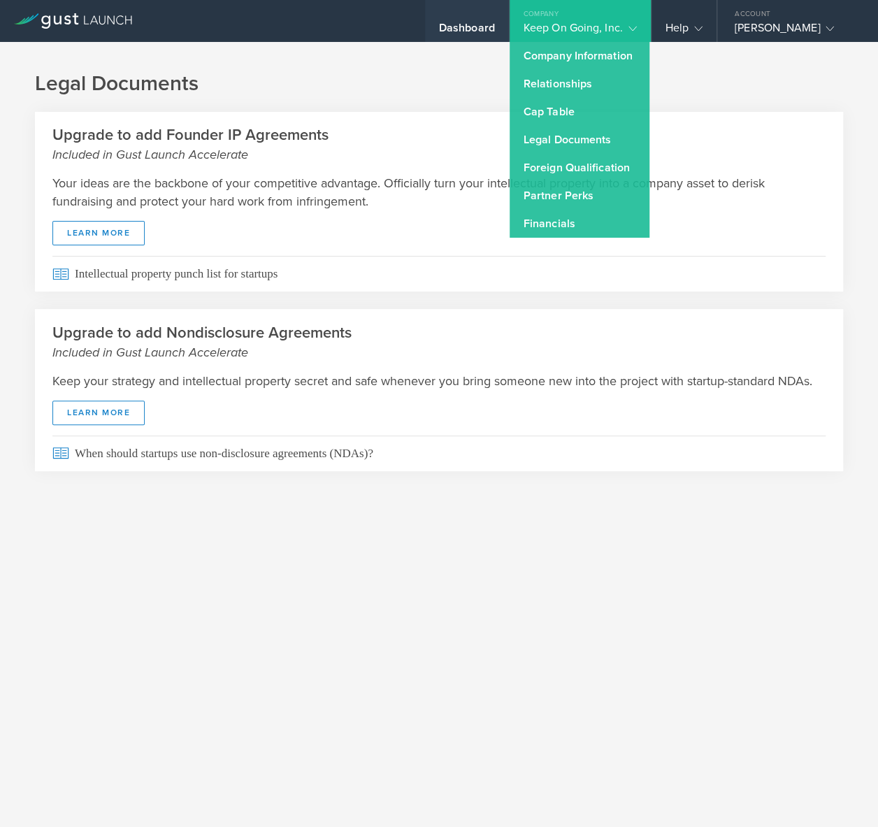
click at [458, 23] on div "Dashboard" at bounding box center [467, 31] width 56 height 21
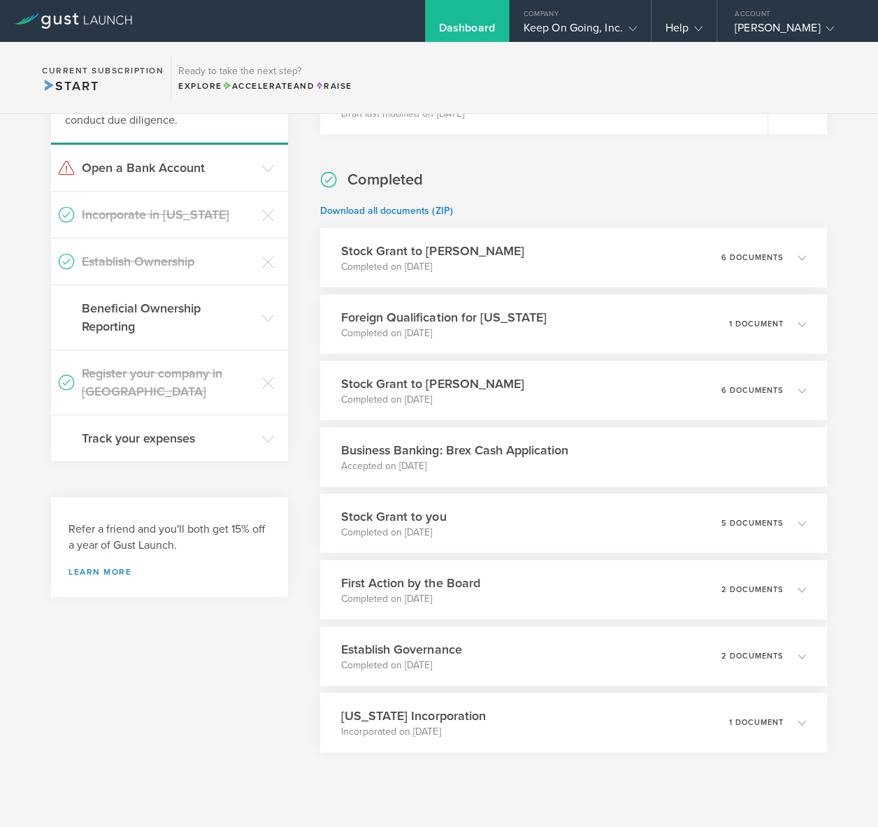
scroll to position [174, 0]
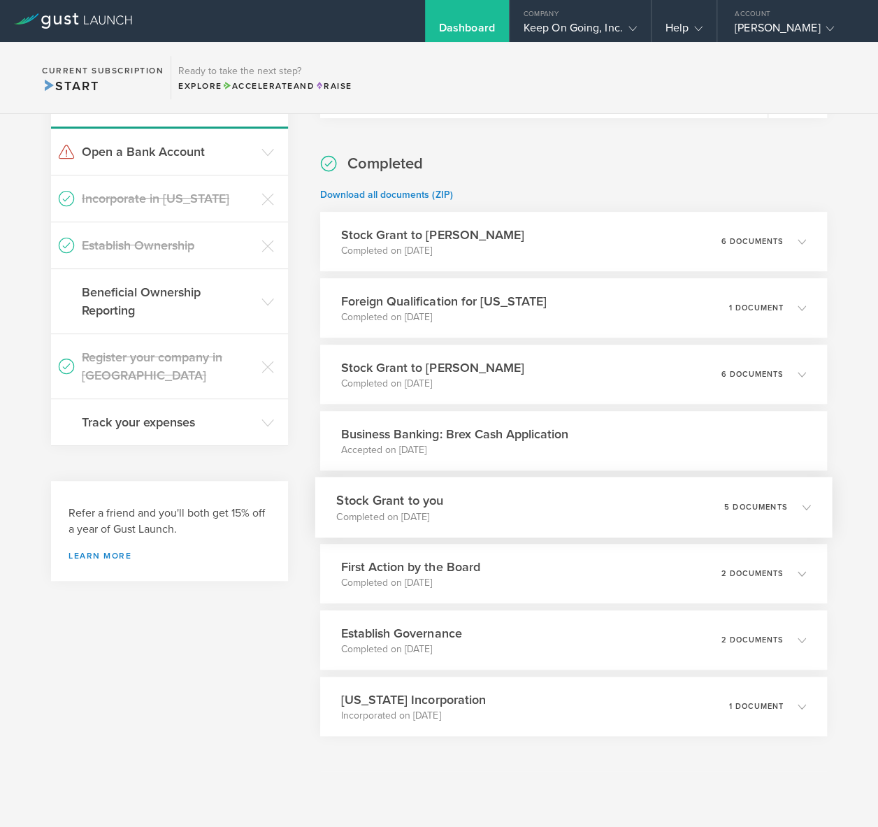
click at [554, 502] on div "Stock Grant to you Completed on [DATE] 5 documents" at bounding box center [573, 507] width 516 height 61
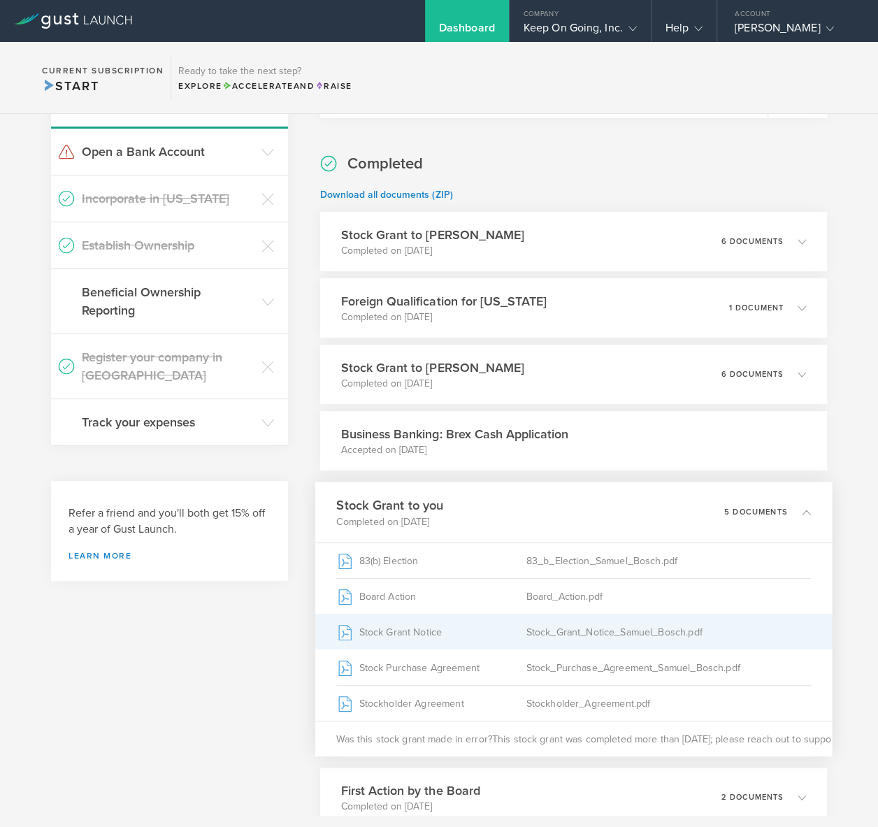
click at [606, 633] on div "Stock_Grant_Notice_Samuel_Bosch.pdf" at bounding box center [668, 631] width 284 height 35
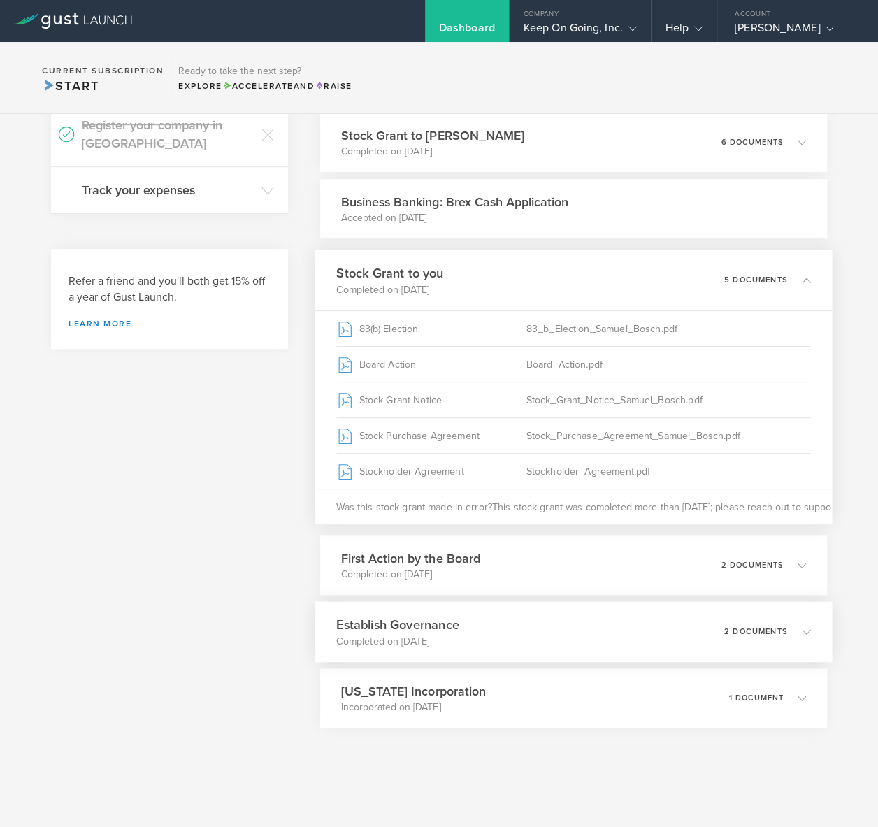
scroll to position [407, 0]
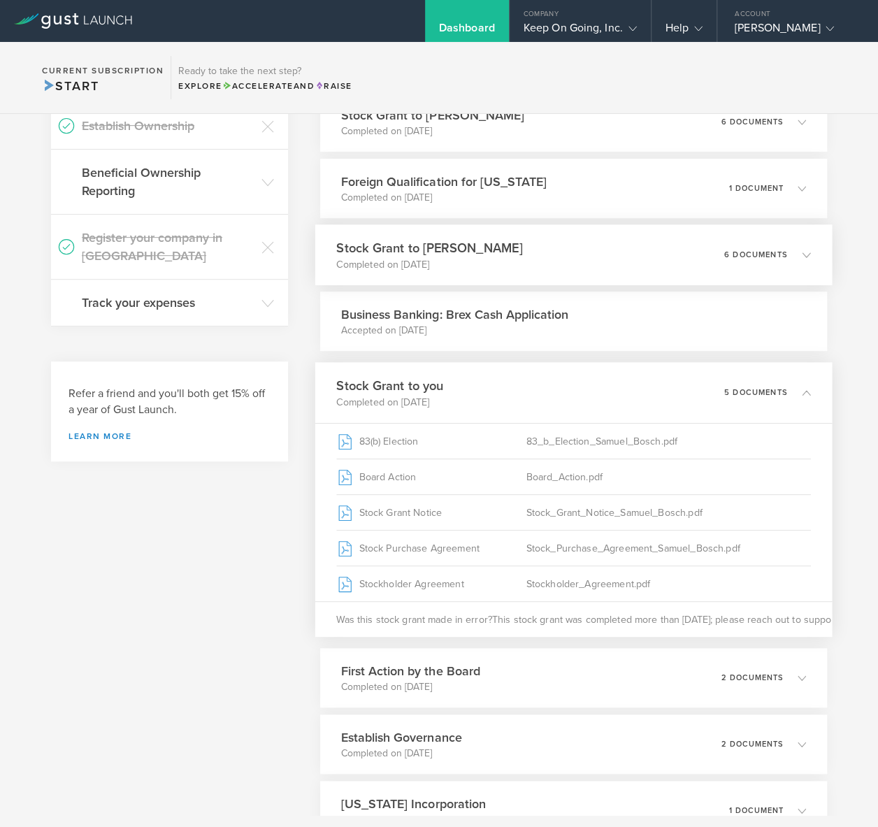
click at [547, 257] on div "Stock Grant to Jérémie Lasnier Completed on Mar 14, 2025 6 documents" at bounding box center [573, 254] width 516 height 61
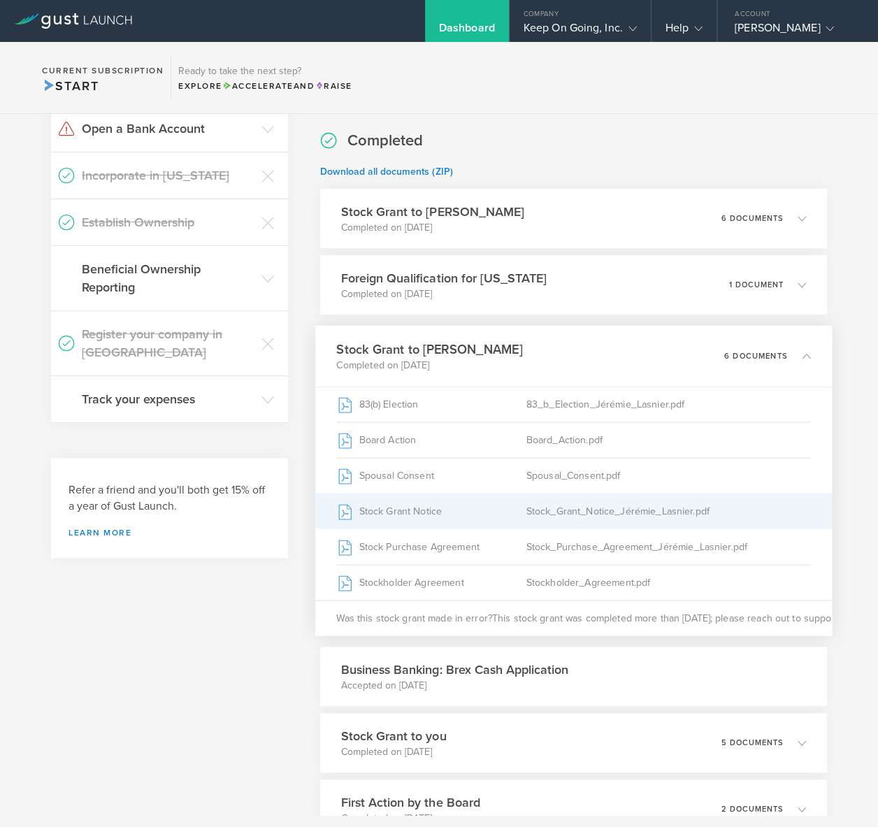
click at [578, 504] on div "Stock_Grant_Notice_Jérémie_Lasnier.pdf" at bounding box center [668, 510] width 284 height 35
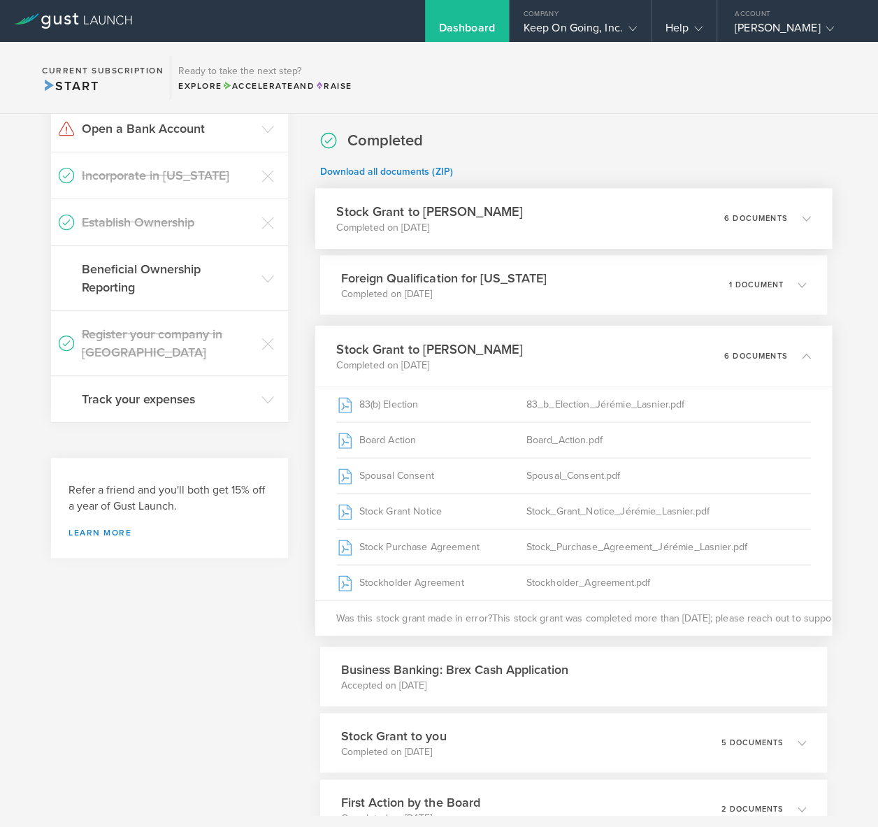
click at [567, 217] on div "Stock Grant to Marin Grbić Completed on Apr 14, 2025 6 documents" at bounding box center [573, 218] width 516 height 61
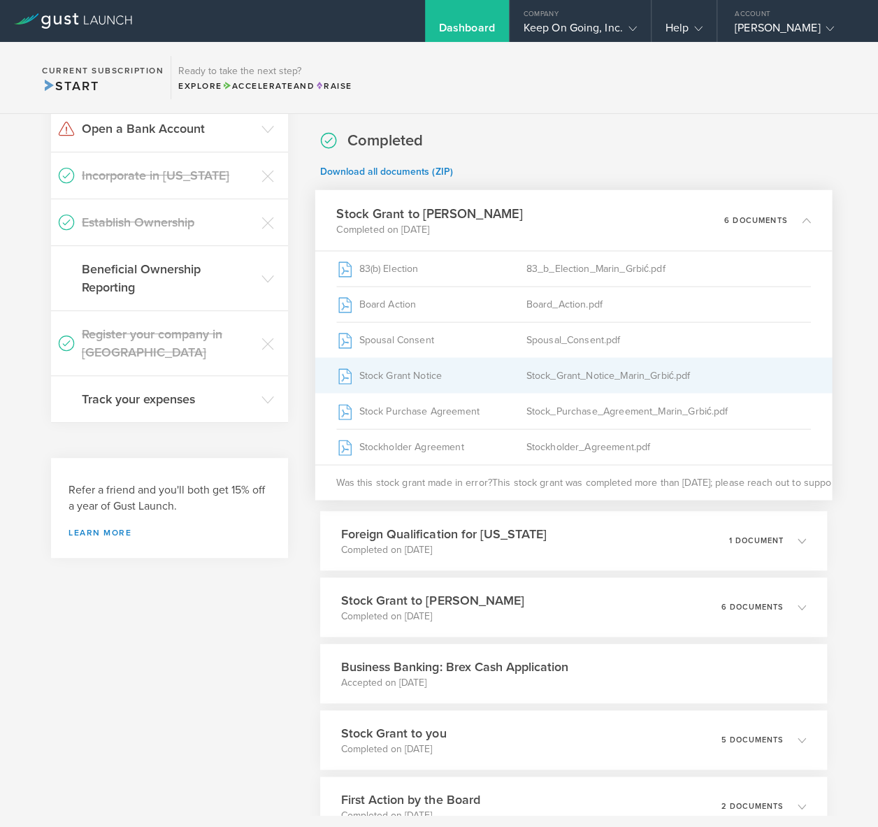
click at [579, 377] on div "Stock_Grant_Notice_Marin_Grbić.pdf" at bounding box center [668, 375] width 284 height 35
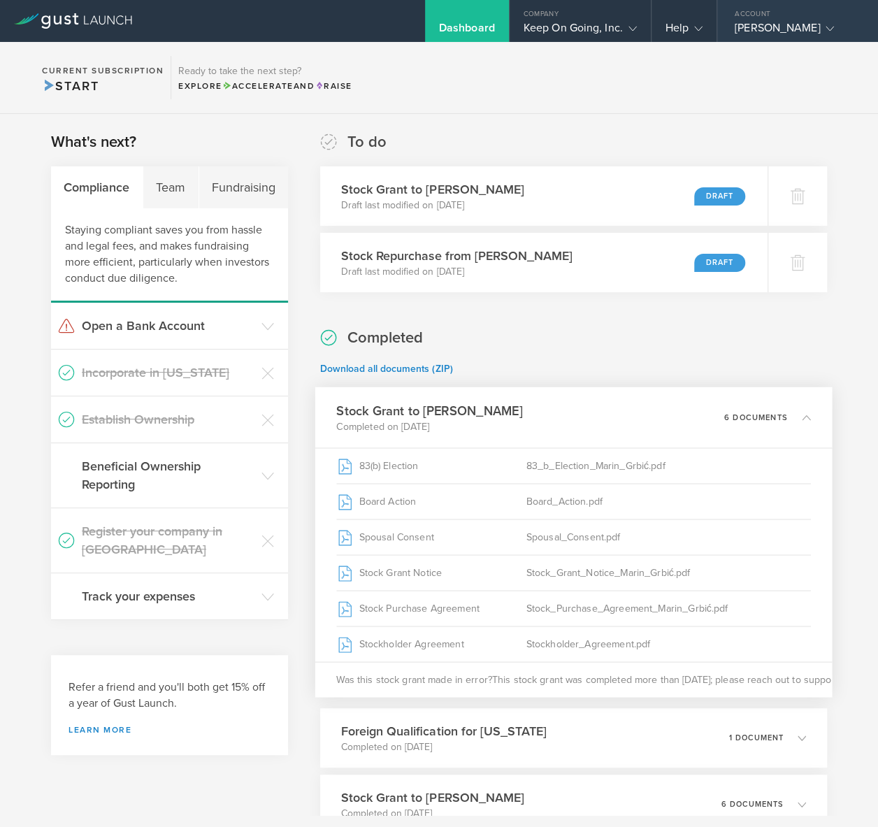
scroll to position [0, 0]
click at [602, 40] on div "Keep On Going, Inc." at bounding box center [579, 31] width 113 height 21
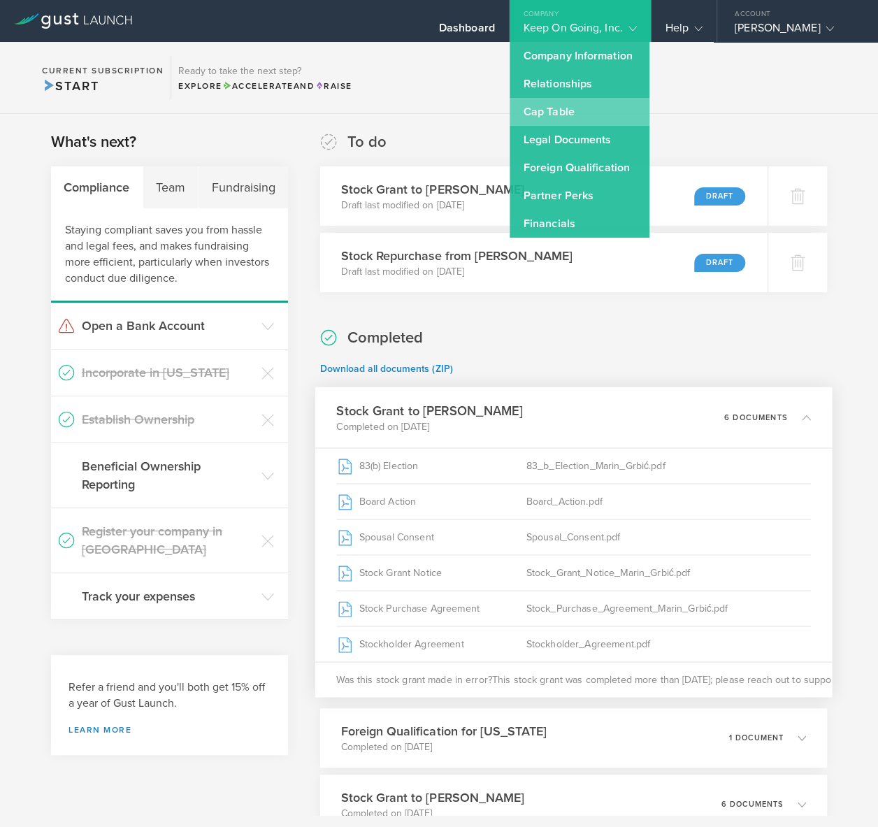
click at [582, 114] on link "Cap Table" at bounding box center [579, 112] width 140 height 28
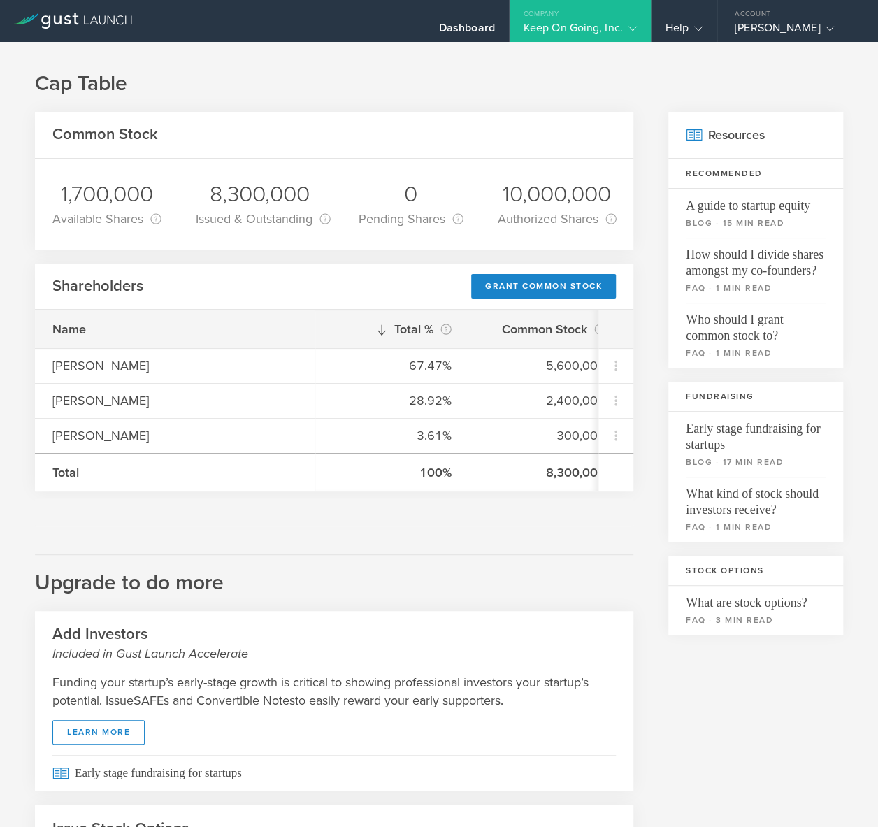
click at [455, 71] on h1 "Cap Table" at bounding box center [439, 84] width 808 height 28
click at [801, 86] on h1 "Cap Table" at bounding box center [439, 84] width 808 height 28
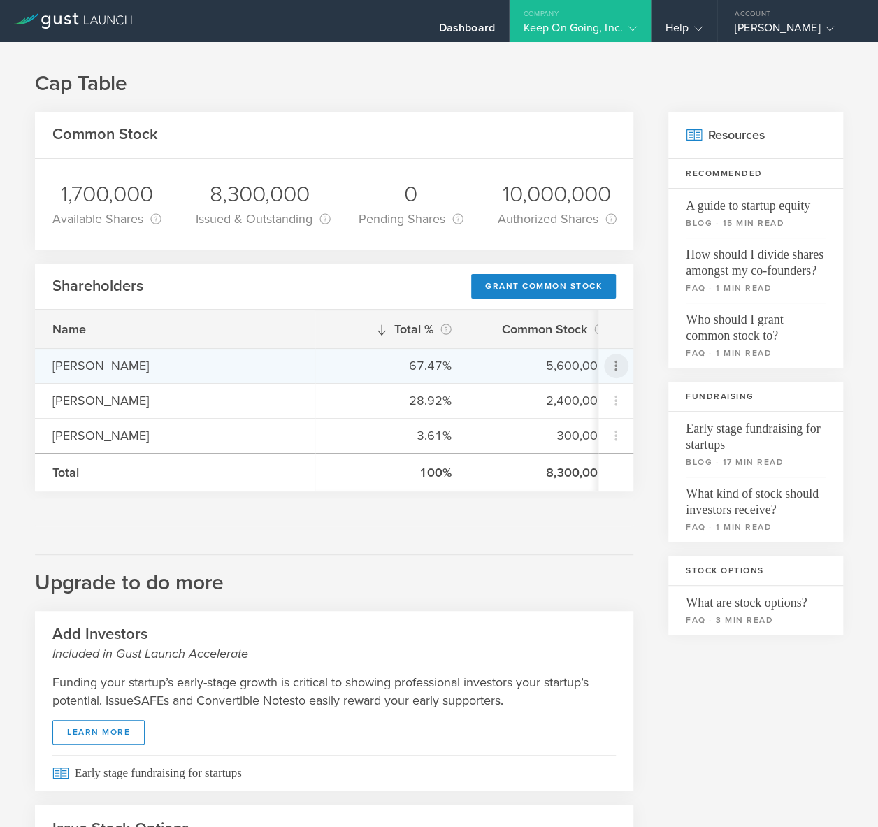
click at [615, 361] on icon at bounding box center [615, 366] width 3 height 10
click at [588, 392] on div "Grant Common Stock" at bounding box center [571, 400] width 106 height 16
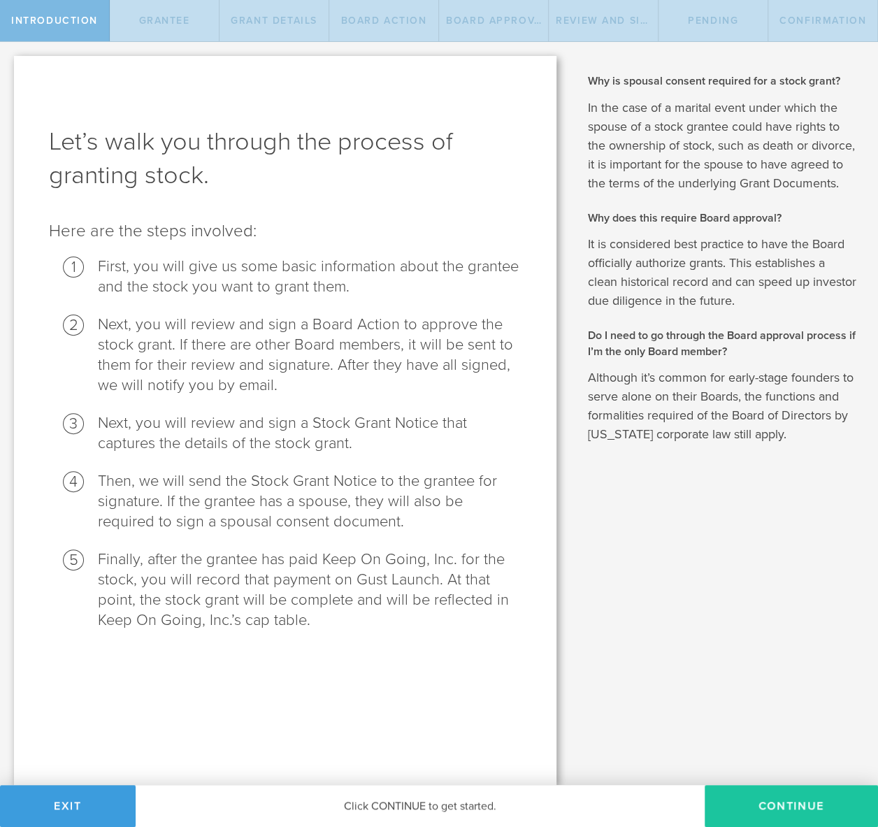
click at [763, 801] on button "Continue" at bounding box center [790, 806] width 173 height 42
radio input "true"
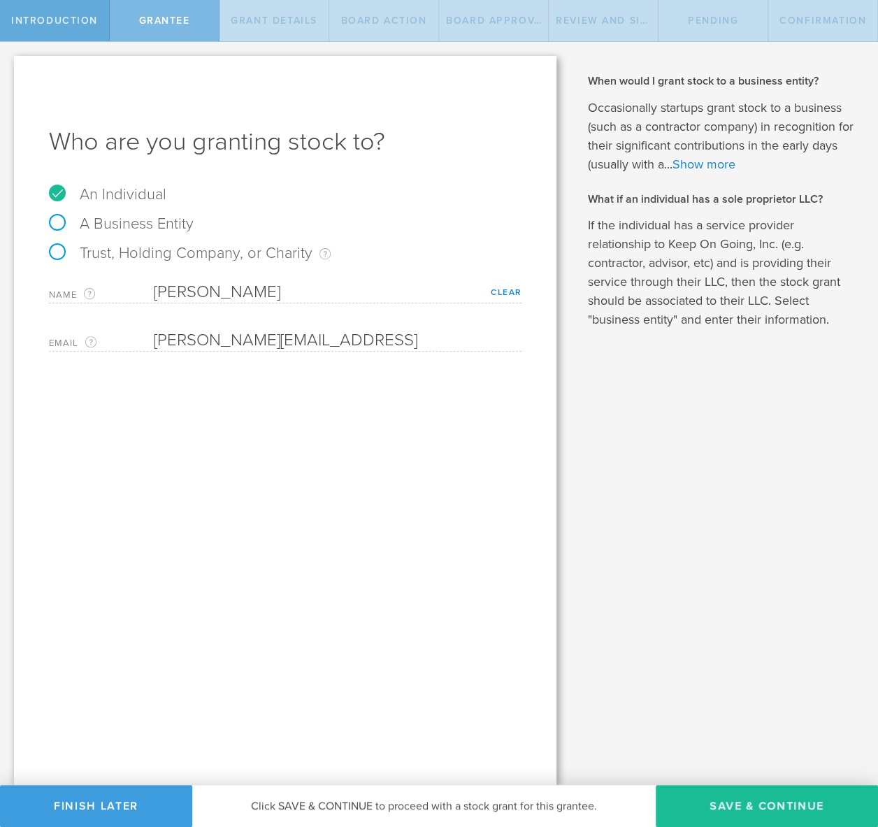
click at [39, 25] on span "Introduction" at bounding box center [54, 21] width 87 height 12
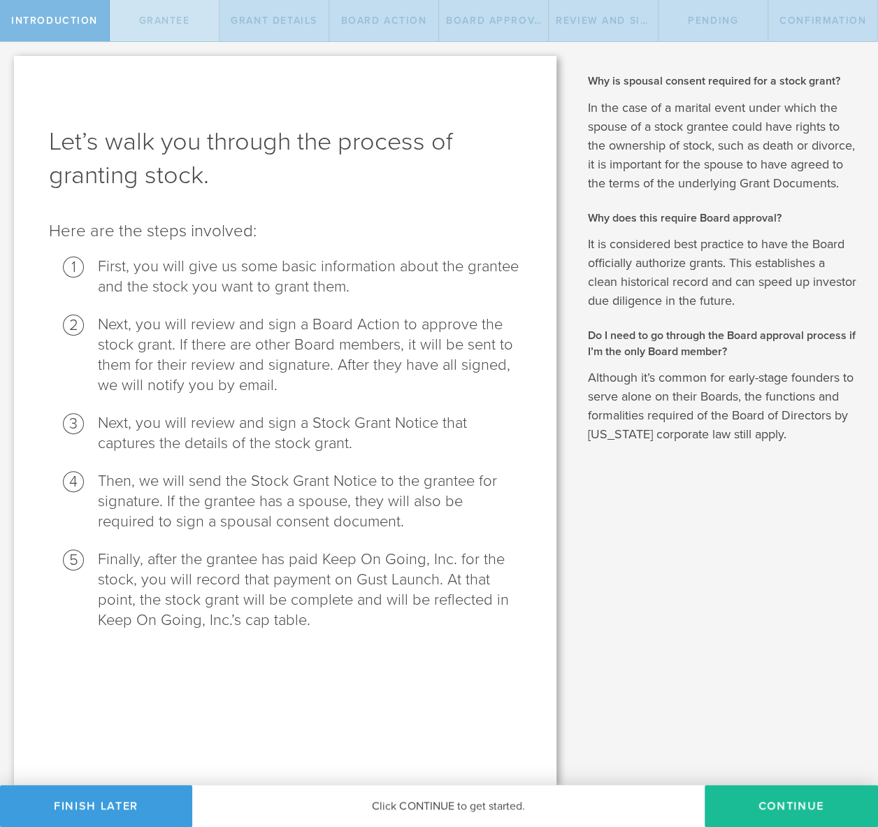
click at [189, 15] on span "Grantee" at bounding box center [163, 21] width 51 height 12
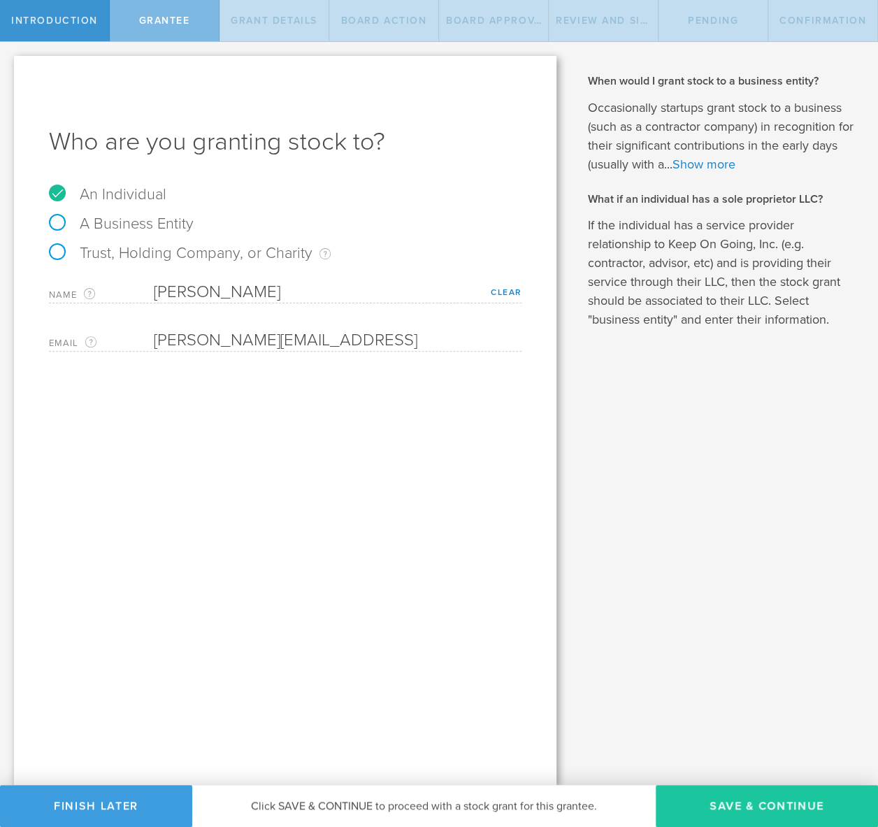
click at [736, 791] on button "Save & Continue" at bounding box center [766, 806] width 222 height 42
type input "48"
type input "12"
select select "none"
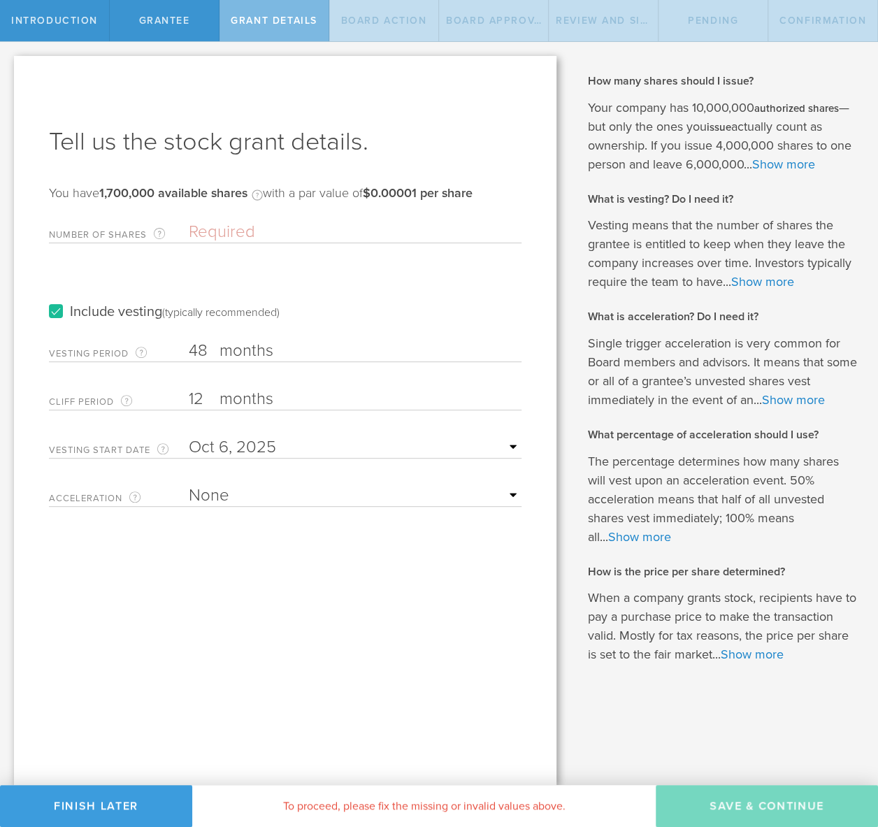
drag, startPoint x: 375, startPoint y: 197, endPoint x: 504, endPoint y: 197, distance: 129.3
click at [504, 197] on div "Tell us the stock grant details. You have 1,700,000 available shares Available …" at bounding box center [285, 420] width 542 height 729
copy span "with a par value of $0.00001 per share"
click at [695, 360] on p "Single trigger acceleration is very common for Board members and advisors. It m…" at bounding box center [722, 371] width 270 height 75
click at [703, 463] on p "The percentage determines how many shares will vest upon an acceleration event.…" at bounding box center [722, 499] width 270 height 94
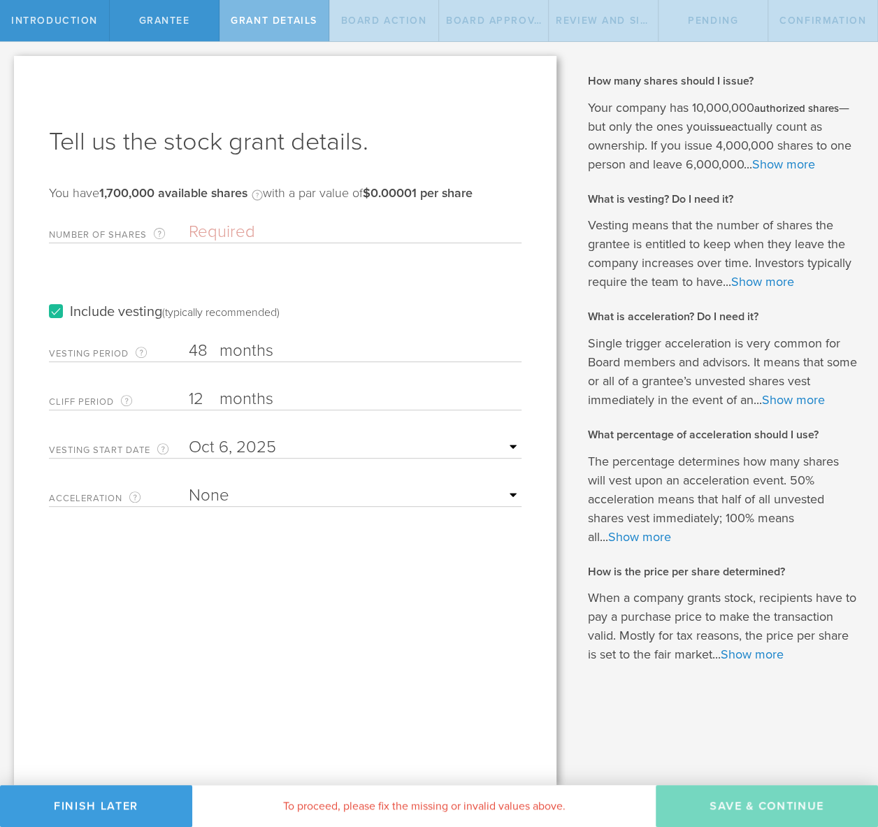
click at [768, 575] on h2 "How is the price per share determined?" at bounding box center [722, 571] width 270 height 15
click at [761, 652] on link "Show more" at bounding box center [751, 653] width 63 height 15
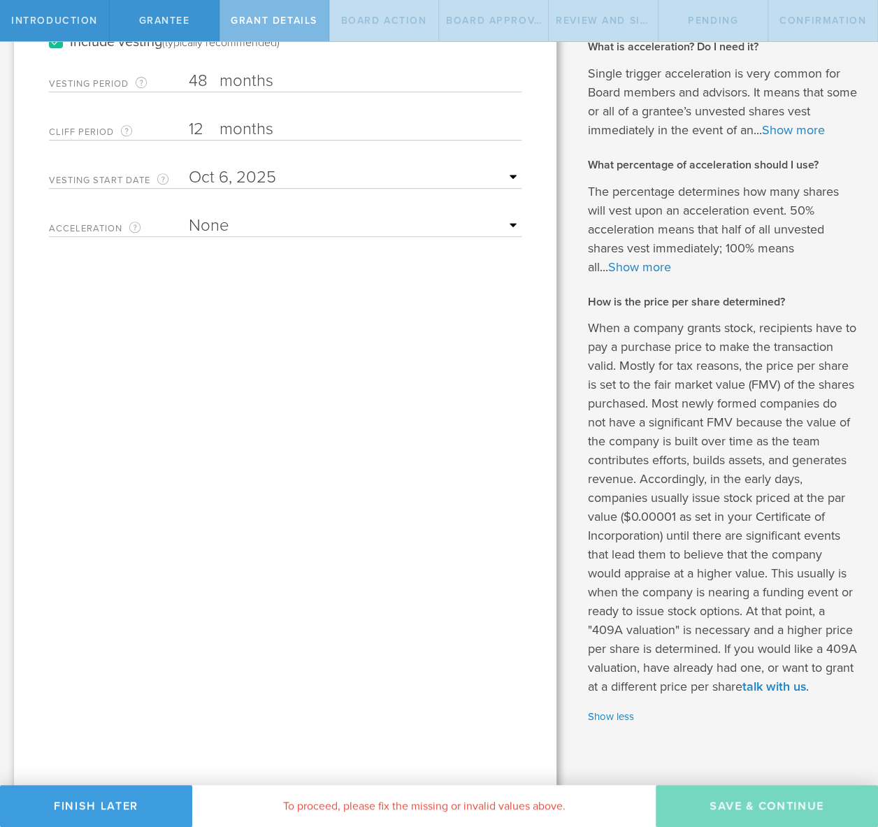
scroll to position [271, 0]
click at [805, 681] on link "talk with us" at bounding box center [773, 684] width 64 height 15
click at [643, 170] on div "How many shares should I issue? Your company has 10,000,000 authorized shares —…" at bounding box center [722, 262] width 270 height 921
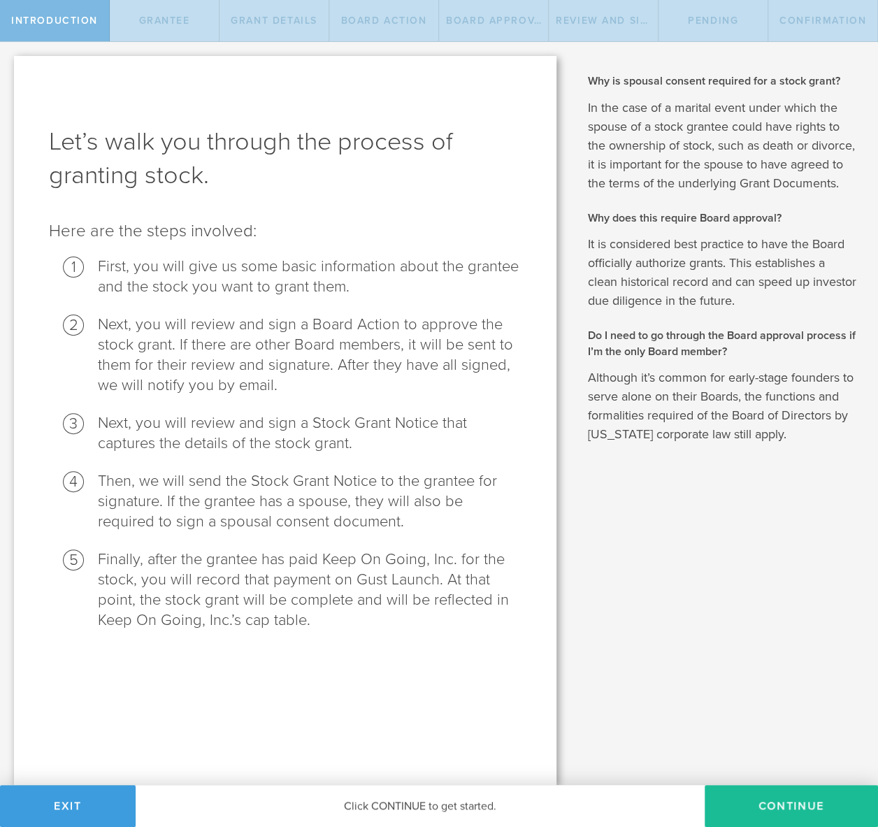
copy div "How is the price per share determined? When a company grants stock, recipients …"
click at [681, 733] on div "Why is spousal consent required for a stock grant? In the case of a marital eve…" at bounding box center [723, 413] width 307 height 743
click at [790, 801] on button "Continue" at bounding box center [790, 806] width 173 height 42
type input "48"
type input "12"
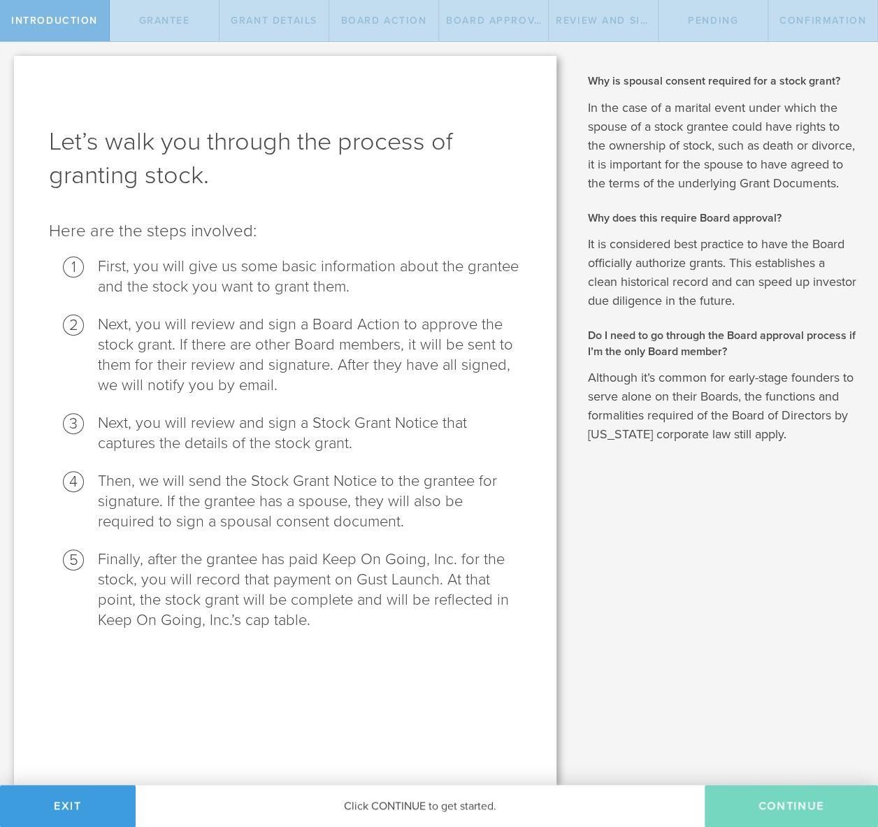
select select "none"
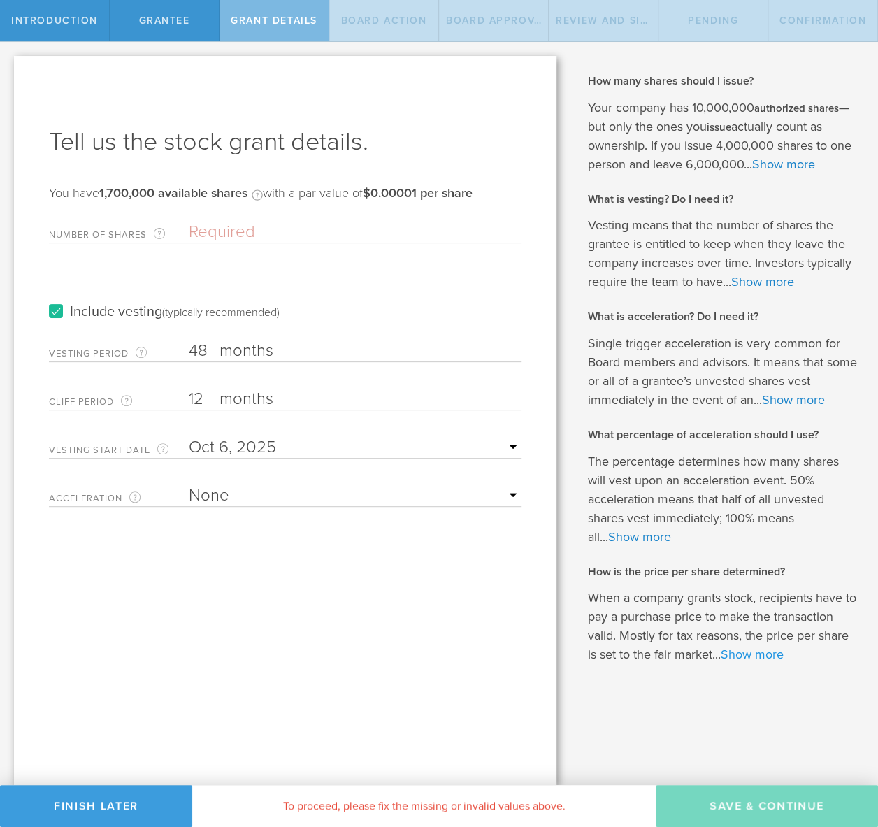
click at [756, 658] on link "Show more" at bounding box center [751, 653] width 63 height 15
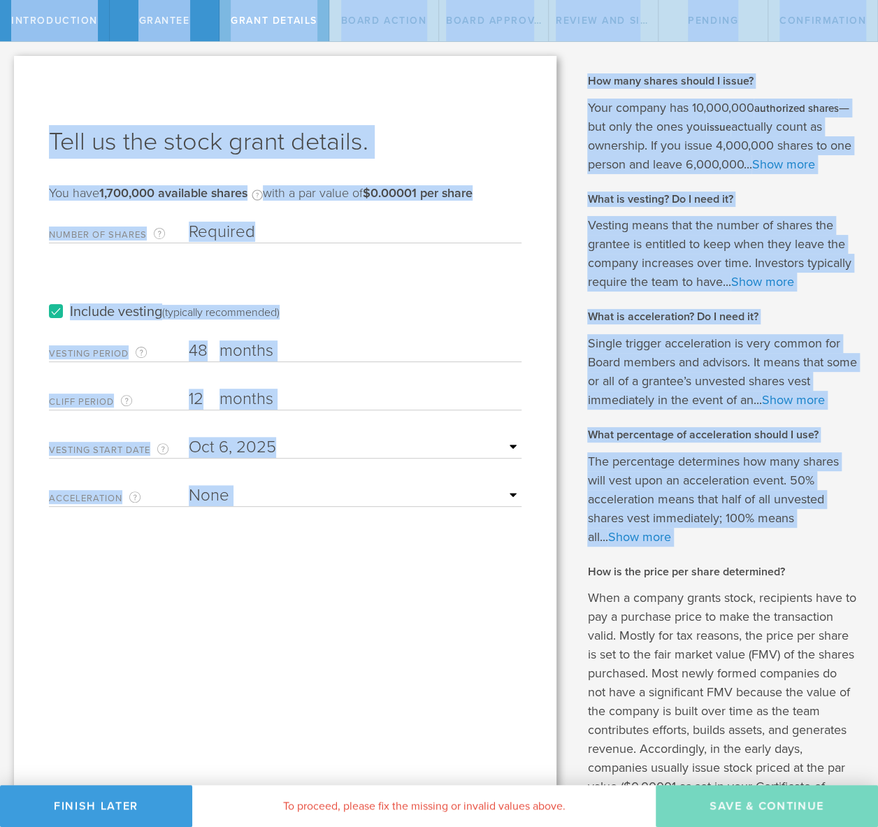
scroll to position [295, 0]
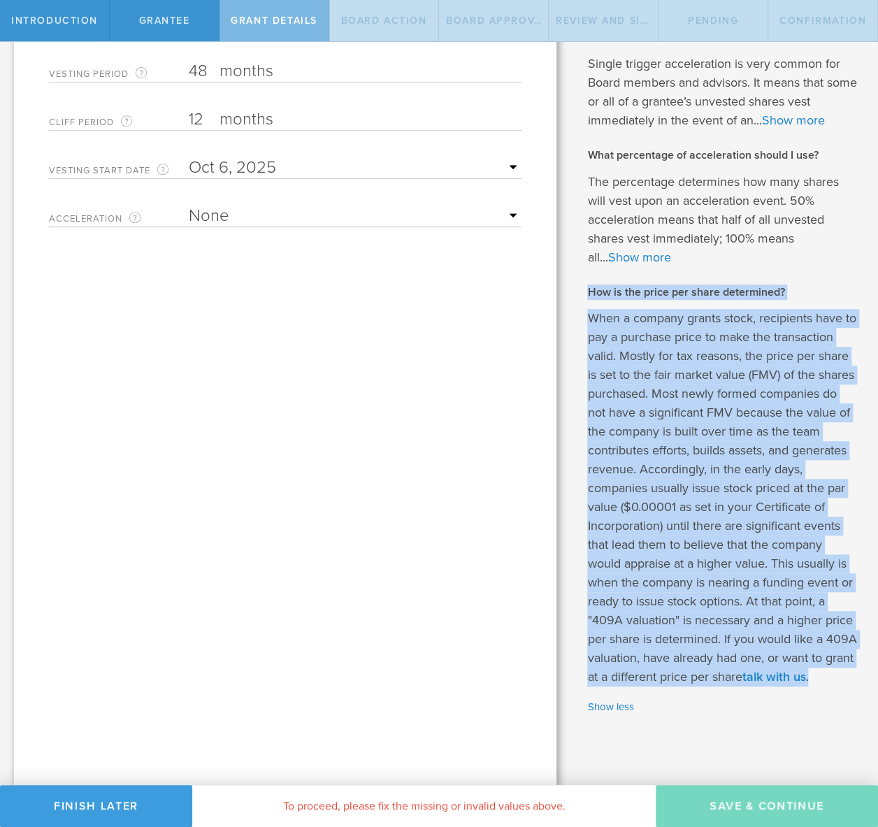
copy div "How is the price per share determined? When a company grants stock, recipients …"
drag, startPoint x: 588, startPoint y: 567, endPoint x: 642, endPoint y: 669, distance: 115.7
click at [642, 669] on div "How many shares should I issue? Your company has 10,000,000 authorized shares —…" at bounding box center [722, 254] width 270 height 921
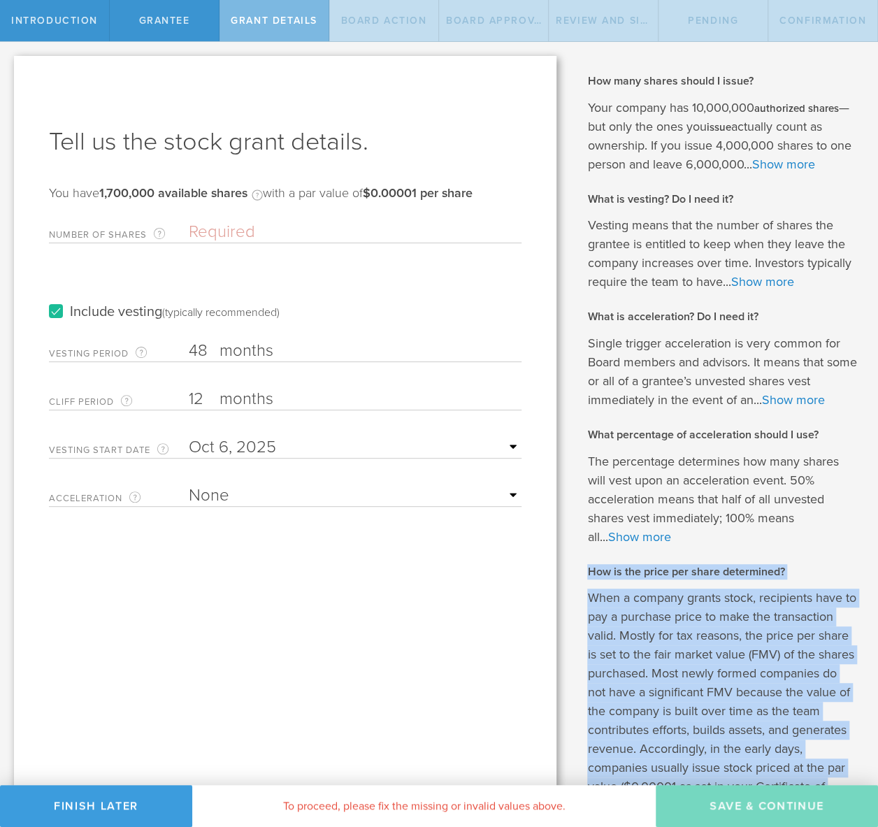
scroll to position [0, 0]
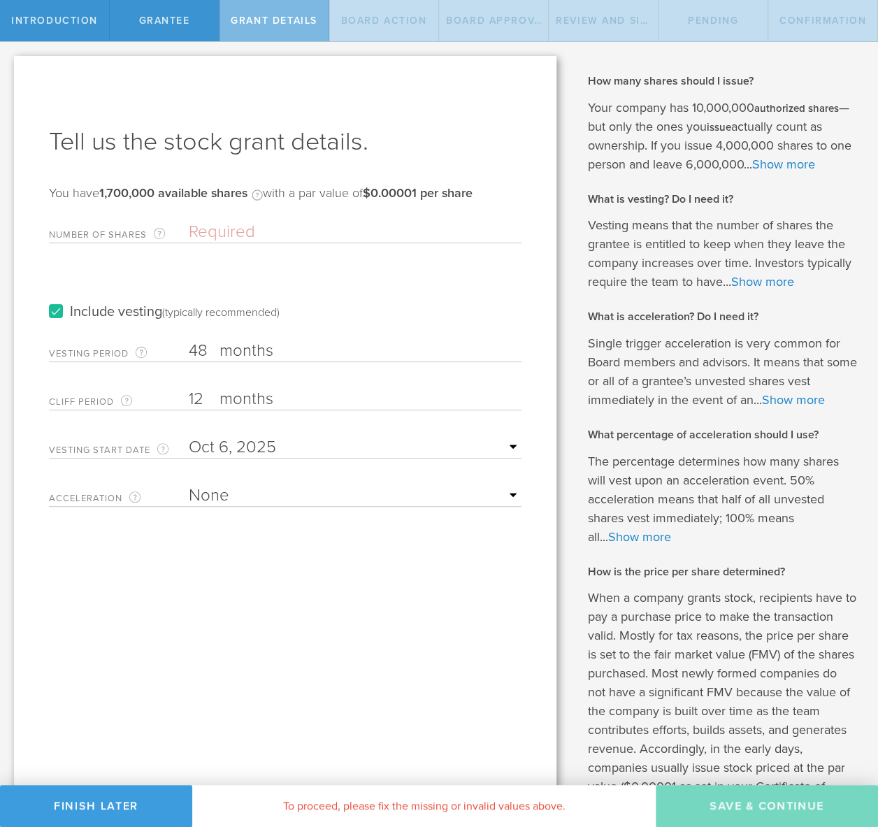
click at [676, 486] on p "The percentage determines how many shares will vest upon an acceleration event.…" at bounding box center [722, 499] width 270 height 94
click at [64, 34] on div "Introduction" at bounding box center [55, 20] width 110 height 41
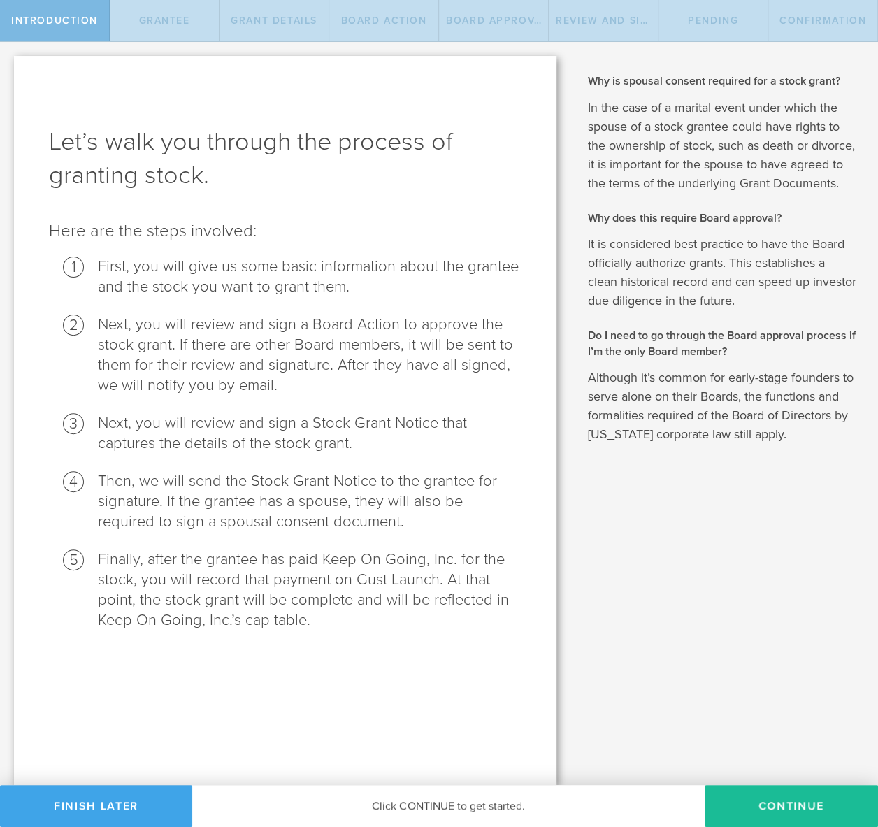
click at [95, 799] on button "Finish Later" at bounding box center [96, 806] width 192 height 42
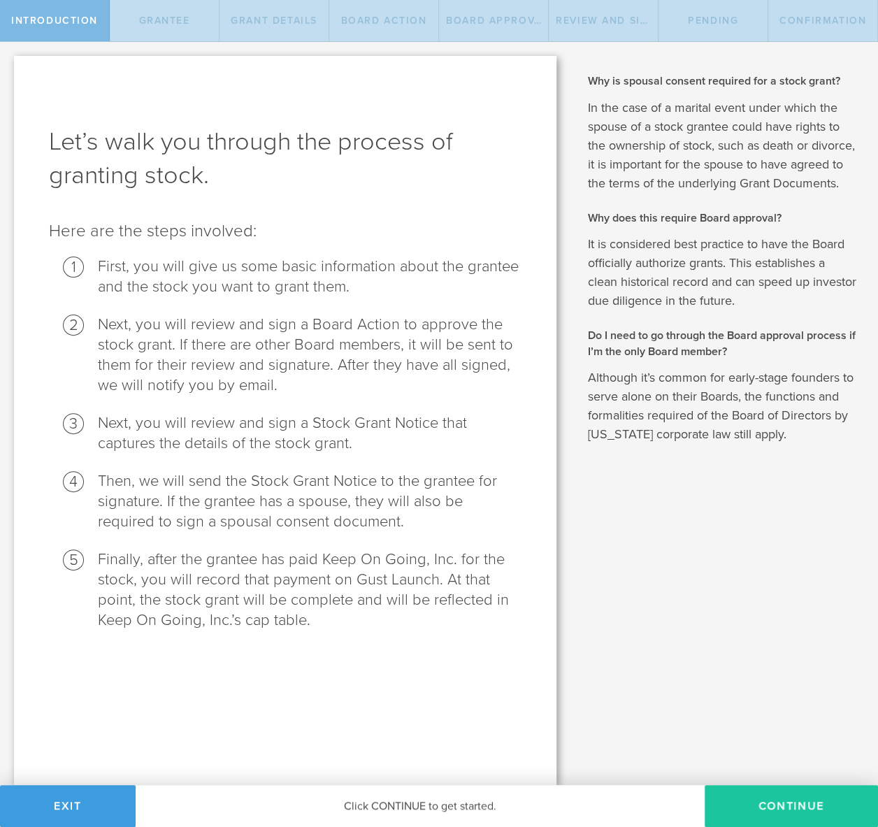
click at [753, 799] on button "Continue" at bounding box center [790, 806] width 173 height 42
radio input "true"
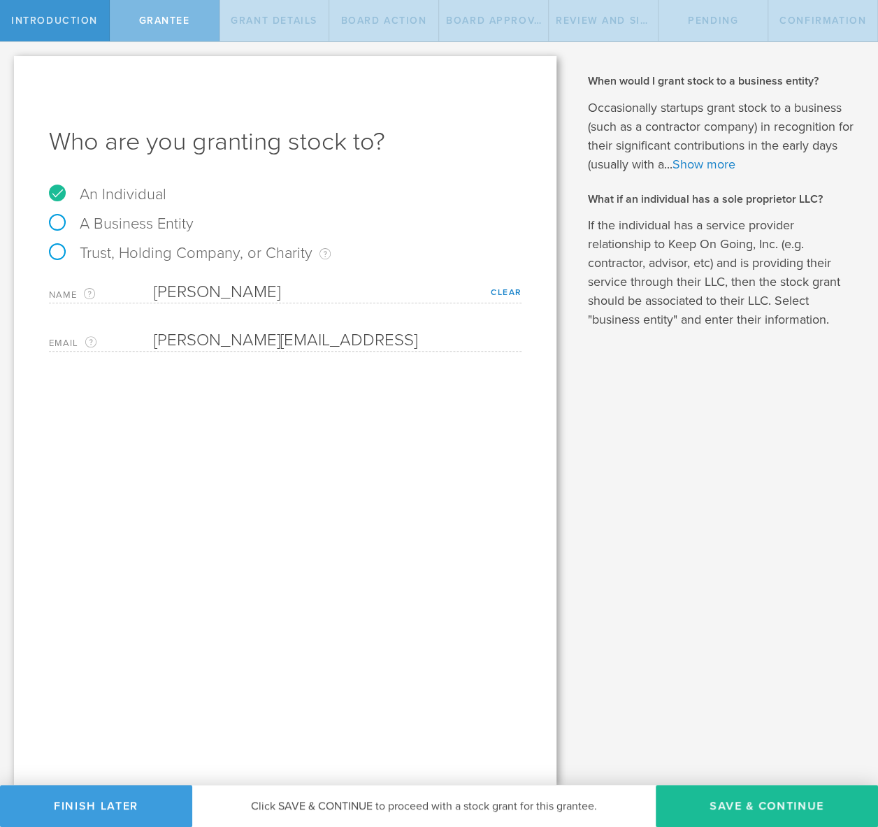
click at [708, 290] on p "If the individual has a service provider relationship to Keep On Going, Inc. (e…" at bounding box center [722, 272] width 270 height 113
click at [736, 807] on button "Save & Continue" at bounding box center [766, 806] width 222 height 42
type input "48"
type input "12"
select select "none"
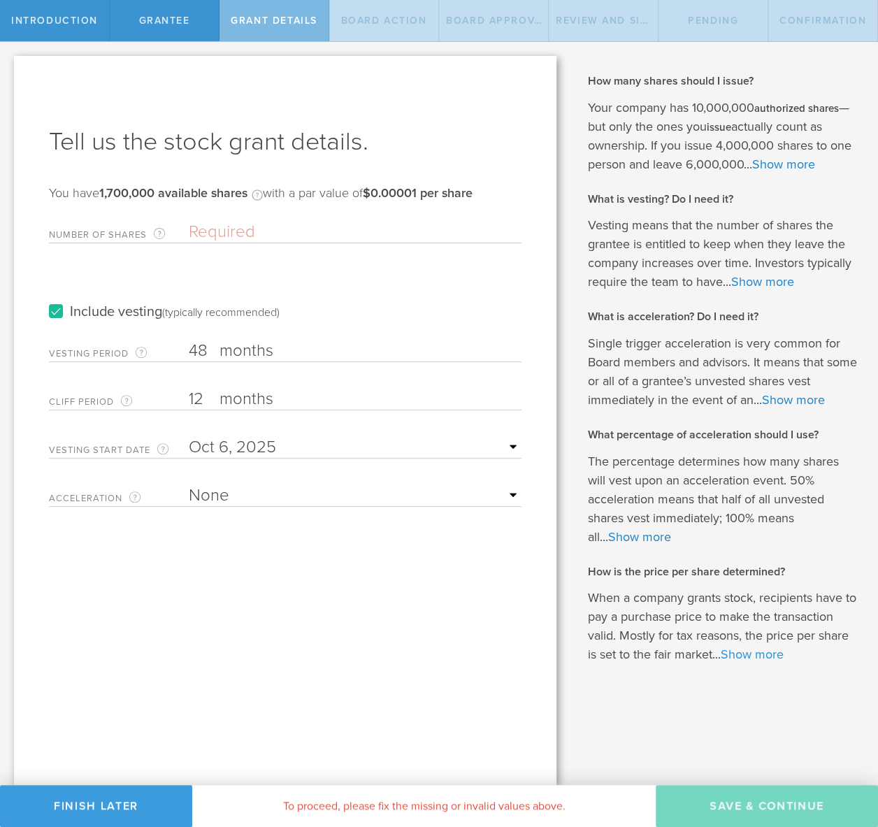
click at [746, 648] on link "Show more" at bounding box center [751, 653] width 63 height 15
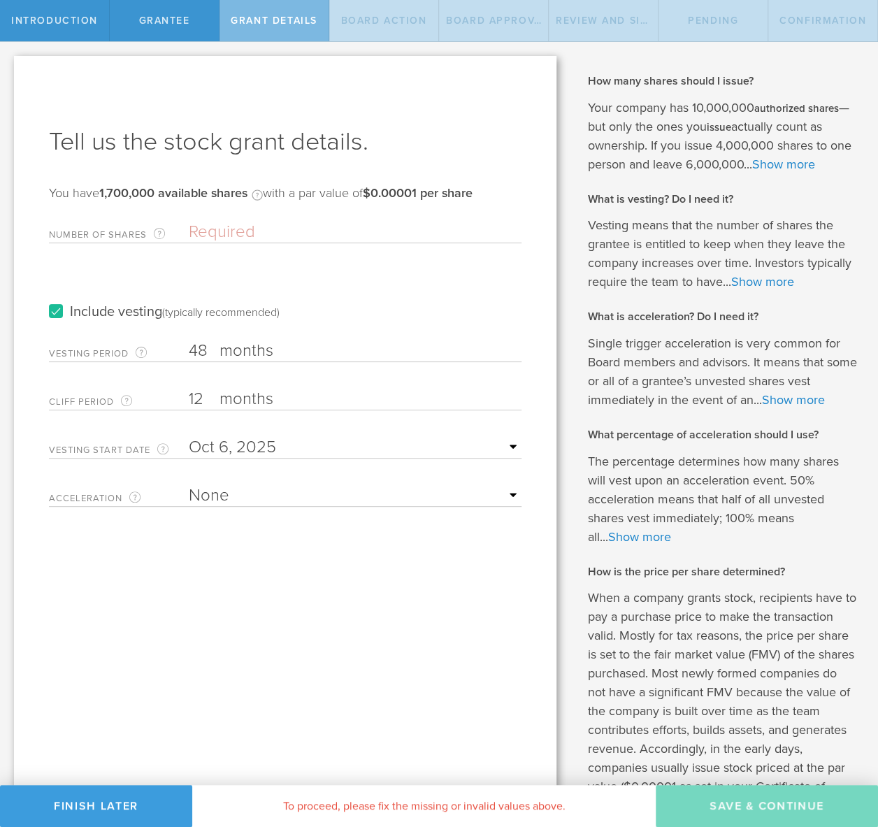
click at [679, 106] on p "Your company has 10,000,000 authorized shares —but only the ones you issue actu…" at bounding box center [722, 136] width 270 height 75
click at [685, 115] on p "Your company has 10,000,000 authorized shares —but only the ones you issue actu…" at bounding box center [722, 136] width 270 height 75
click at [771, 203] on h2 "What is vesting? Do I need it?" at bounding box center [722, 198] width 270 height 15
click at [124, 808] on button "Finish Later" at bounding box center [96, 806] width 192 height 42
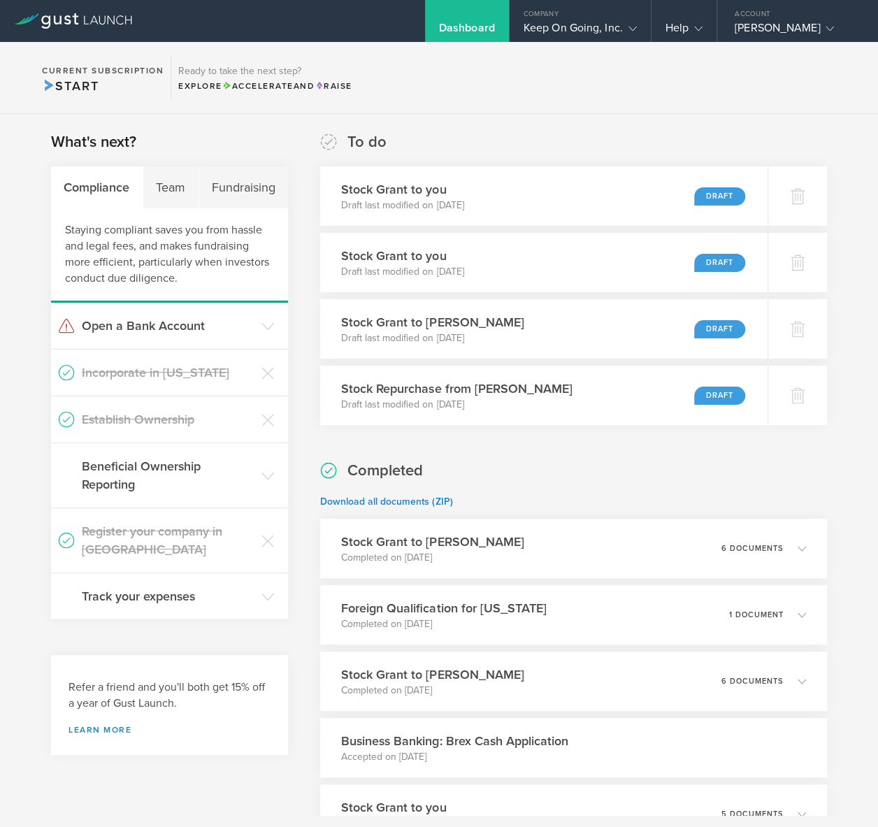
click at [858, 214] on div "What's next? Compliance Team Fundraising Staying compliant saves you from hassl…" at bounding box center [439, 622] width 878 height 1016
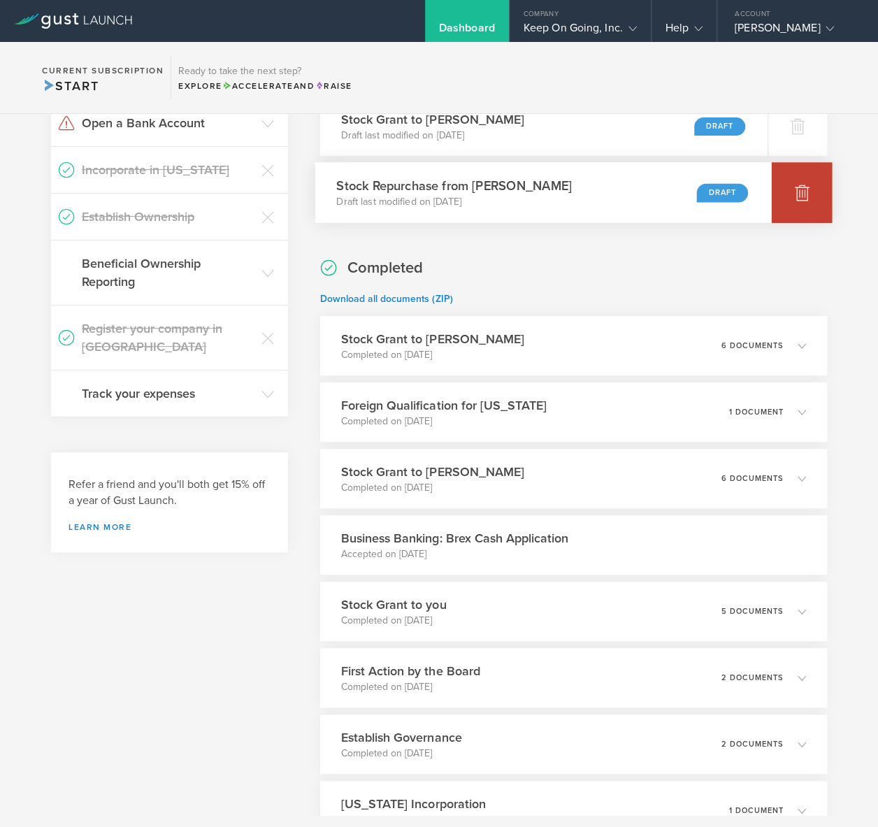
scroll to position [205, 0]
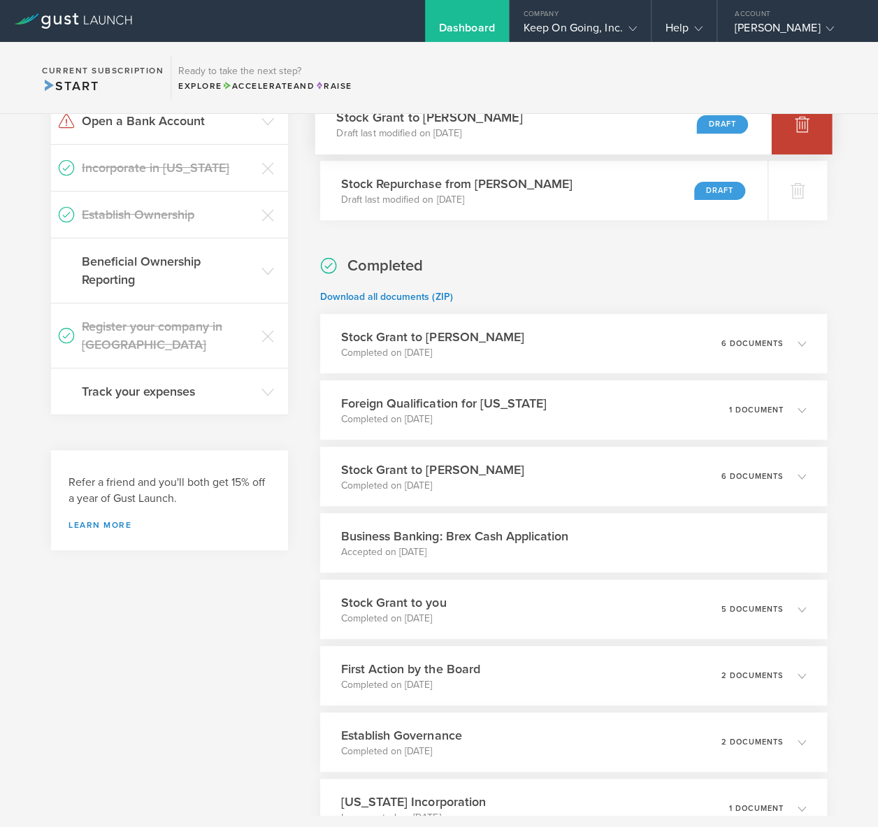
click at [792, 136] on div at bounding box center [801, 124] width 61 height 61
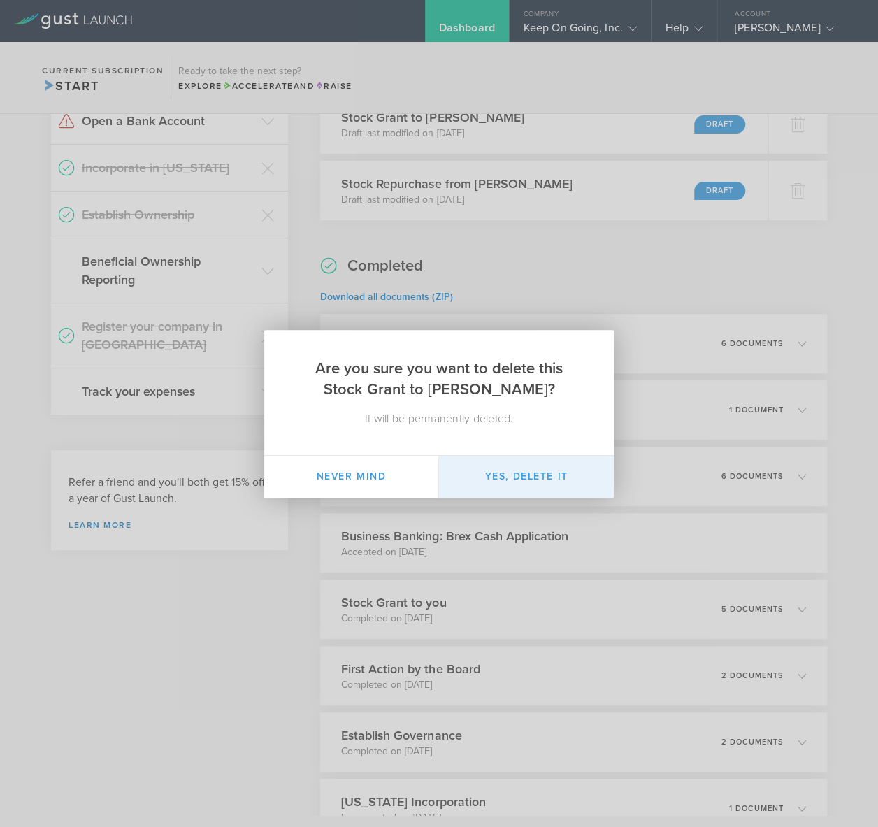
click at [498, 483] on button "Yes, delete it" at bounding box center [526, 477] width 175 height 42
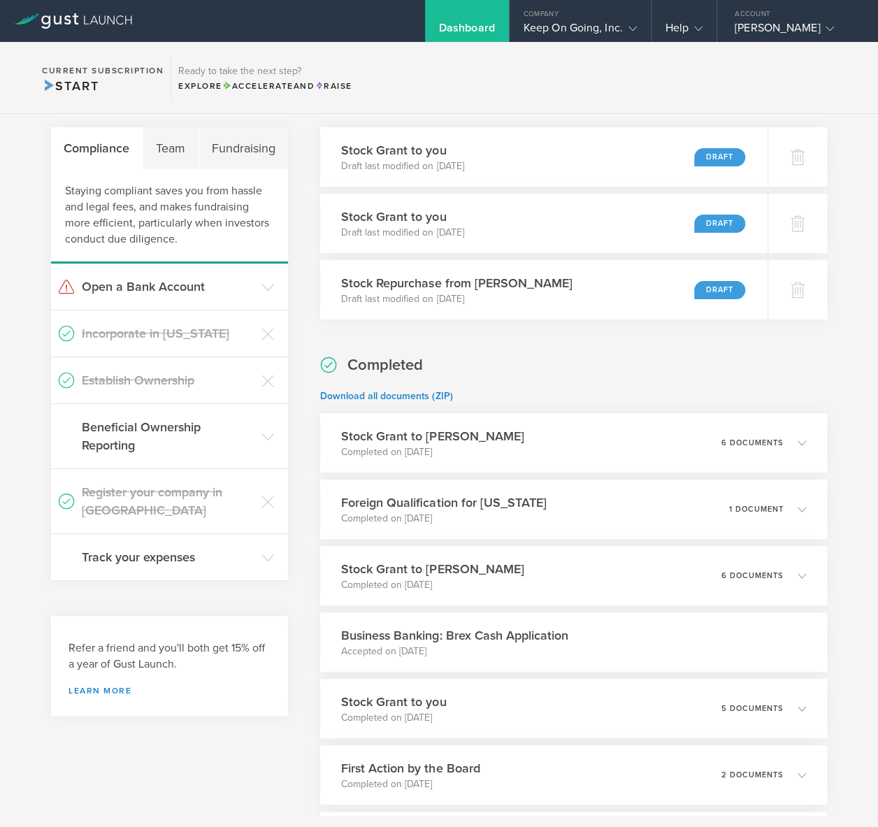
scroll to position [29, 0]
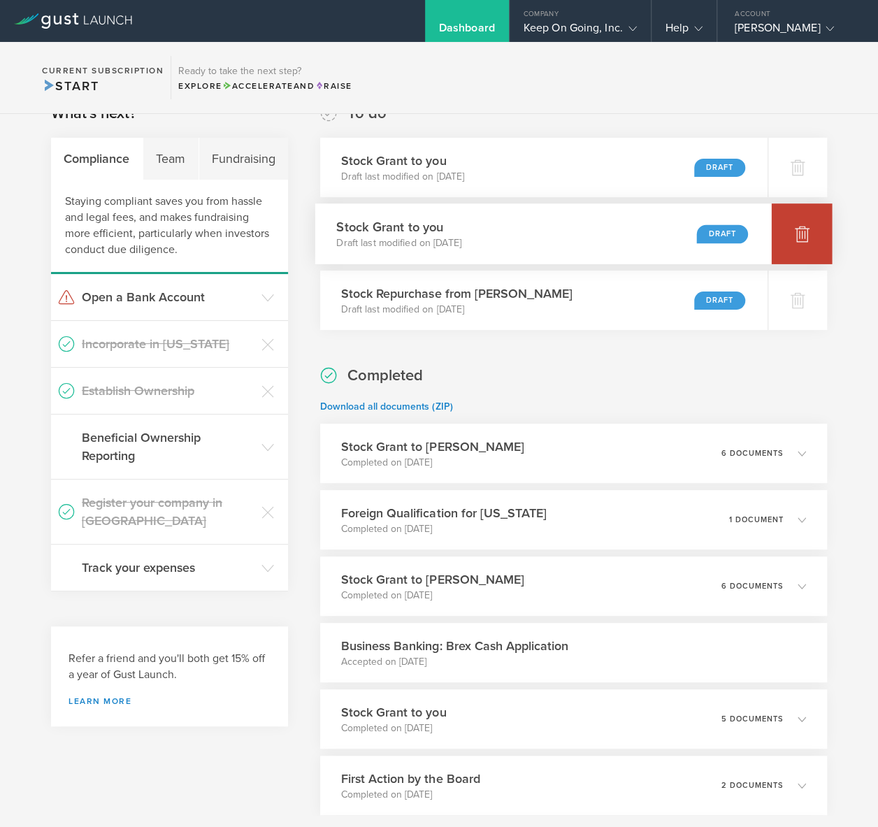
click at [799, 219] on div at bounding box center [801, 233] width 61 height 61
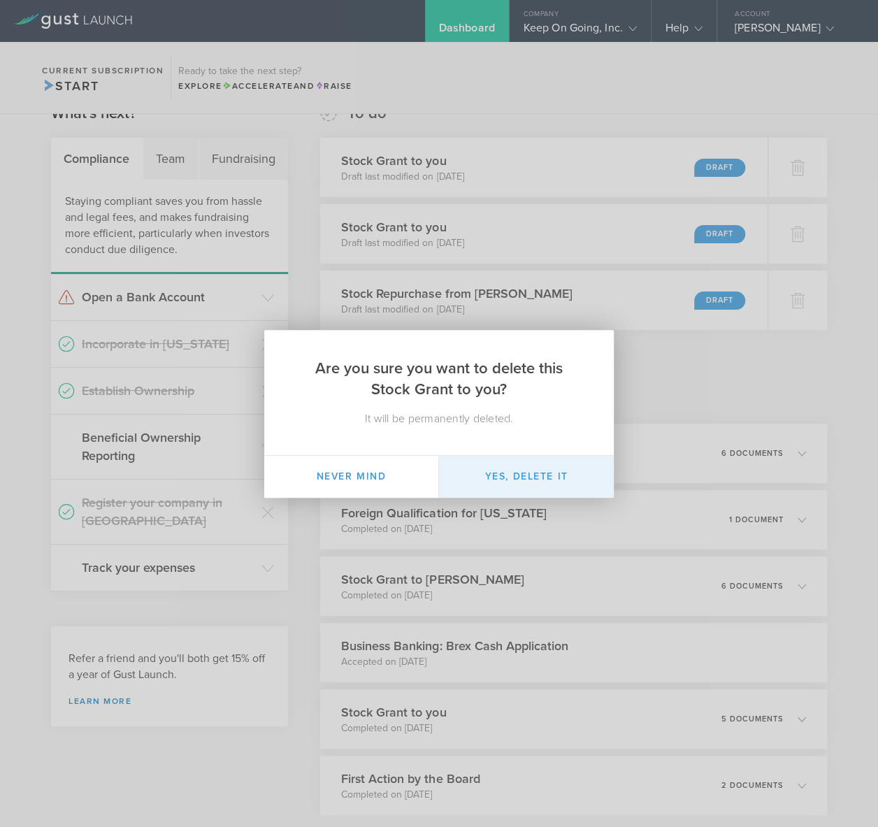
click at [527, 483] on button "Yes, delete it" at bounding box center [526, 477] width 175 height 42
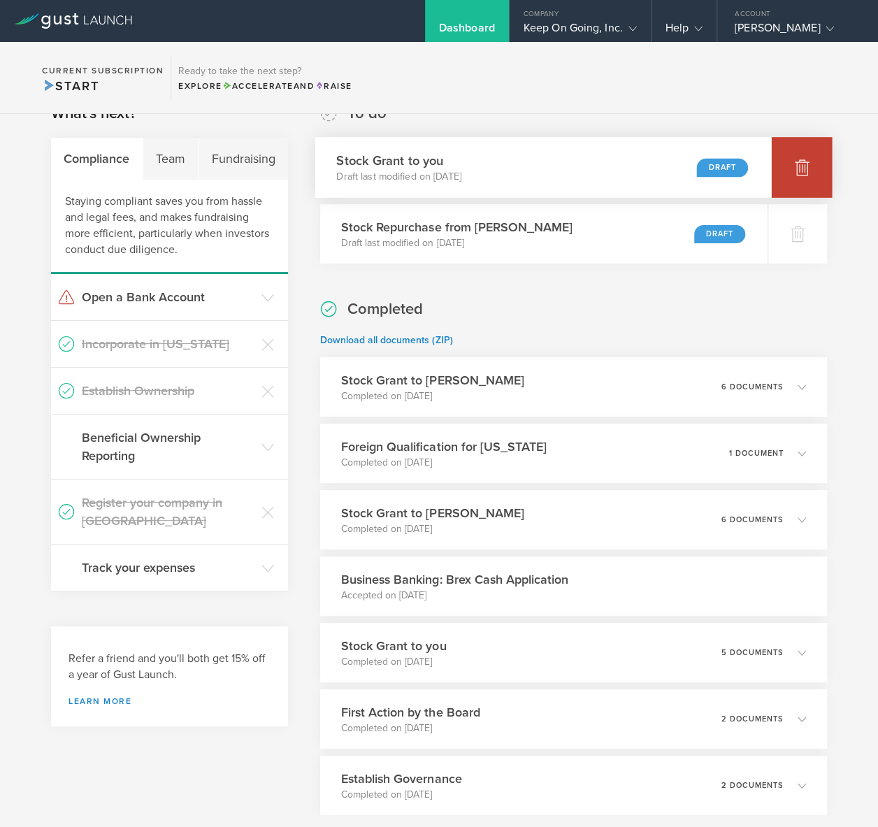
click at [799, 175] on icon at bounding box center [801, 167] width 17 height 17
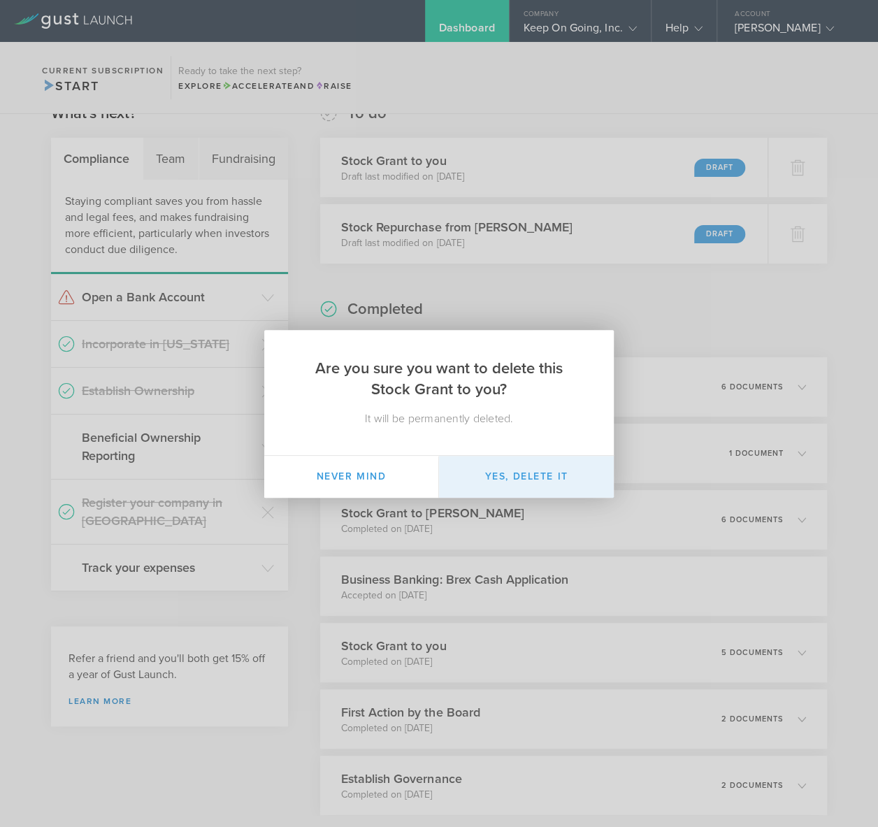
click at [528, 476] on button "Yes, delete it" at bounding box center [526, 477] width 175 height 42
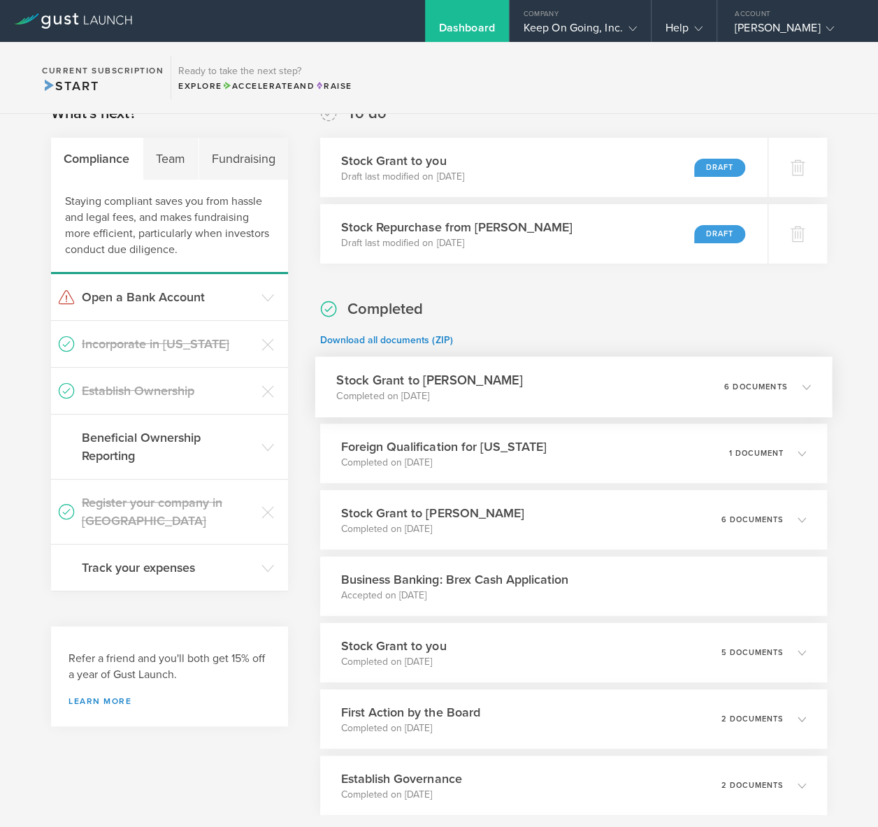
scroll to position [0, 0]
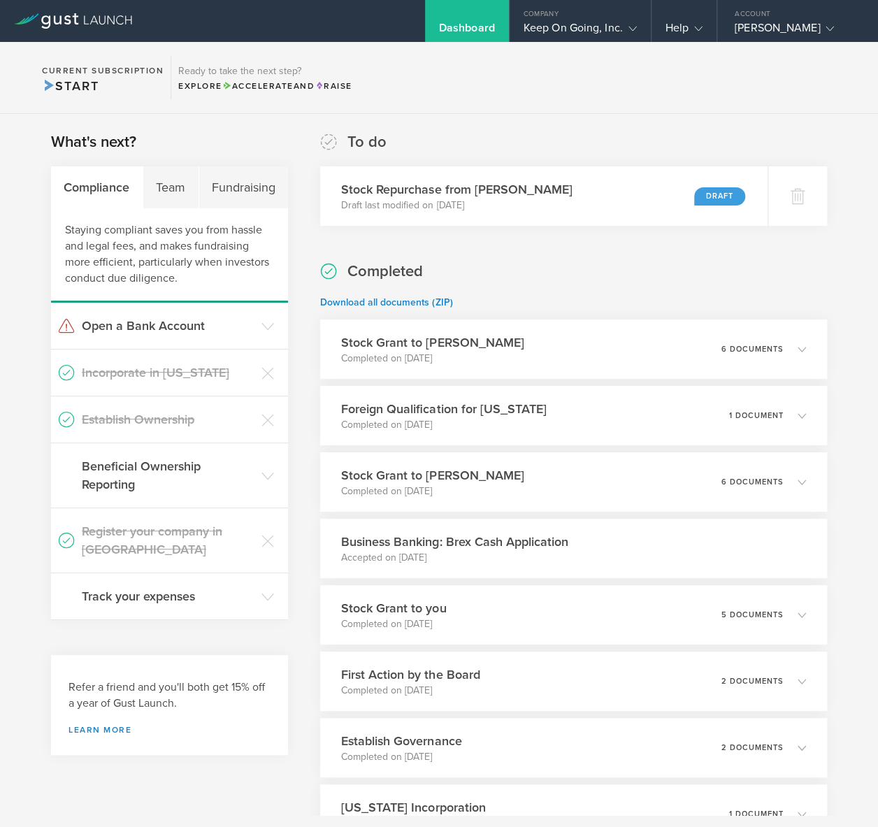
click at [39, 352] on div "What's next? Compliance Team Fundraising Staying compliant saves you from hassl…" at bounding box center [439, 522] width 878 height 817
click at [831, 126] on div "What's next? Compliance Team Fundraising Staying compliant saves you from hassl…" at bounding box center [439, 522] width 878 height 817
click at [854, 704] on div "What's next? Compliance Team Fundraising Staying compliant saves you from hassl…" at bounding box center [439, 522] width 878 height 817
click at [615, 210] on div "Stock Repurchase from [PERSON_NAME] Draft last modified on [DATE] Draft" at bounding box center [543, 196] width 456 height 61
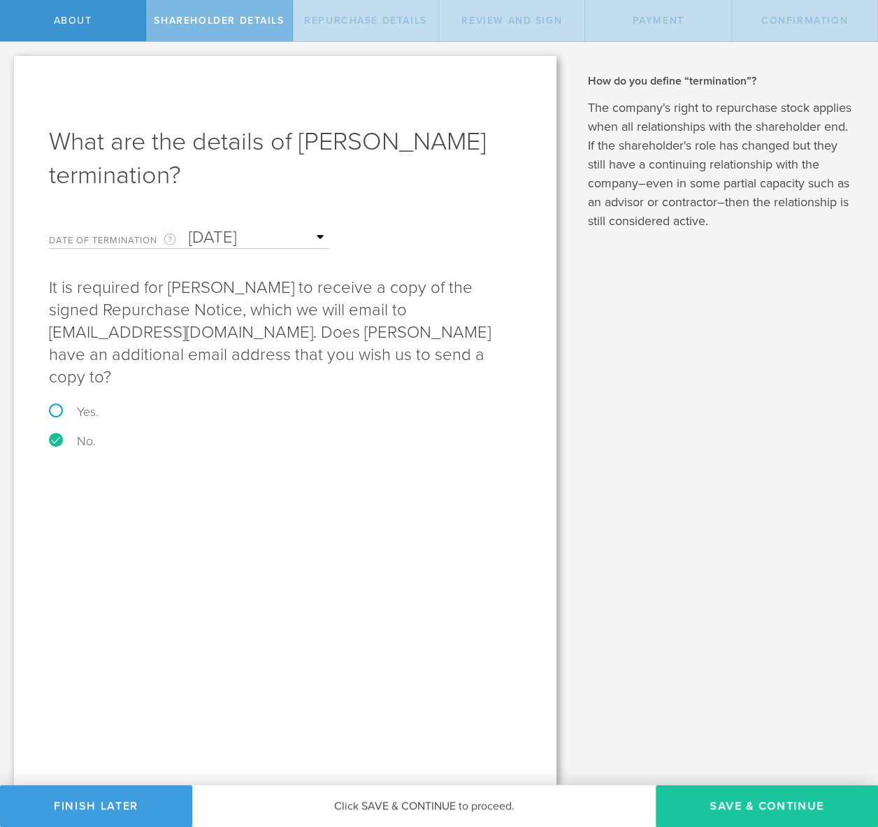
click at [744, 797] on button "Save & Continue" at bounding box center [766, 806] width 222 height 42
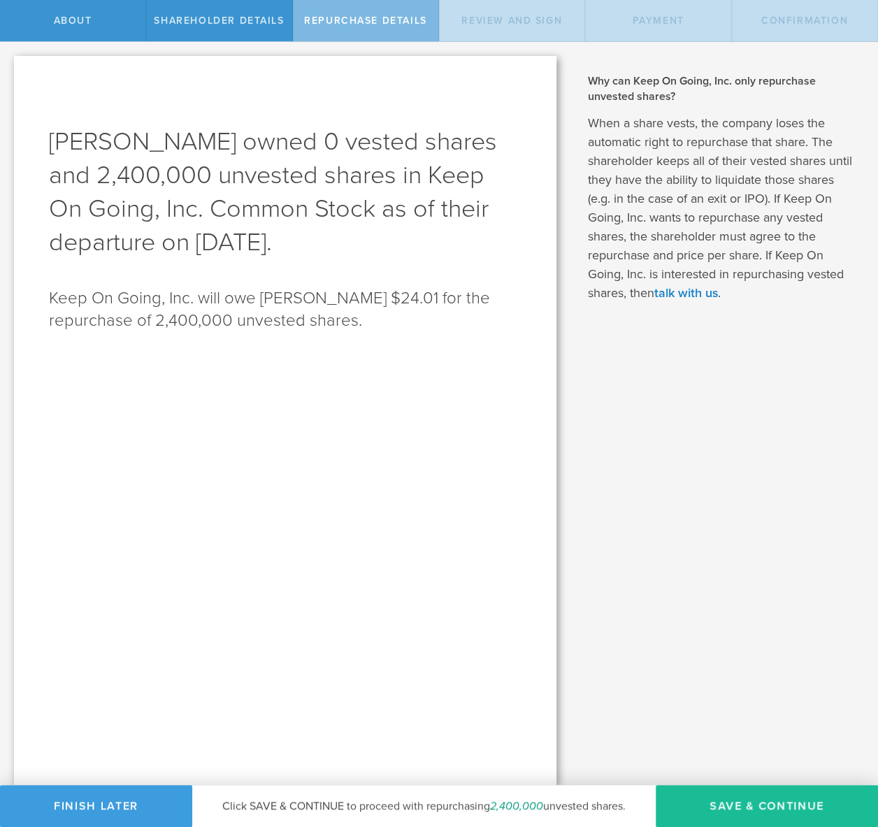
click at [363, 414] on div "Jérémie Lasnier owned 0 vested shares and 2,400,000 unvested shares in Keep On …" at bounding box center [285, 420] width 542 height 729
click at [298, 13] on div "Repurchase Details" at bounding box center [366, 20] width 146 height 41
click at [70, 23] on span "About" at bounding box center [73, 21] width 38 height 12
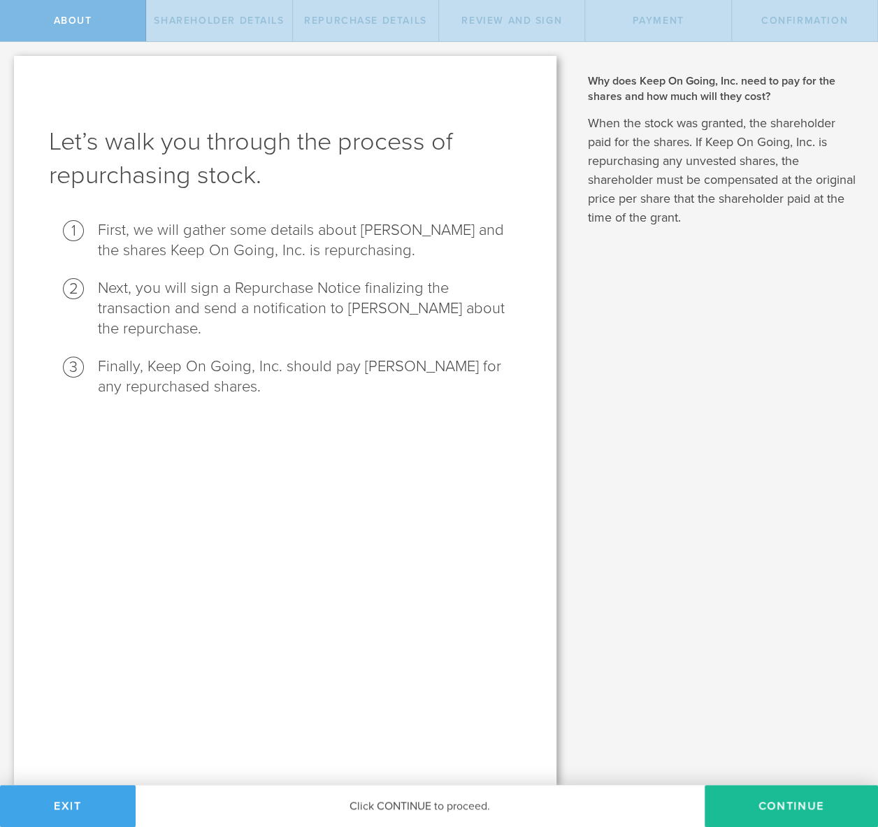
click at [56, 799] on button "Exit" at bounding box center [68, 806] width 136 height 42
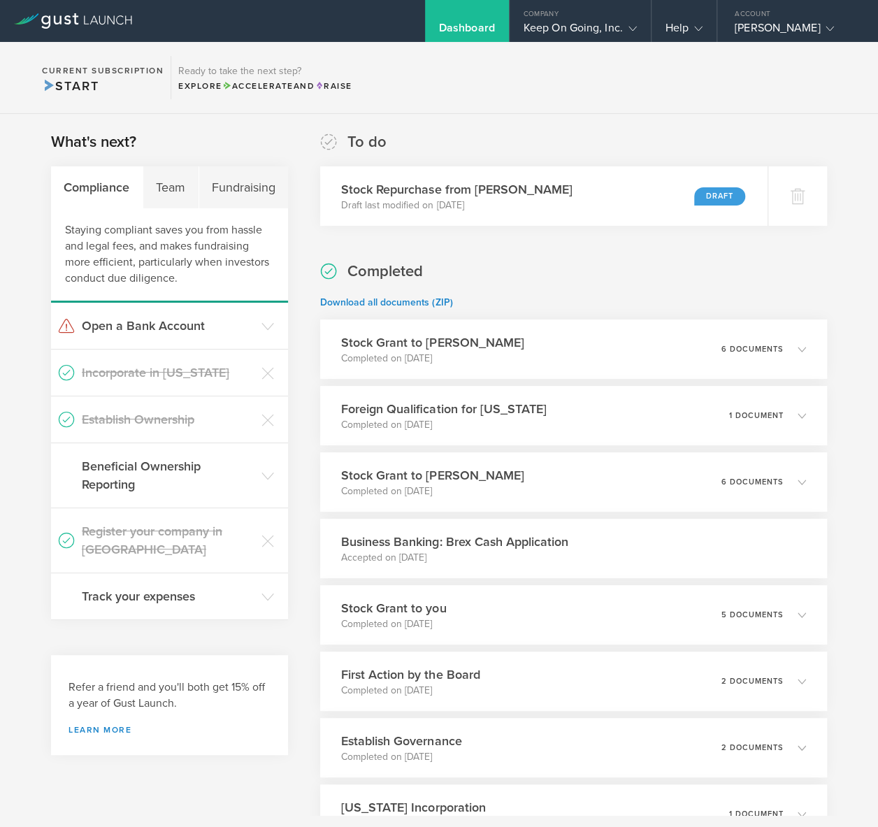
click at [704, 266] on div "Completed Download all documents (ZIP) Stock Grant to [PERSON_NAME] Completed o…" at bounding box center [573, 552] width 507 height 583
click at [656, 263] on div "Completed Download all documents (ZIP) Stock Grant to [PERSON_NAME] Completed o…" at bounding box center [573, 552] width 507 height 583
click at [653, 254] on section "To do Stock Repurchase from [PERSON_NAME] Draft last modified on [DATE] Draft C…" at bounding box center [573, 504] width 507 height 747
click at [841, 428] on div "What's next? Compliance Team Fundraising Staying compliant saves you from hassl…" at bounding box center [439, 522] width 878 height 817
click at [583, 479] on div "Stock Grant to Jérémie Lasnier Completed on Mar 14, 2025 6 documents" at bounding box center [573, 481] width 516 height 61
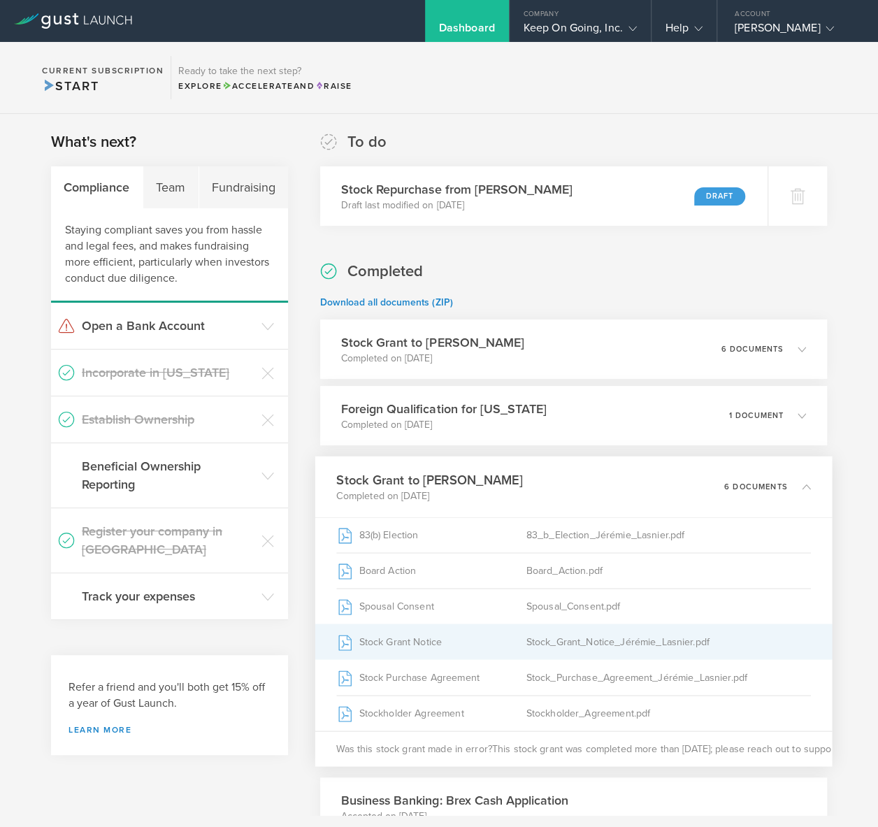
click at [582, 637] on div "Stock_Grant_Notice_Jérémie_Lasnier.pdf" at bounding box center [668, 641] width 284 height 35
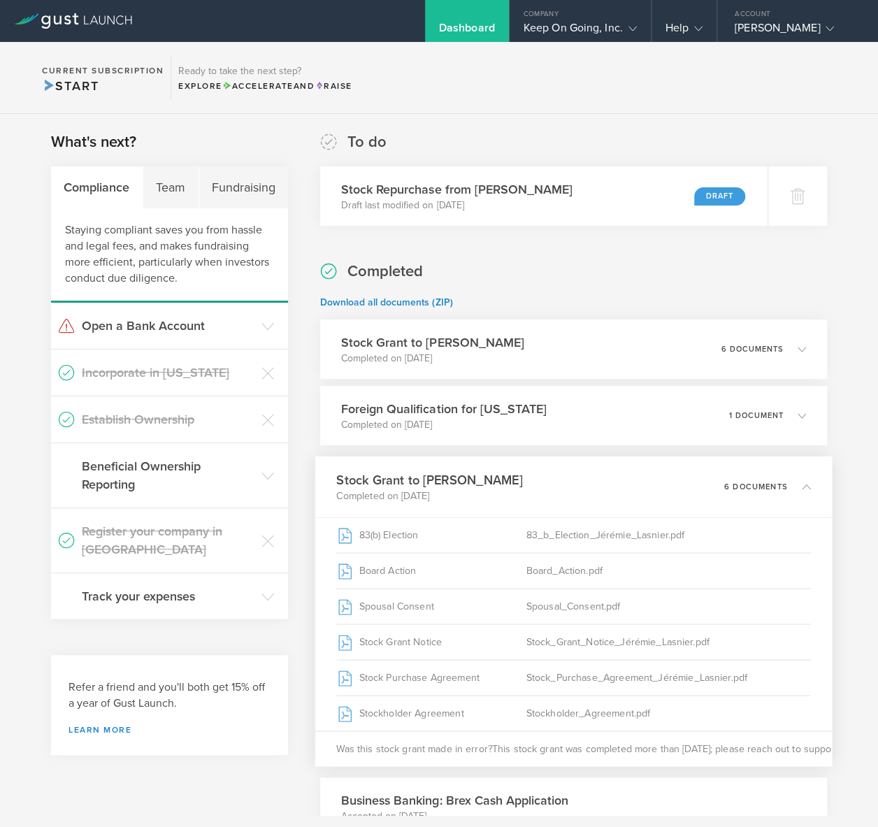
click at [522, 120] on div "What's next? Compliance Team Fundraising Staying compliant saves you from hassl…" at bounding box center [439, 651] width 878 height 1075
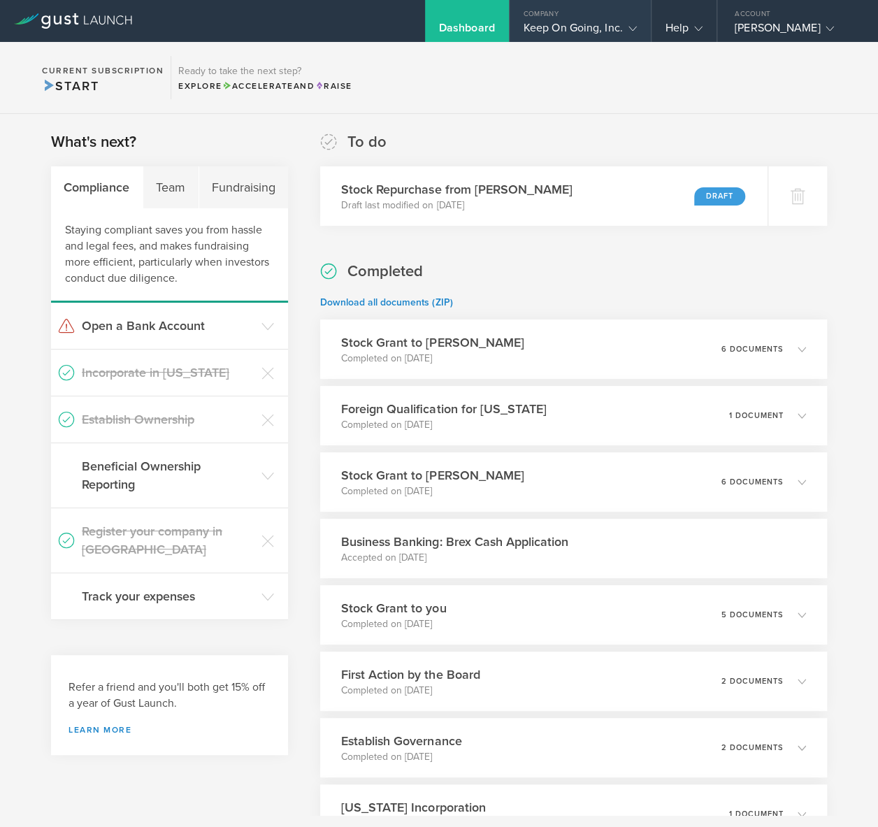
click at [606, 26] on div "Keep On Going, Inc." at bounding box center [579, 31] width 113 height 21
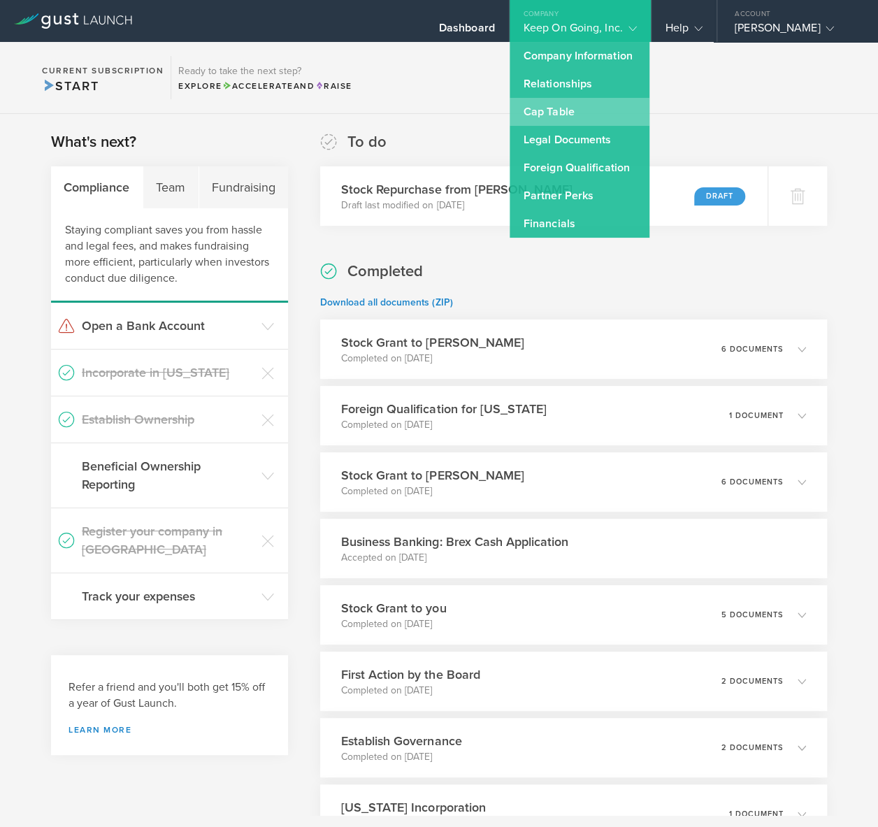
click at [577, 115] on link "Cap Table" at bounding box center [579, 112] width 140 height 28
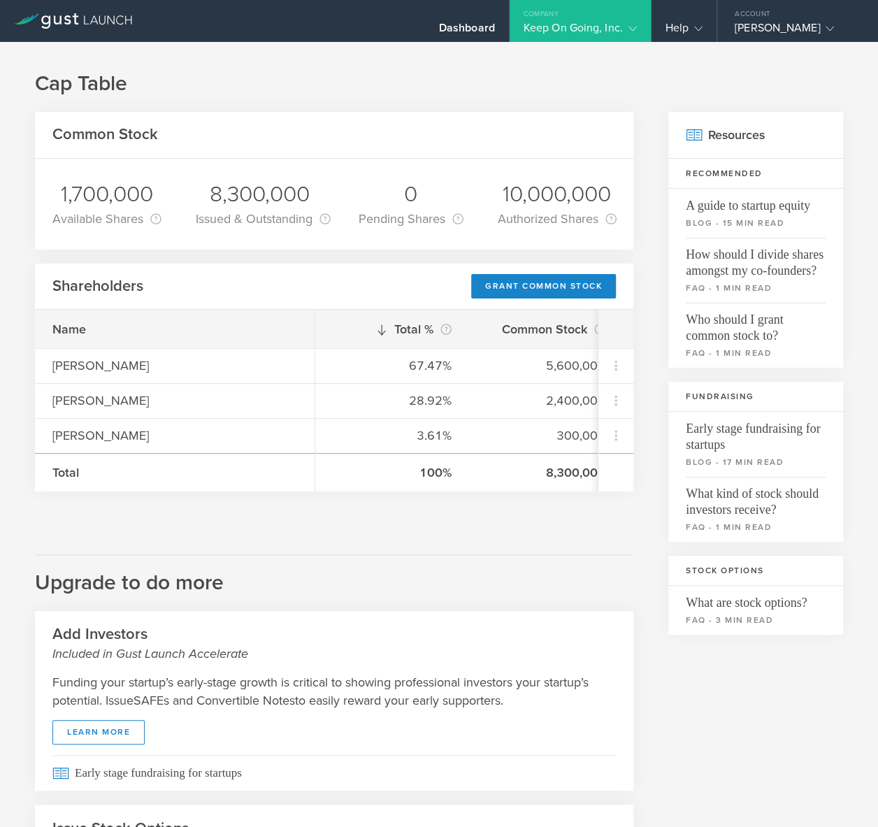
click at [107, 26] on icon at bounding box center [73, 20] width 118 height 15
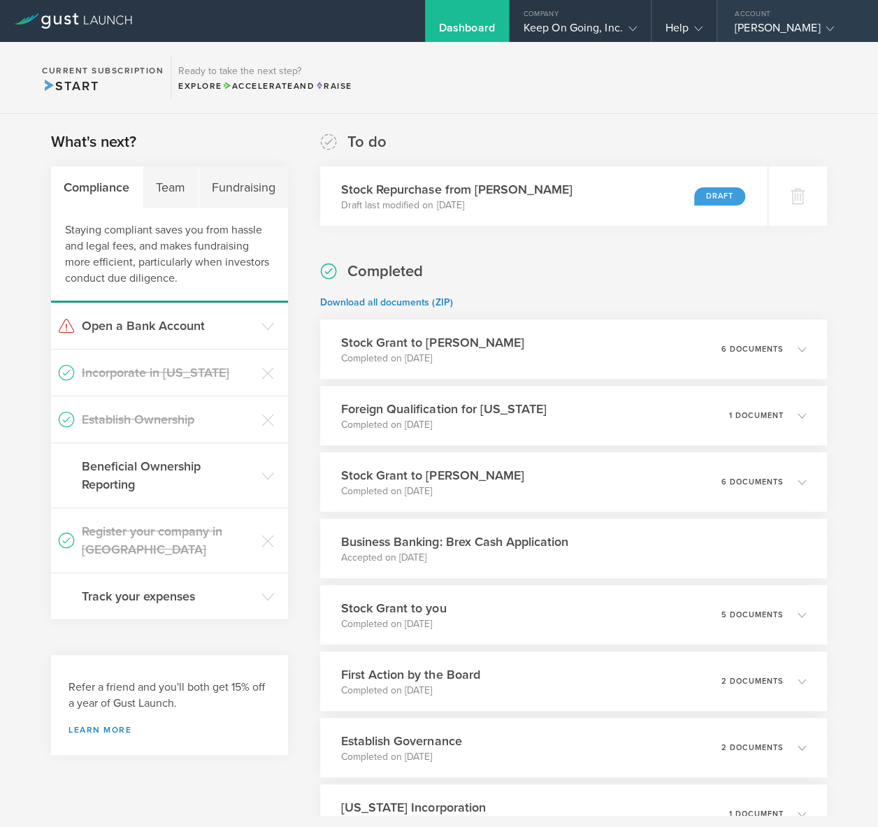
click at [798, 26] on div "Samuel Bosch" at bounding box center [793, 31] width 119 height 21
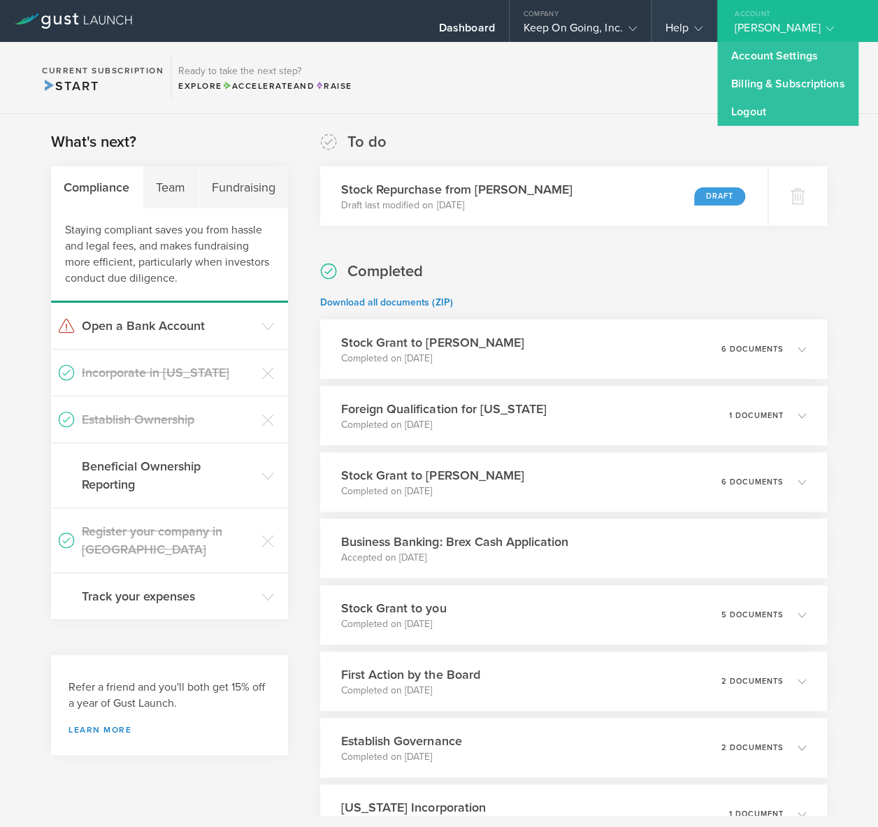
click at [692, 34] on div "Help" at bounding box center [683, 31] width 37 height 21
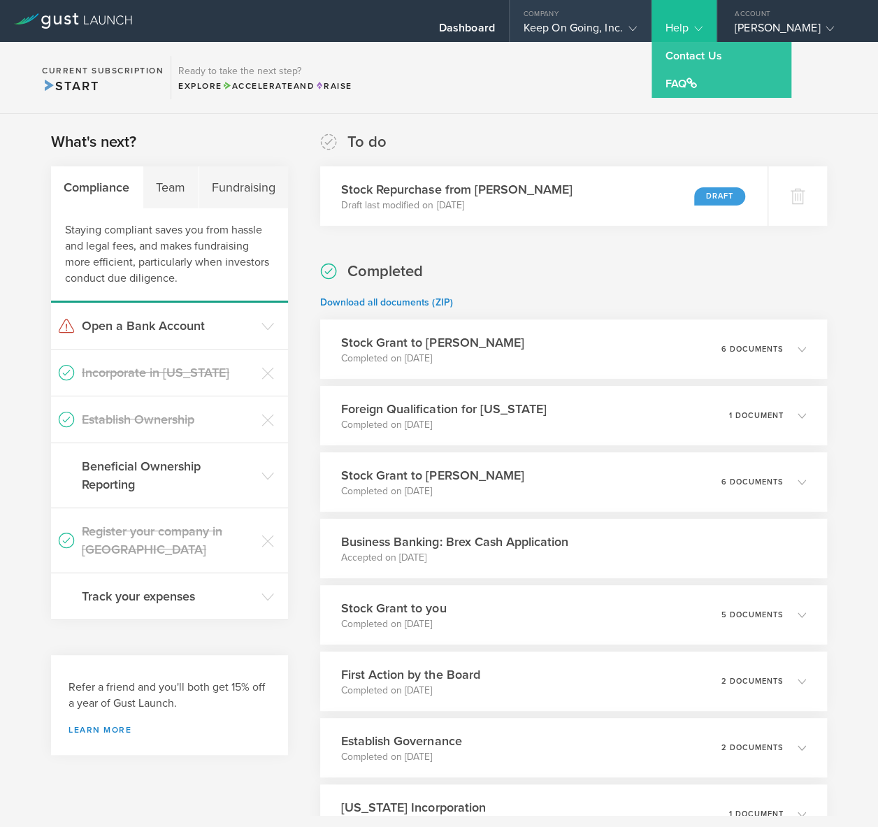
click at [581, 39] on div "Keep On Going, Inc." at bounding box center [579, 31] width 113 height 21
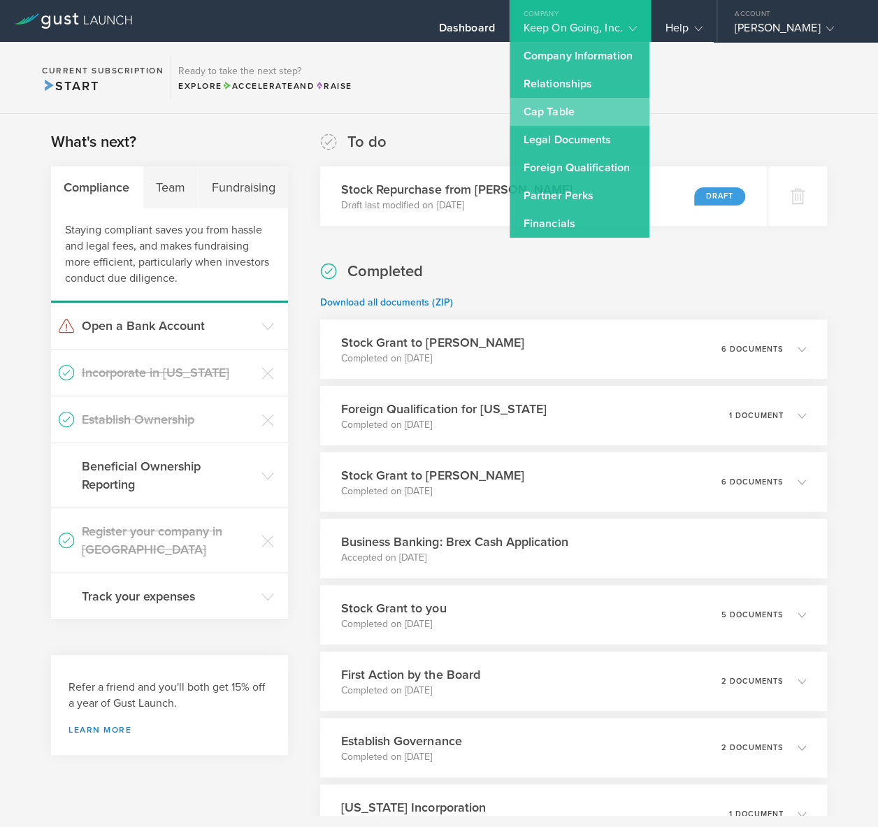
click at [632, 108] on link "Cap Table" at bounding box center [579, 112] width 140 height 28
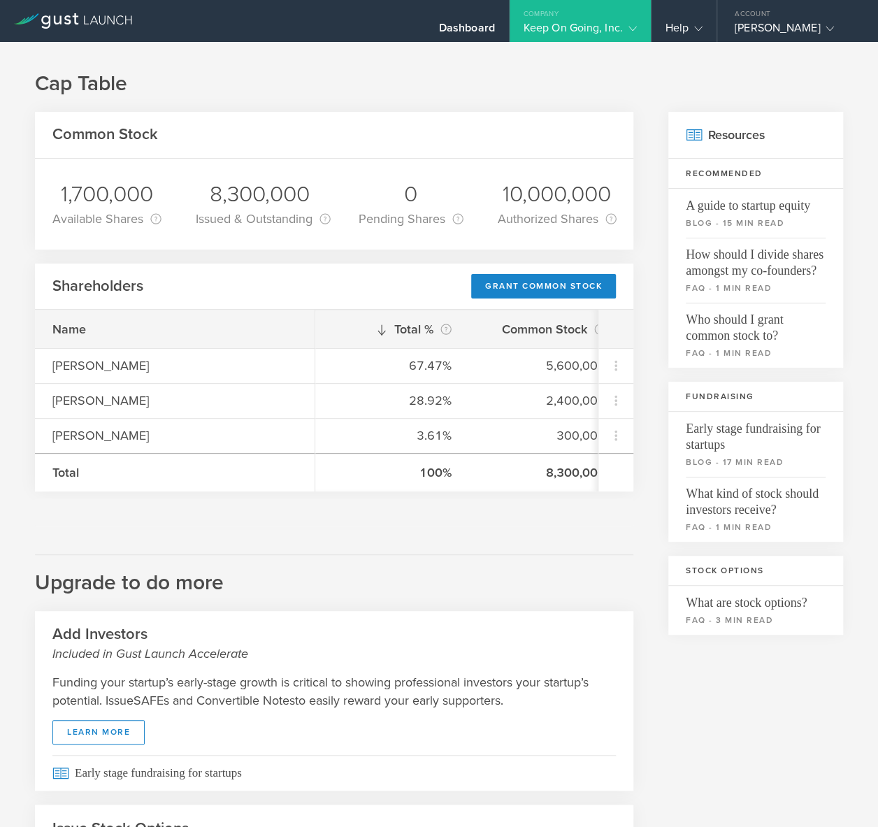
click at [110, 26] on icon at bounding box center [73, 20] width 118 height 15
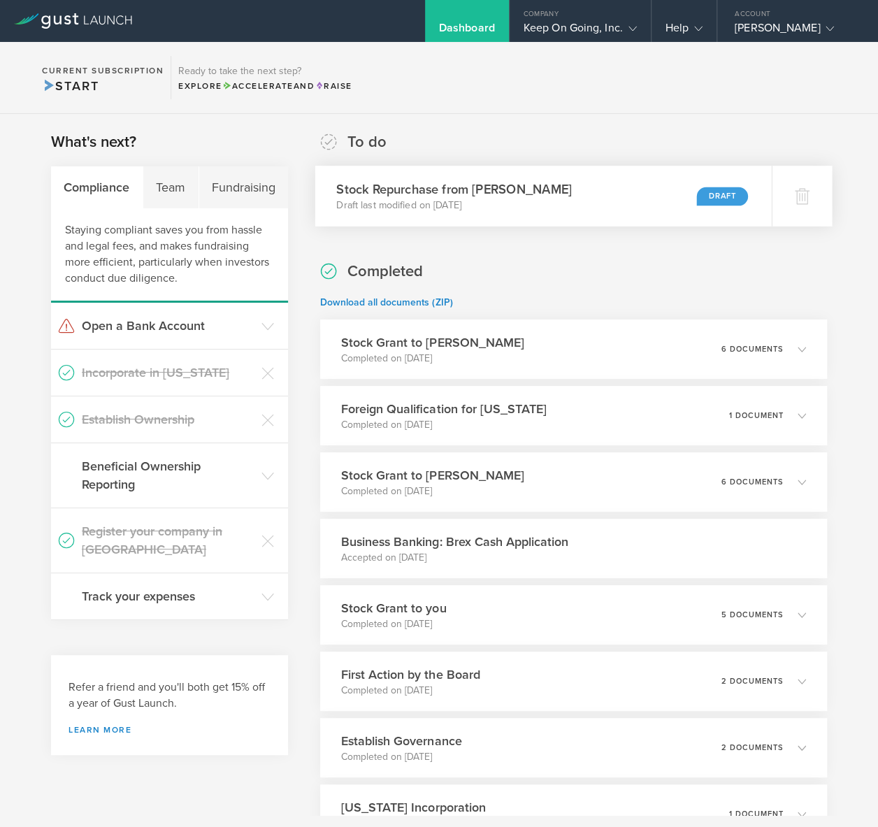
click at [536, 204] on p "Draft last modified on [DATE]" at bounding box center [454, 205] width 235 height 14
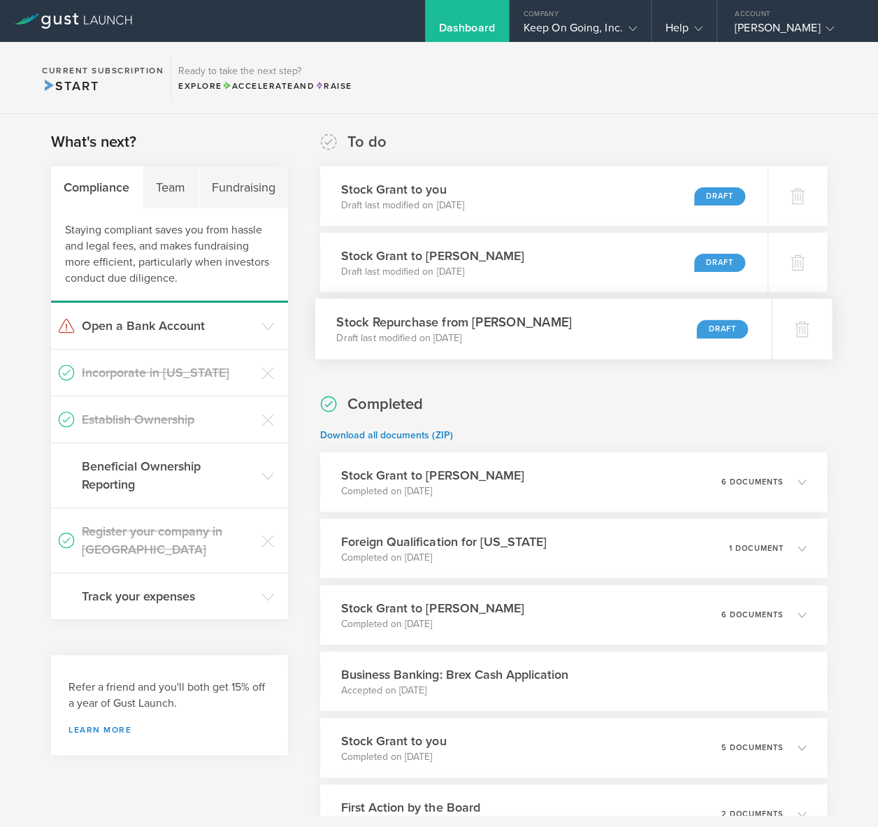
click at [565, 344] on div "Stock Repurchase from [PERSON_NAME] Draft last modified on [DATE] Draft" at bounding box center [543, 328] width 456 height 61
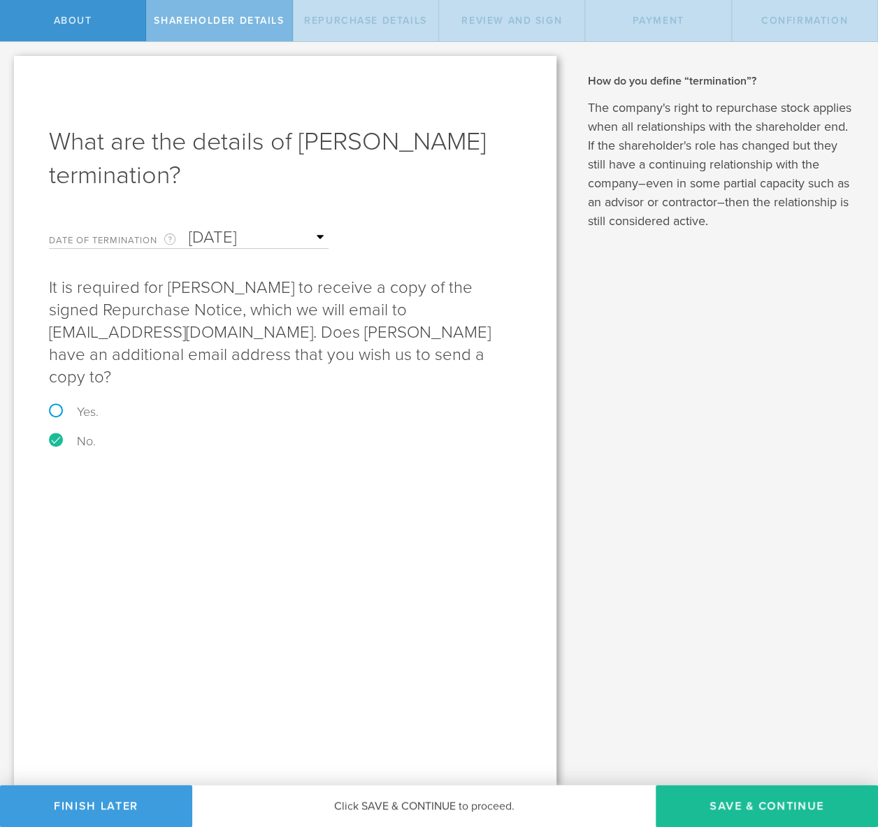
click at [278, 234] on input "[DATE]" at bounding box center [259, 237] width 140 height 21
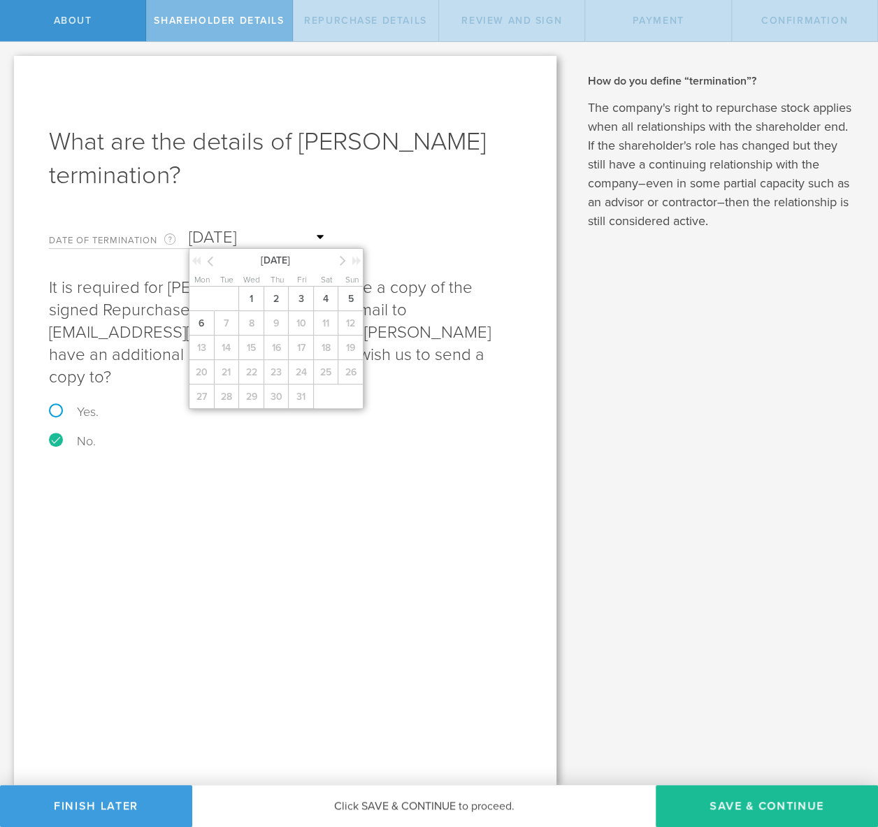
click at [212, 264] on icon at bounding box center [210, 260] width 6 height 17
click at [226, 404] on span "30" at bounding box center [227, 396] width 26 height 24
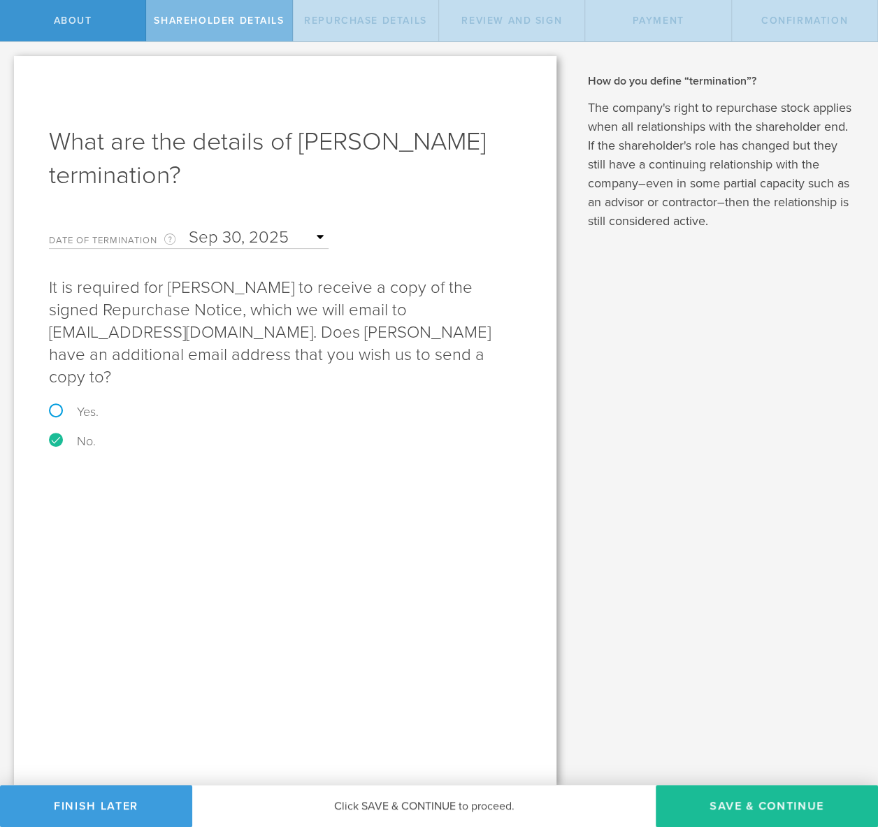
click at [298, 557] on div "What are the details of [PERSON_NAME] termination? Date of Termination This is …" at bounding box center [285, 420] width 542 height 729
click at [724, 803] on button "Save & Continue" at bounding box center [766, 806] width 222 height 42
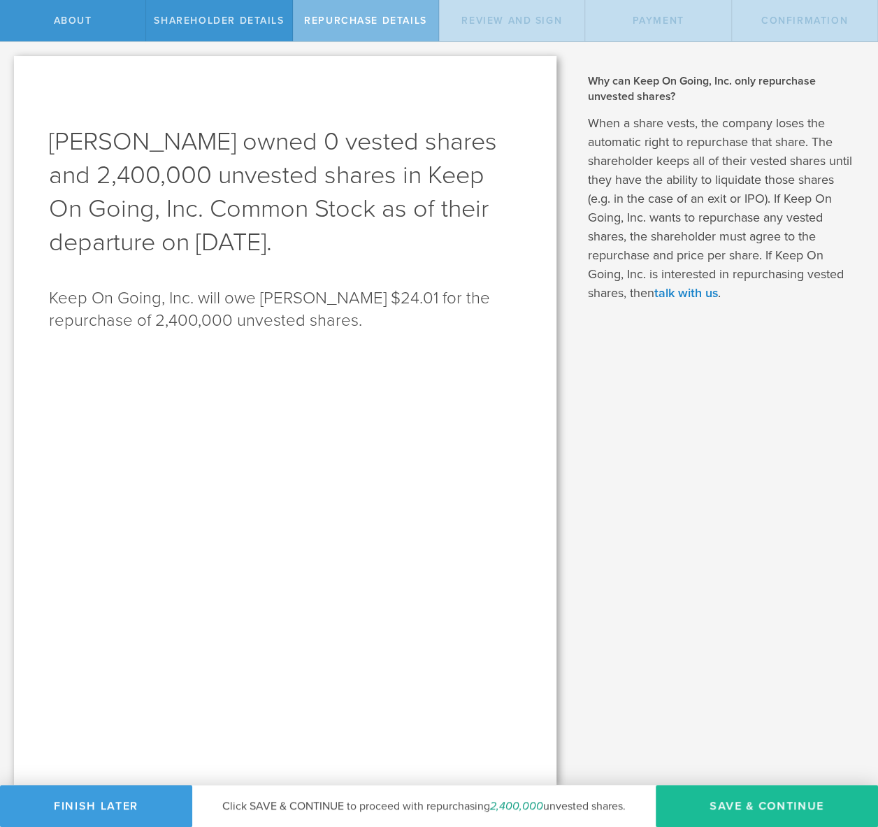
click at [727, 364] on div "Why does Keep On Going, Inc. need to pay for the shares and how much will they …" at bounding box center [723, 413] width 307 height 743
click at [690, 377] on div "Why does Keep On Going, Inc. need to pay for the shares and how much will they …" at bounding box center [723, 413] width 307 height 743
click at [612, 461] on div "Why does Keep On Going, Inc. need to pay for the shares and how much will they …" at bounding box center [723, 413] width 307 height 743
click at [438, 815] on div "Click SAVE & CONTINUE to proceed with repurchasing 2,400,000 unvested shares." at bounding box center [423, 806] width 463 height 42
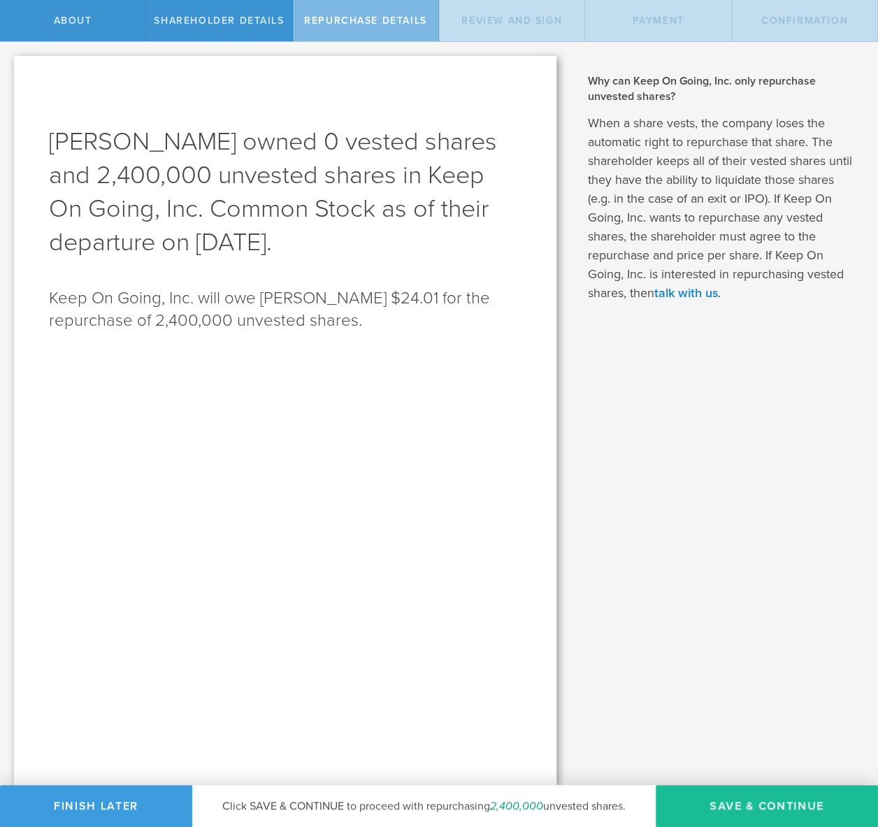
click at [504, 806] on em "2,400,000" at bounding box center [516, 806] width 53 height 14
click at [507, 807] on em "2,400,000" at bounding box center [516, 806] width 53 height 14
click at [355, 34] on div "Repurchase Details" at bounding box center [366, 20] width 146 height 41
click at [317, 264] on div "[PERSON_NAME] owned 0 vested shares and 2,400,000 unvested shares in Keep On Go…" at bounding box center [285, 420] width 542 height 729
click at [96, 806] on button "Finish Later" at bounding box center [96, 806] width 192 height 42
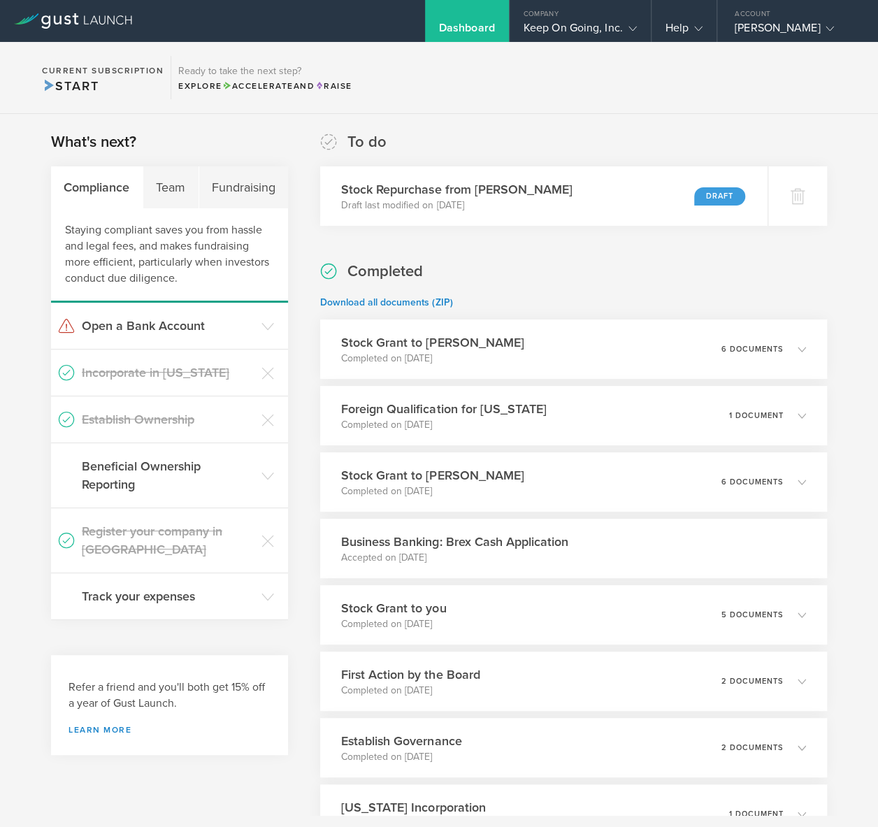
click at [752, 111] on section "Current Subscription Start Ready to take the next step? Explore Accelerate and …" at bounding box center [439, 78] width 878 height 72
click at [604, 22] on div "Keep On Going, Inc." at bounding box center [579, 31] width 113 height 21
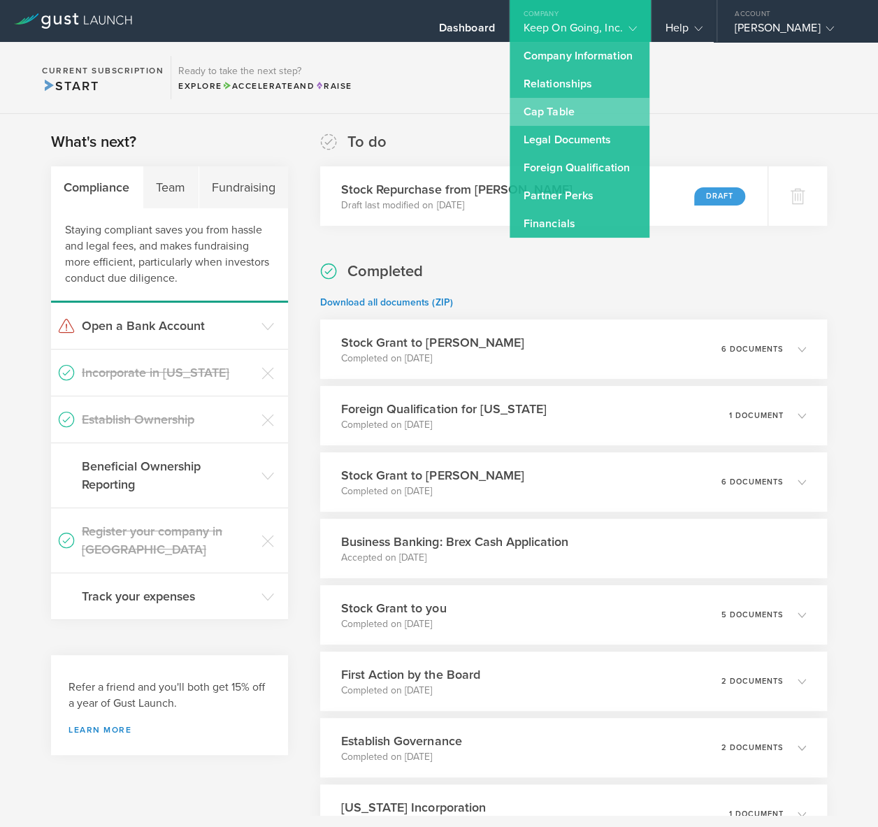
click at [572, 115] on link "Cap Table" at bounding box center [579, 112] width 140 height 28
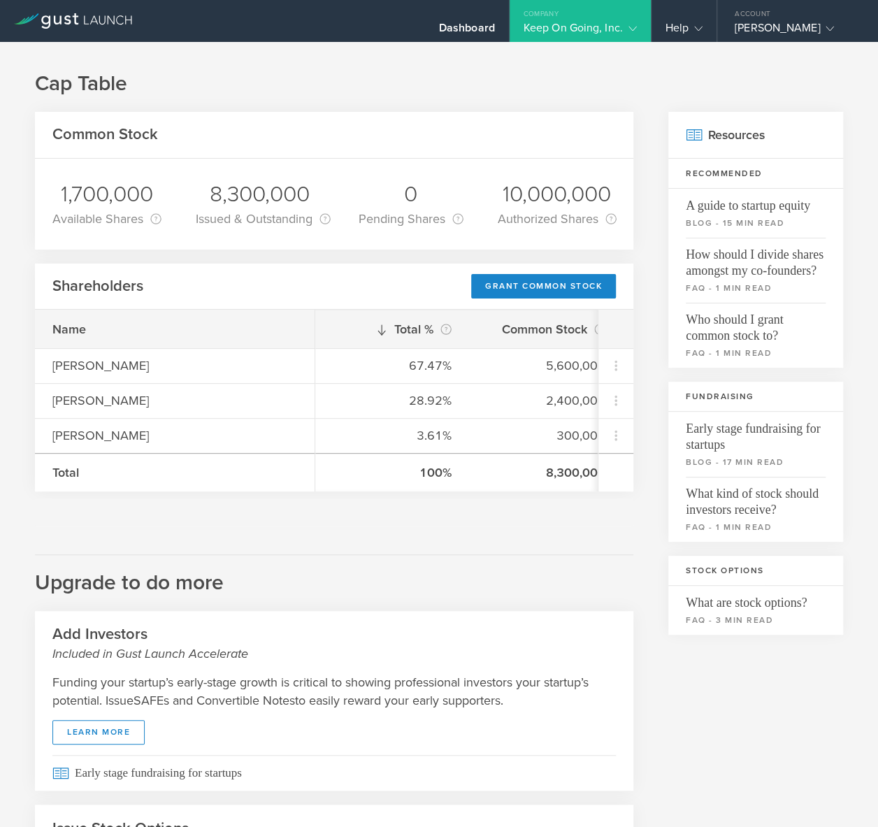
click at [643, 544] on div "Common Stock 1,700,000 Available Shares This is the number of shares that the c…" at bounding box center [439, 564] width 808 height 905
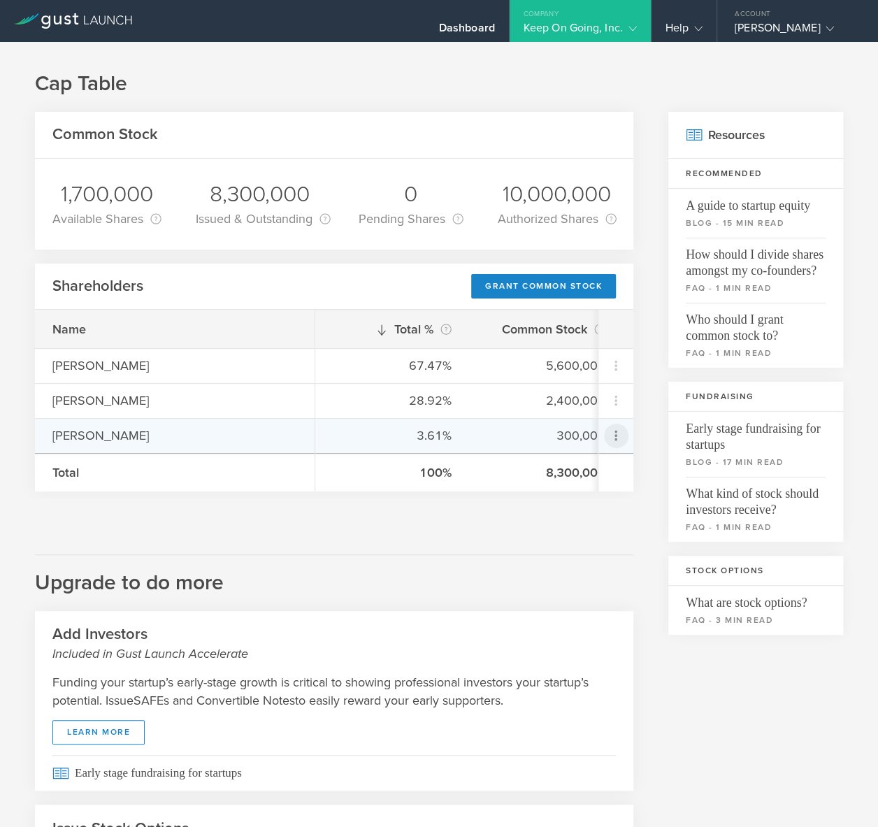
click at [618, 430] on icon at bounding box center [615, 435] width 17 height 17
click at [641, 369] on md-backdrop at bounding box center [439, 413] width 878 height 827
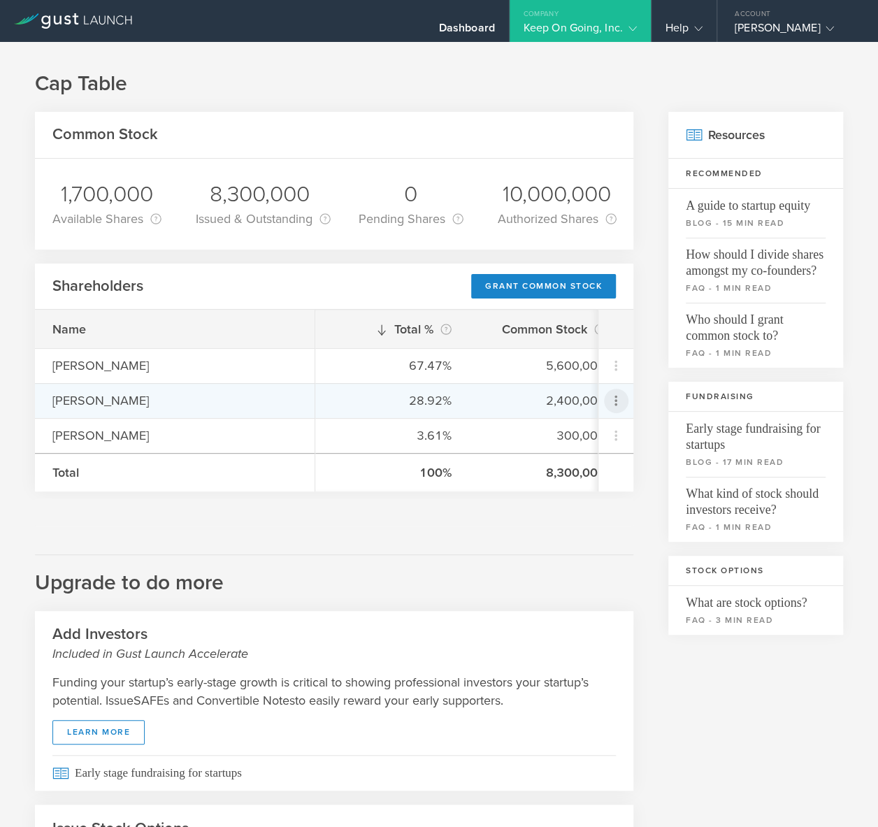
click at [613, 392] on icon at bounding box center [615, 400] width 17 height 17
click at [647, 369] on md-backdrop at bounding box center [439, 413] width 878 height 827
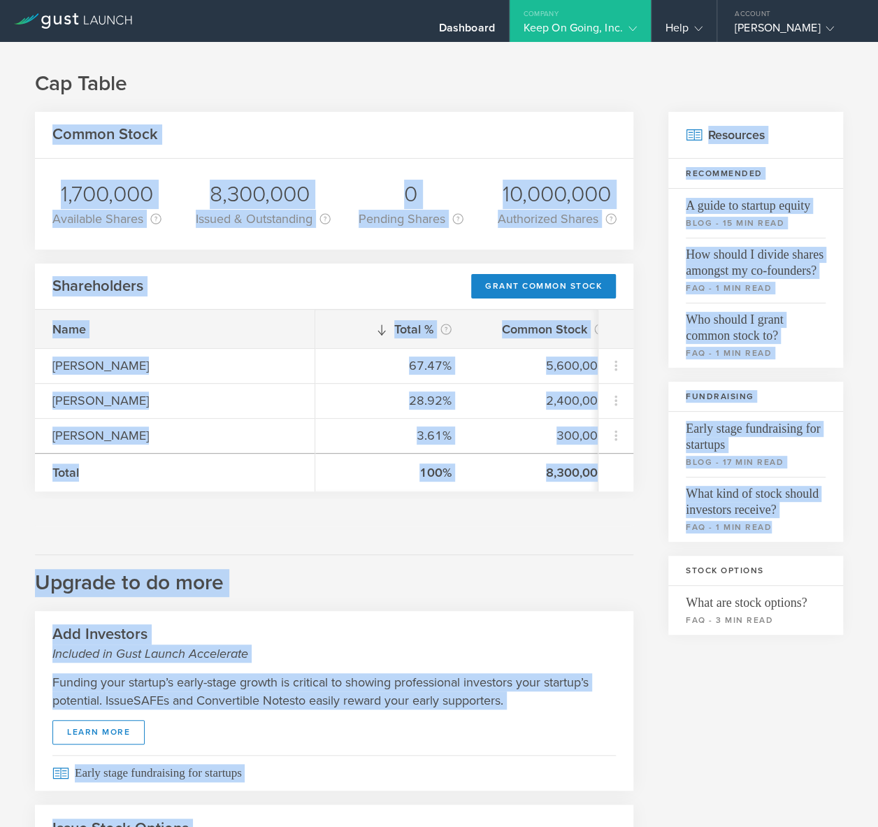
drag, startPoint x: 660, startPoint y: 527, endPoint x: 643, endPoint y: 86, distance: 441.2
click at [643, 86] on div "Cap Table Common Stock 1,700,000 Available Shares This is the number of shares …" at bounding box center [439, 547] width 878 height 1010
click at [643, 86] on h1 "Cap Table" at bounding box center [439, 84] width 808 height 28
drag, startPoint x: 643, startPoint y: 68, endPoint x: 650, endPoint y: 549, distance: 480.8
click at [651, 549] on div "Cap Table Common Stock 1,700,000 Available Shares This is the number of shares …" at bounding box center [439, 547] width 878 height 1010
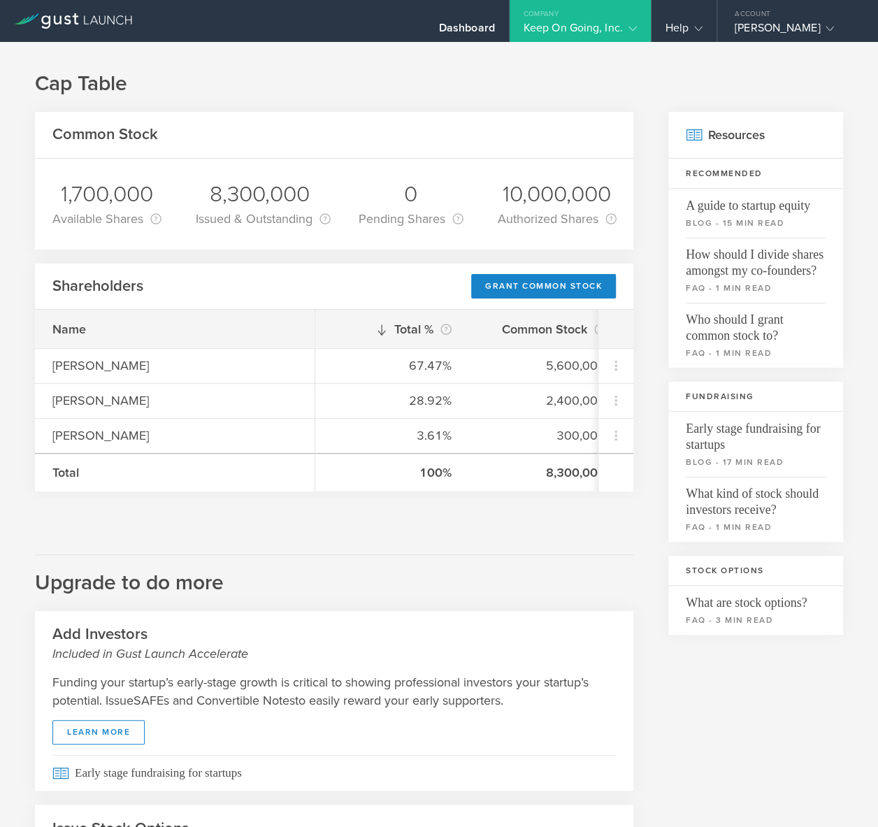
click at [650, 549] on div "Common Stock 1,700,000 Available Shares This is the number of shares that the c…" at bounding box center [439, 564] width 808 height 905
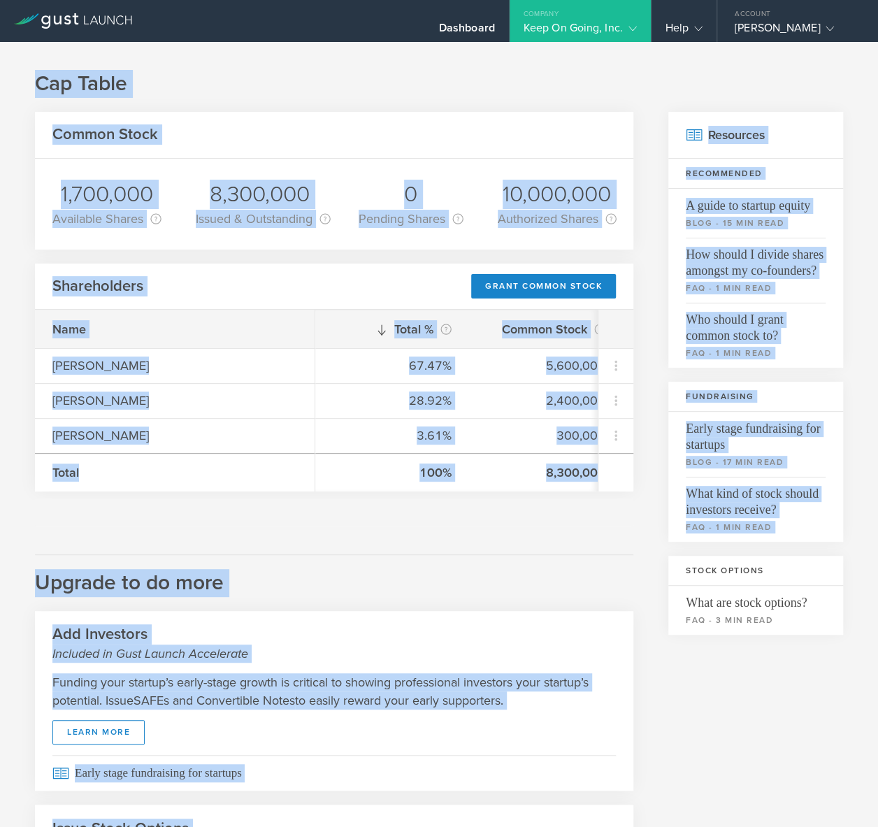
drag, startPoint x: 659, startPoint y: 135, endPoint x: 657, endPoint y: 558, distance: 422.7
click at [658, 558] on div "Cap Table Common Stock 1,700,000 Available Shares This is the number of shares …" at bounding box center [439, 547] width 878 height 1010
click at [641, 546] on div "Common Stock 1,700,000 Available Shares This is the number of shares that the c…" at bounding box center [439, 564] width 808 height 905
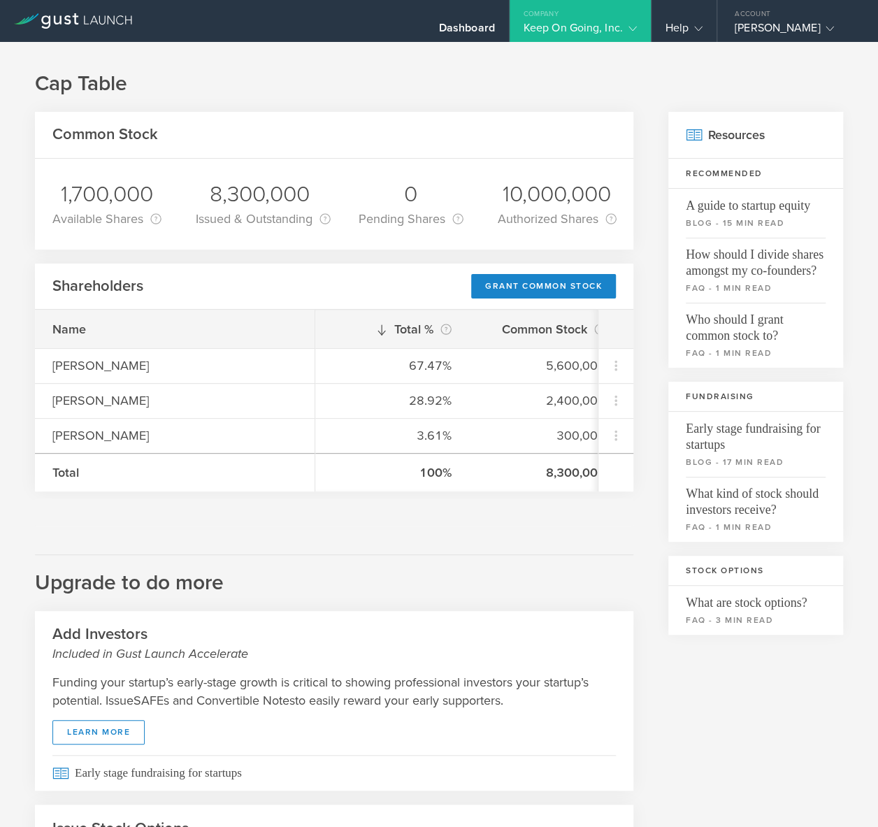
click at [446, 84] on h1 "Cap Table" at bounding box center [439, 84] width 808 height 28
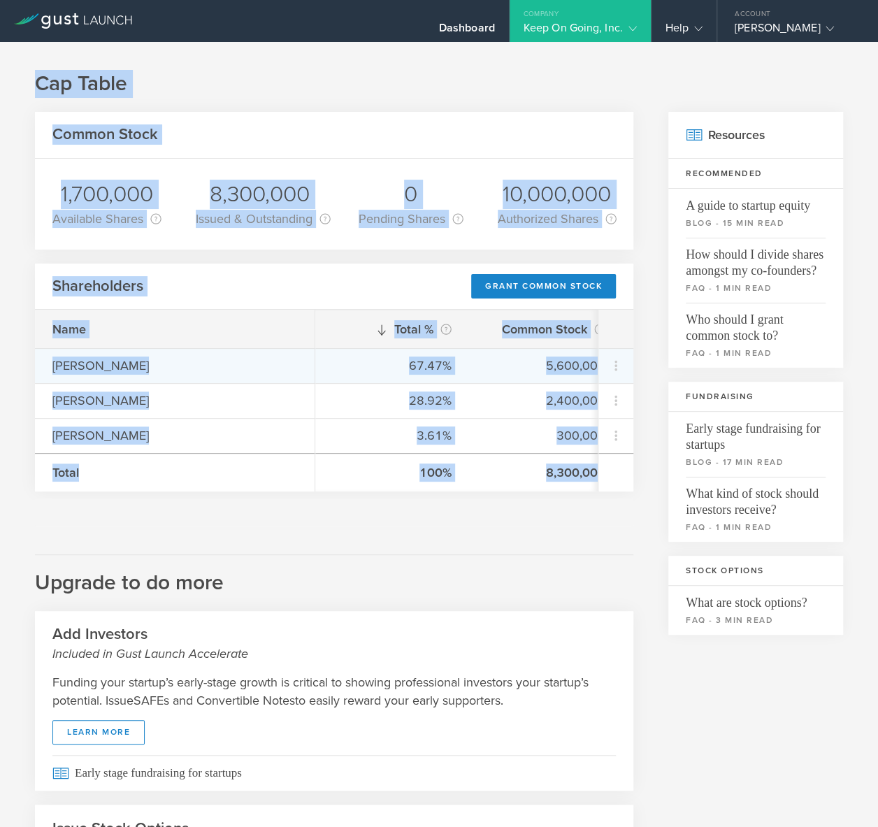
drag, startPoint x: 351, startPoint y: 64, endPoint x: 550, endPoint y: 521, distance: 499.1
click at [550, 521] on div "Cap Table Common Stock 1,700,000 Available Shares This is the number of shares …" at bounding box center [439, 547] width 878 height 1010
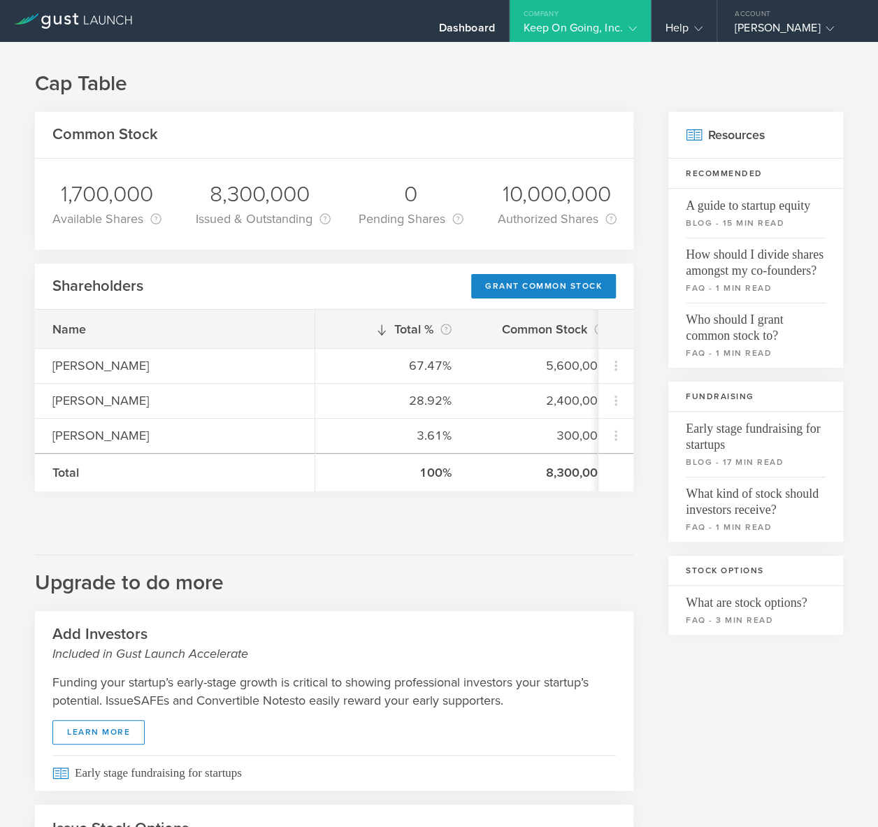
click at [558, 577] on h2 "Upgrade to do more" at bounding box center [334, 575] width 598 height 43
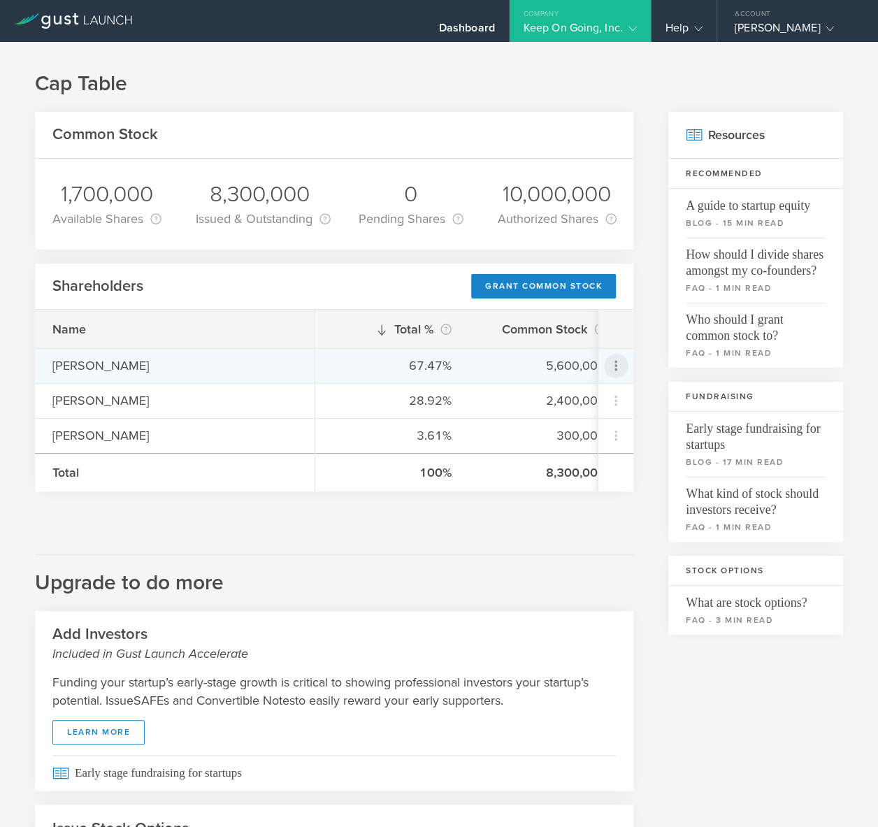
click at [617, 363] on icon at bounding box center [615, 365] width 17 height 17
click at [574, 549] on md-backdrop at bounding box center [439, 413] width 878 height 827
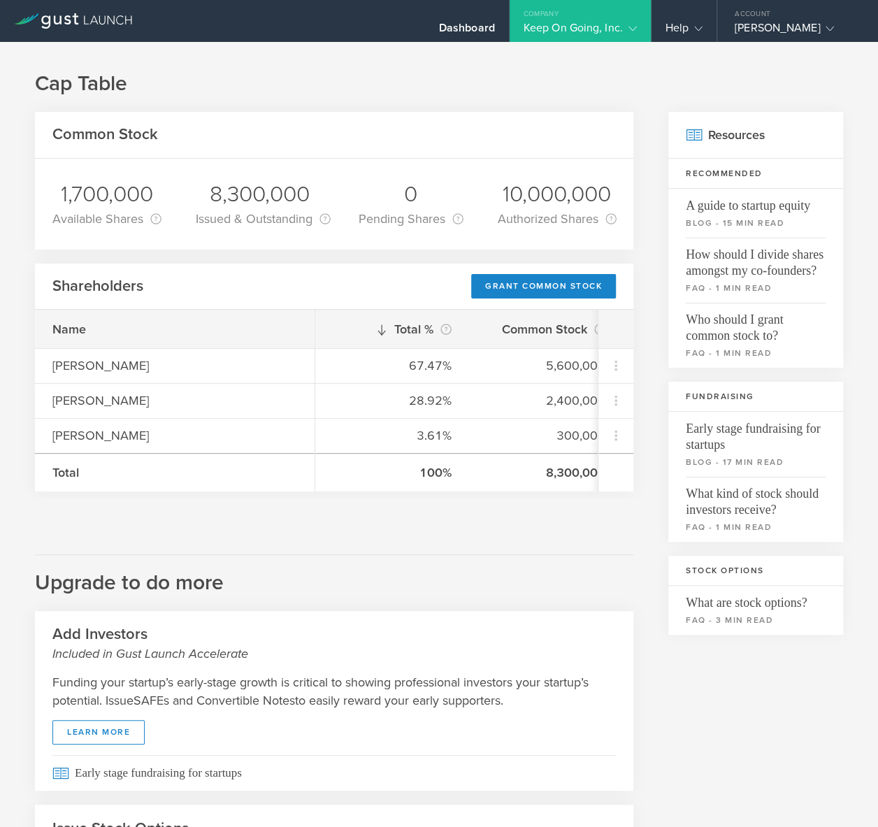
click at [460, 559] on h2 "Upgrade to do more" at bounding box center [334, 575] width 598 height 43
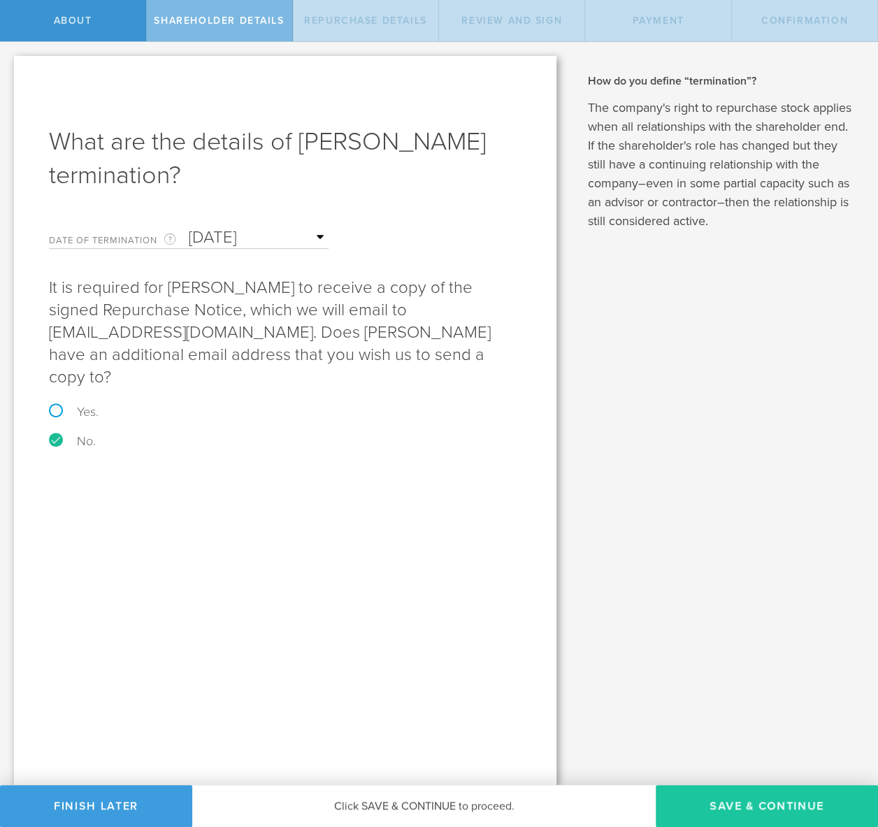
click at [725, 809] on button "Save & Continue" at bounding box center [766, 806] width 222 height 42
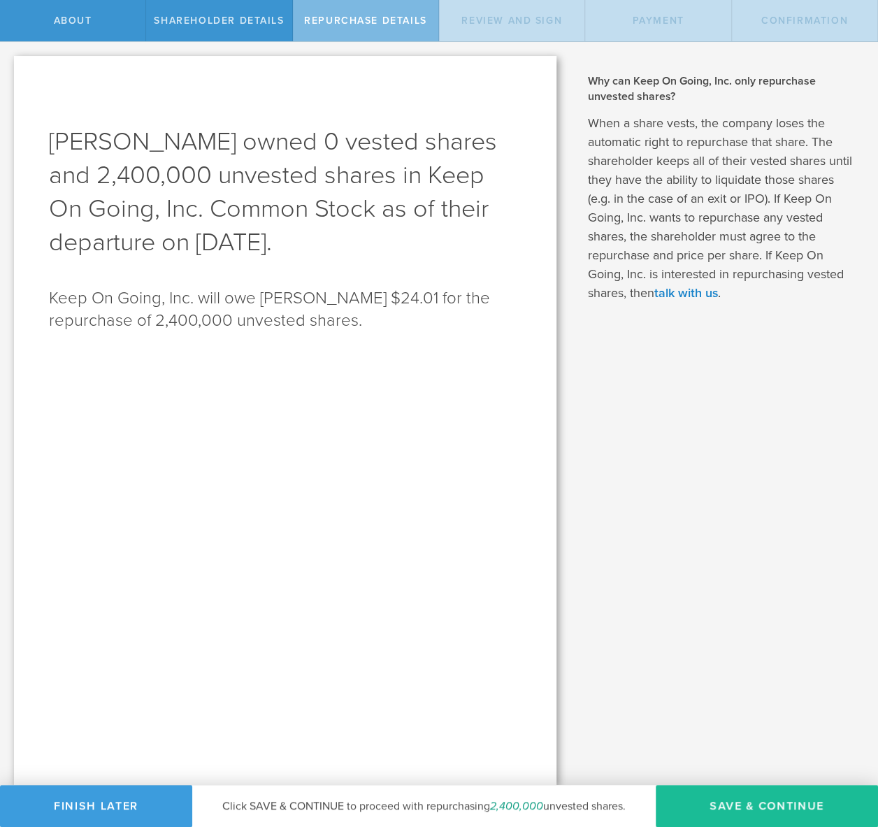
click at [317, 403] on div "[PERSON_NAME] owned 0 vested shares and 2,400,000 unvested shares in Keep On Go…" at bounding box center [285, 420] width 542 height 729
click at [507, 38] on div "Review and Sign" at bounding box center [512, 20] width 146 height 41
